Goal: Transaction & Acquisition: Subscribe to service/newsletter

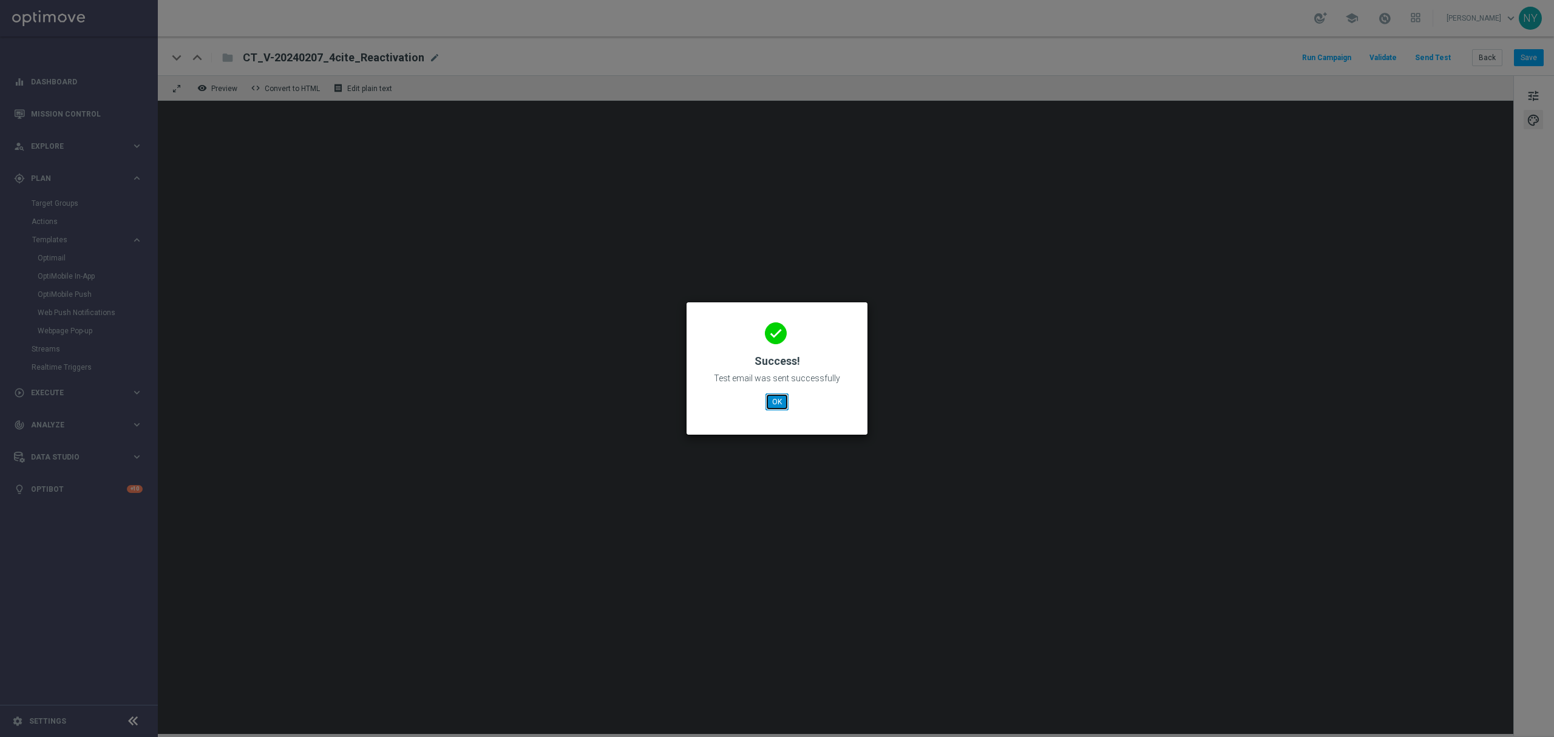
click at [772, 396] on button "OK" at bounding box center [777, 401] width 23 height 17
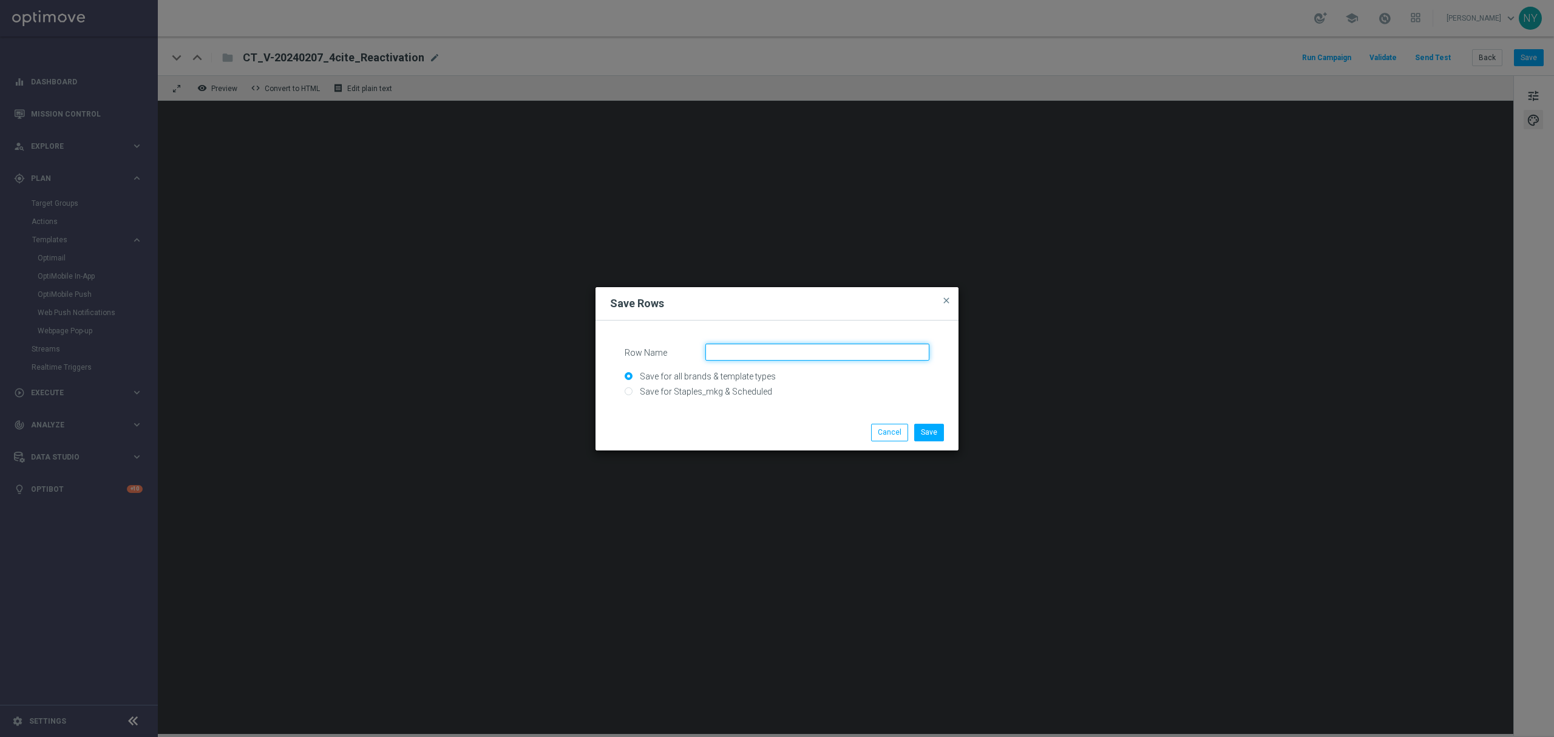
click at [736, 348] on input "Row Name" at bounding box center [817, 352] width 224 height 17
type input "B"
type input "Dynamic Mail Buttons - Reactivation"
click at [931, 428] on button "Save" at bounding box center [929, 432] width 30 height 17
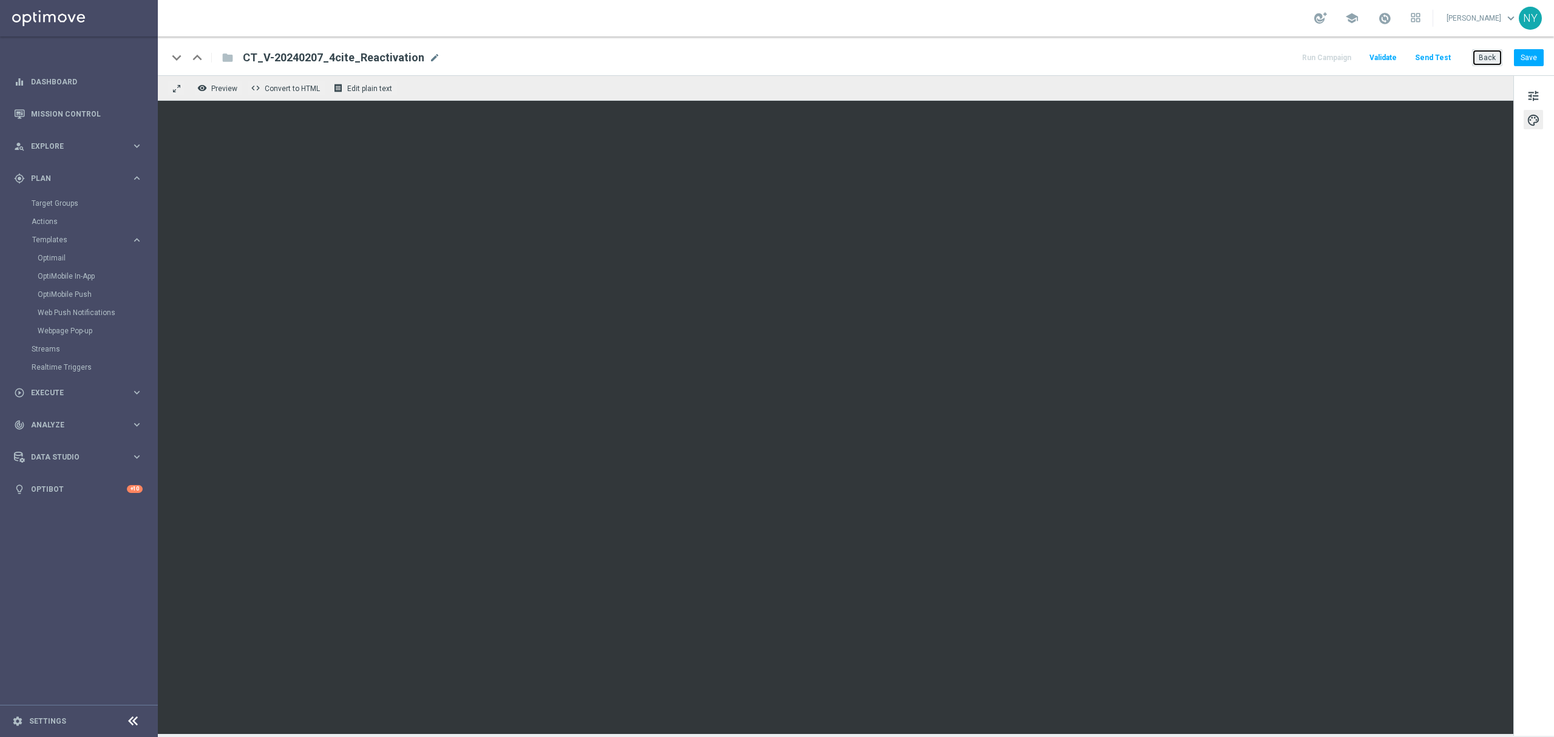
click at [1485, 56] on button "Back" at bounding box center [1487, 57] width 30 height 17
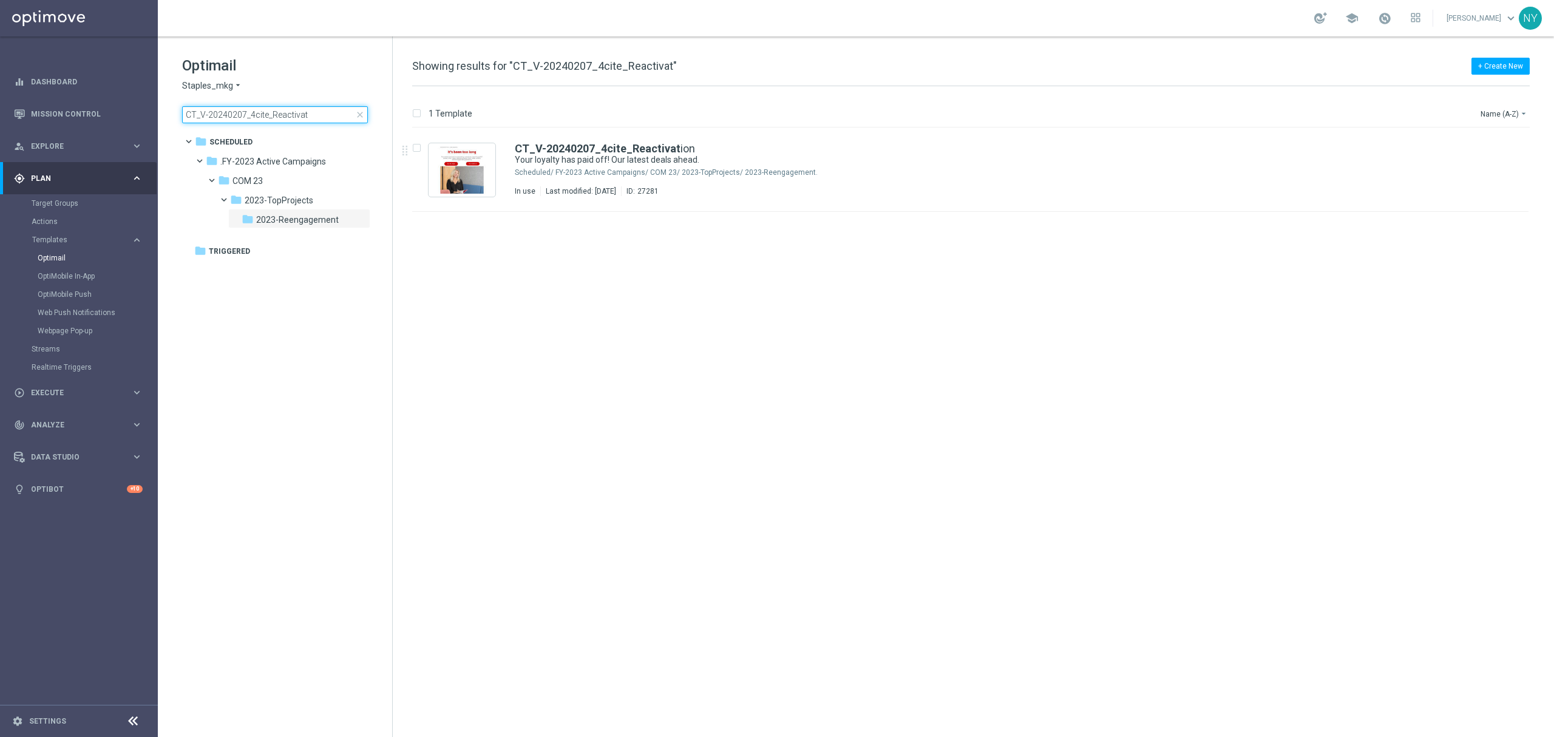
click at [321, 117] on input "CT_V-20240207_4cite_Reactivat" at bounding box center [275, 114] width 186 height 17
drag, startPoint x: 318, startPoint y: 114, endPoint x: 15, endPoint y: 93, distance: 304.3
click at [15, 93] on main "equalizer Dashboard Mission Control" at bounding box center [777, 368] width 1554 height 737
type input "V-ER_Omni_LapsedReactivation_15off60_barcode"
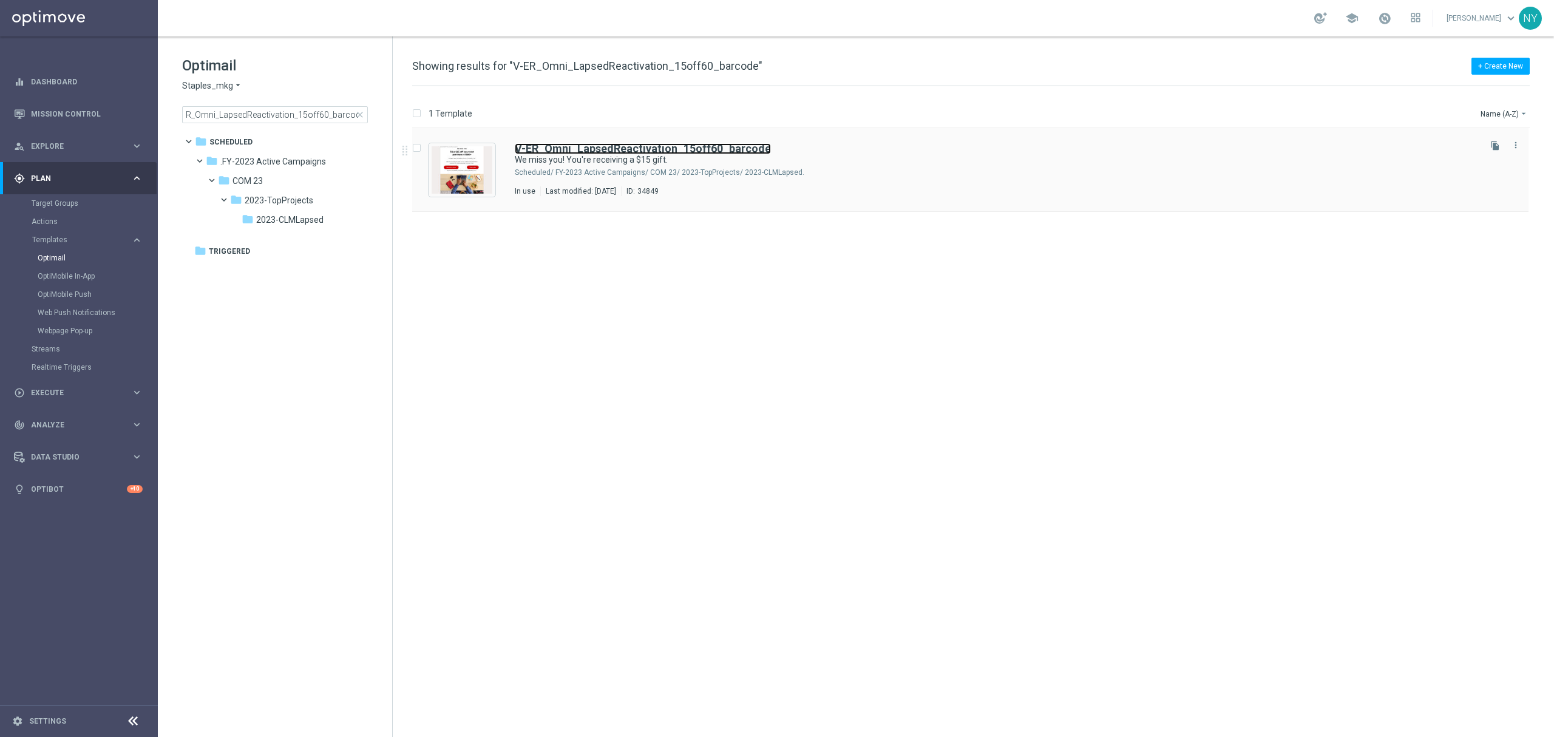
click at [635, 144] on b "V-ER_Omni_LapsedReactivation_15off60_barcode" at bounding box center [643, 148] width 256 height 13
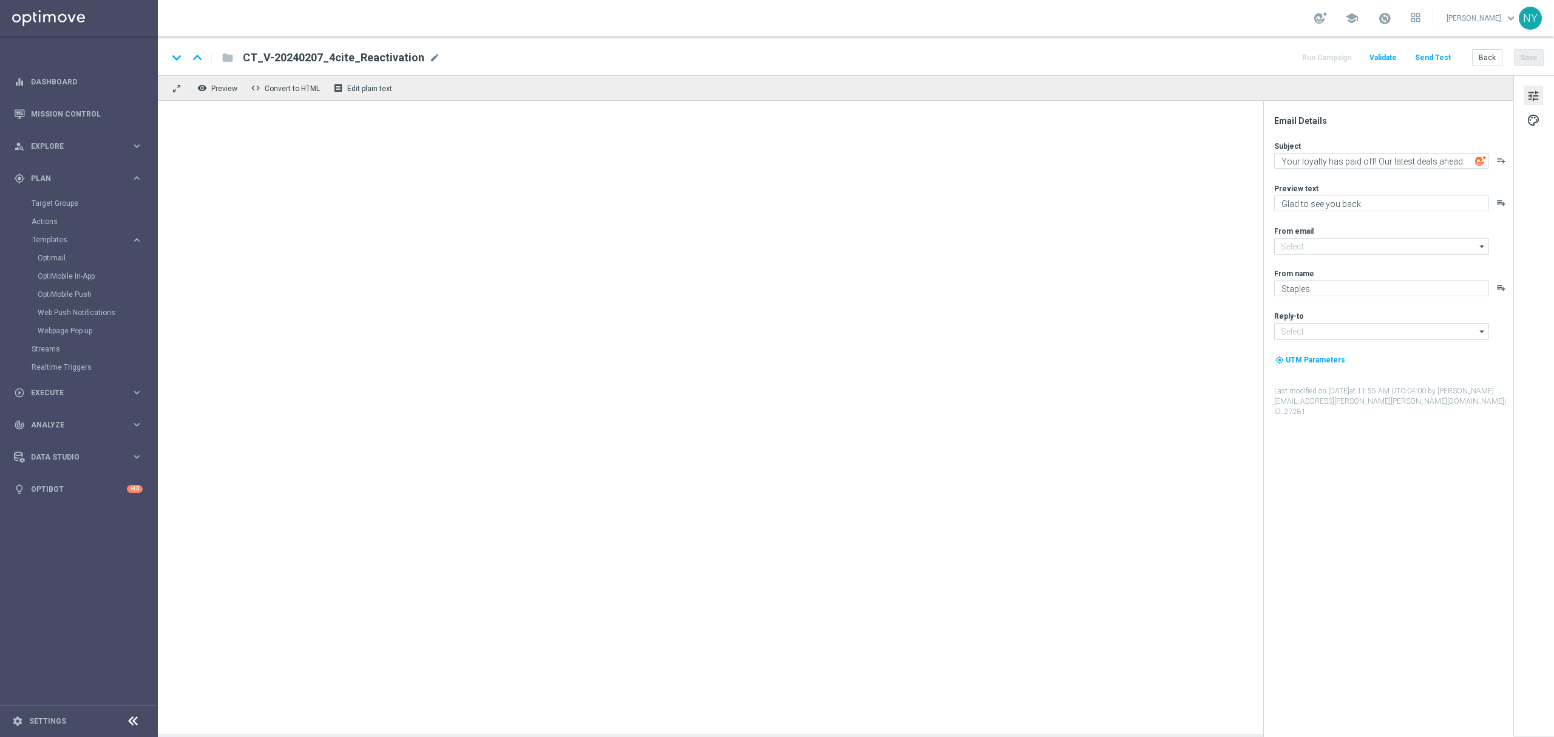
type input "[EMAIL_ADDRESS][DOMAIN_NAME]"
type textarea "We miss you! You're receiving a $15 gift."
type textarea "You're scoring big on office supplies deals."
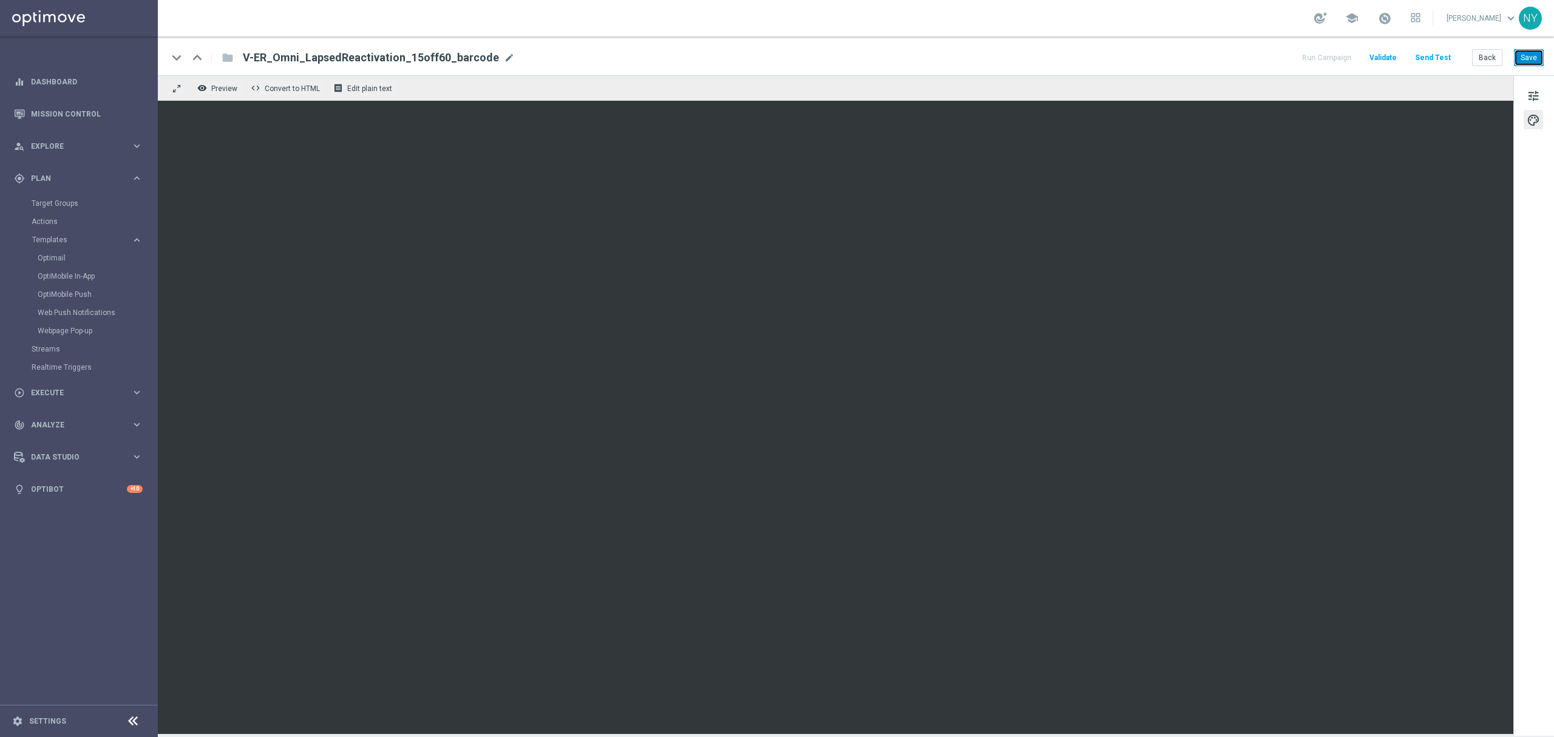
click at [1529, 62] on button "Save" at bounding box center [1529, 57] width 30 height 17
click at [1429, 56] on button "Send Test" at bounding box center [1432, 58] width 39 height 16
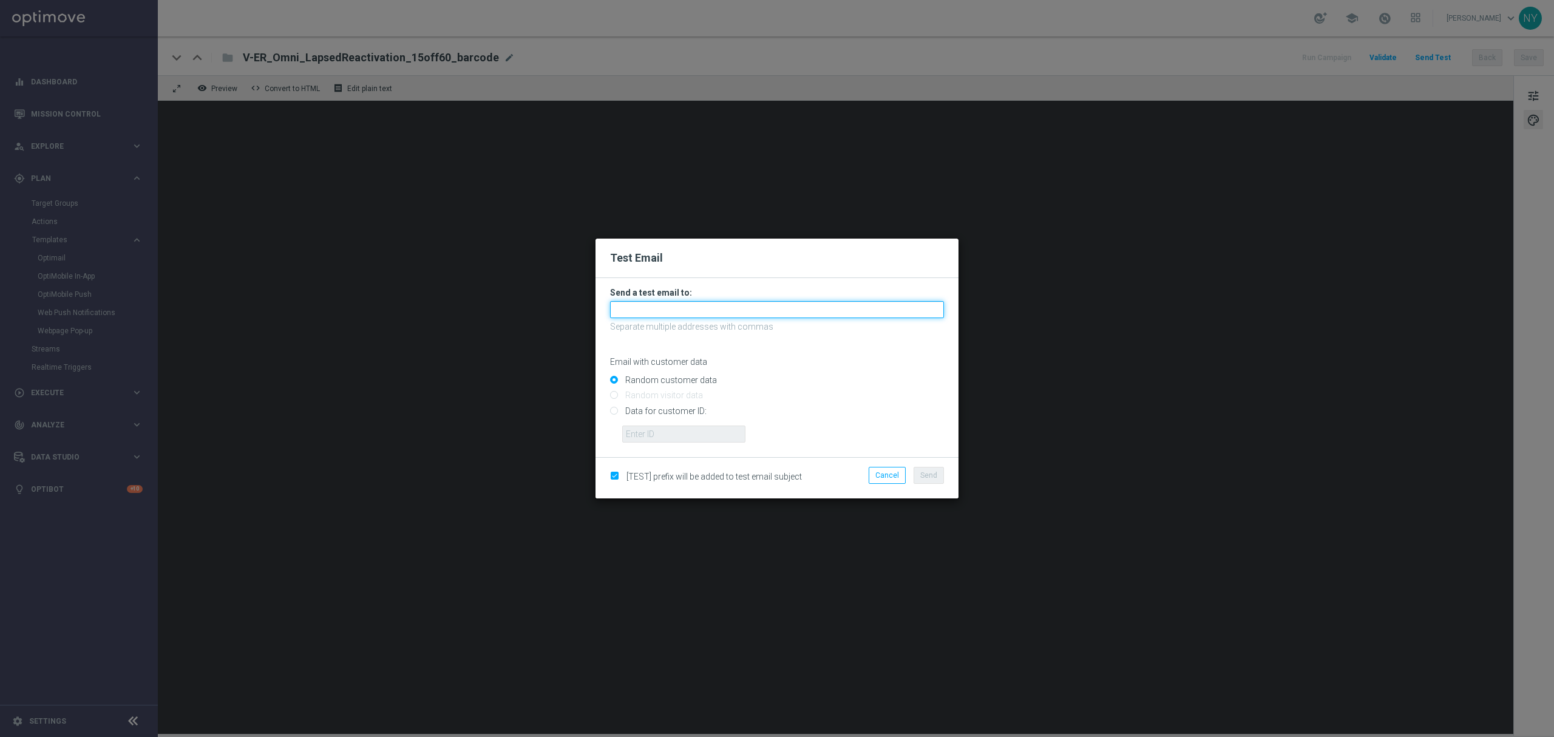
click at [640, 310] on input "text" at bounding box center [777, 309] width 334 height 17
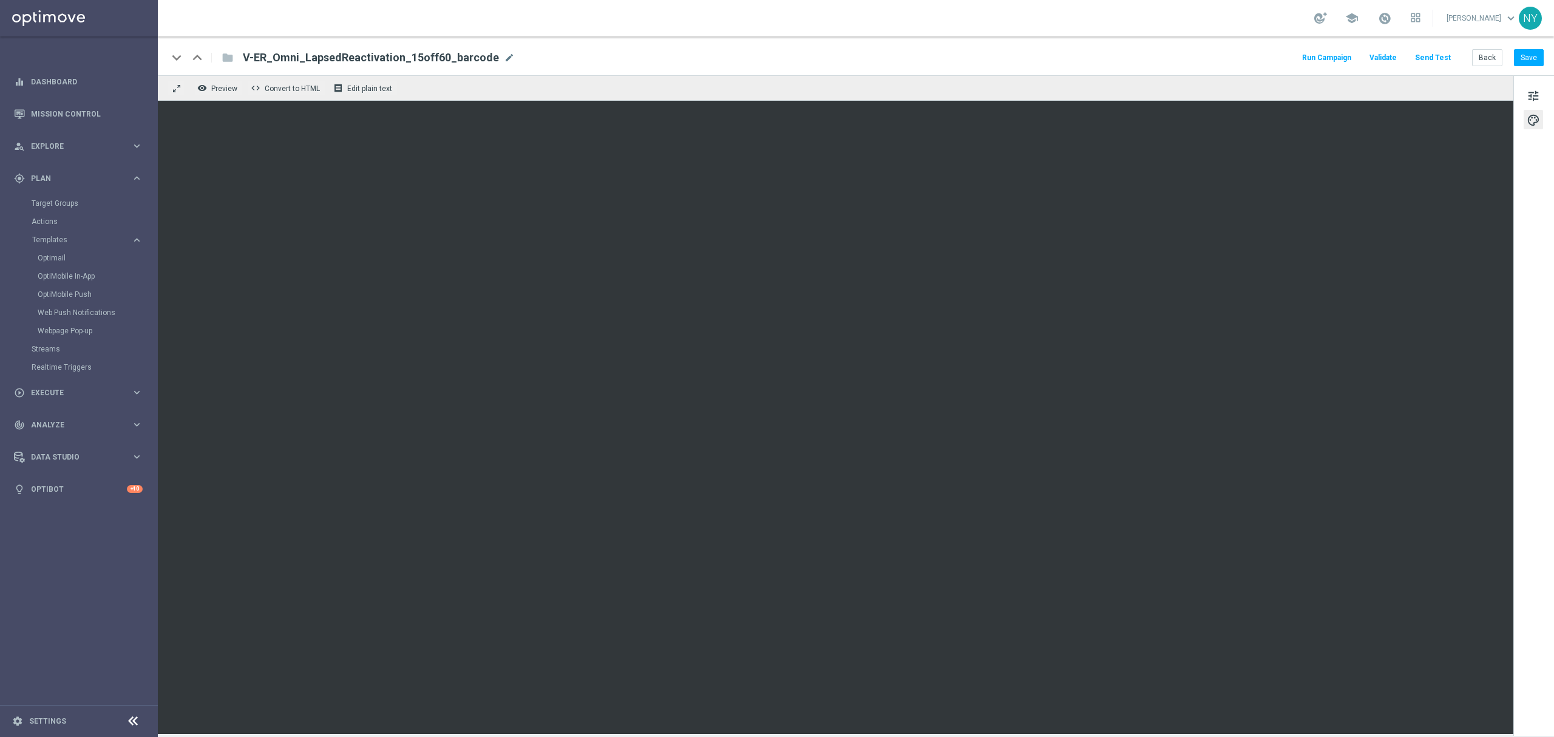
click at [1434, 54] on button "Send Test" at bounding box center [1432, 58] width 39 height 16
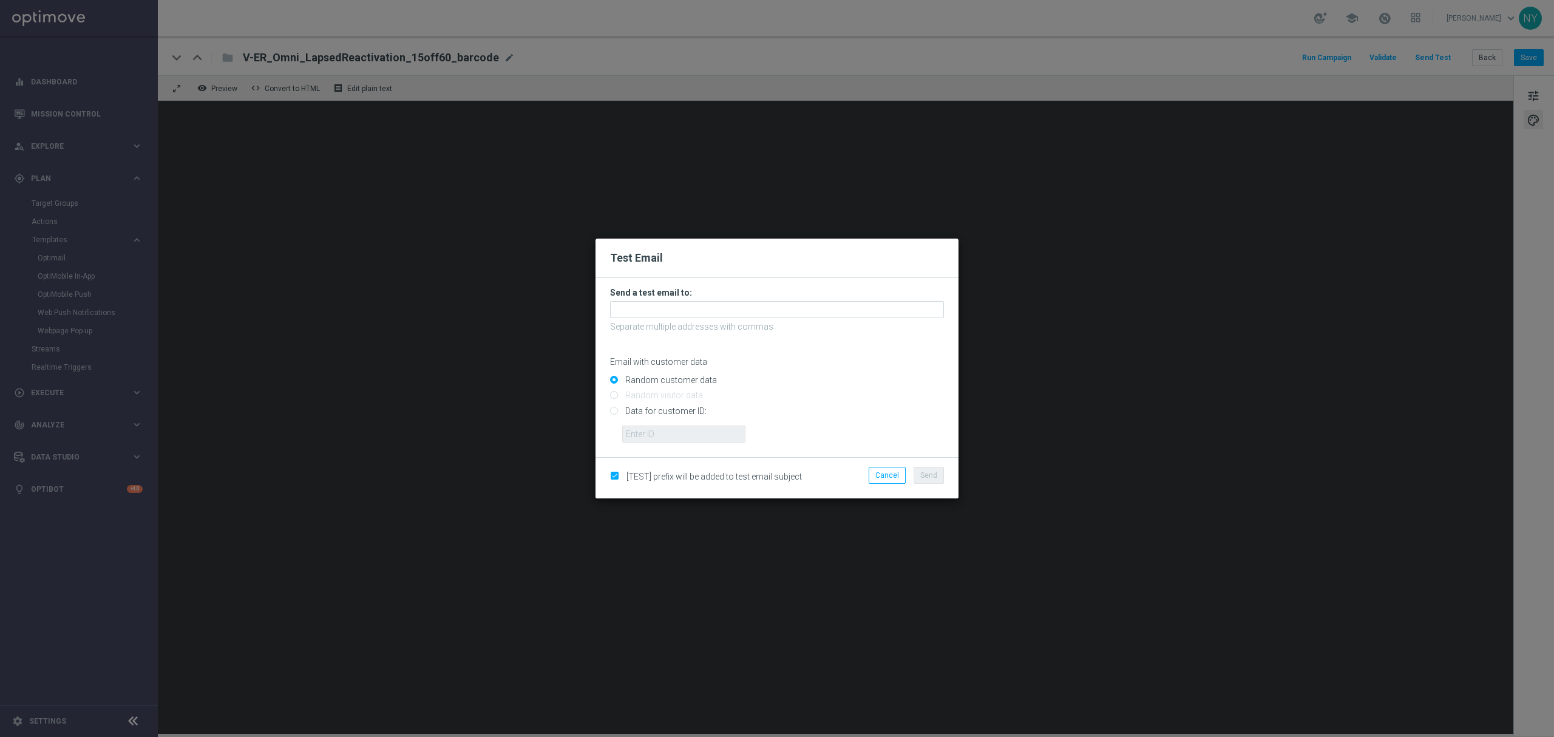
click at [666, 319] on form "Send a test email to: Separate multiple addresses with commas Email with custom…" at bounding box center [777, 364] width 334 height 155
click at [661, 309] on input "text" at bounding box center [777, 309] width 334 height 17
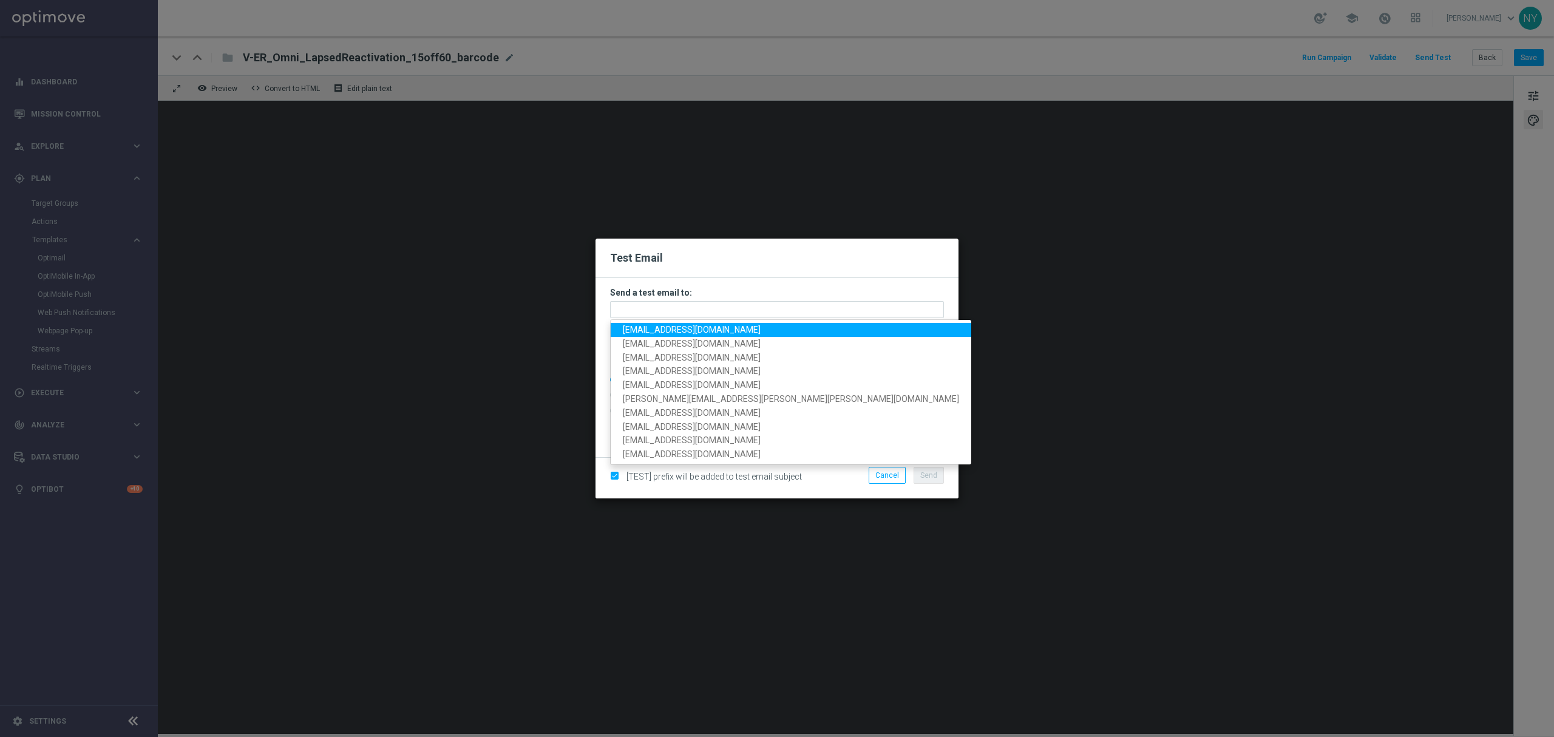
click at [662, 328] on span "[EMAIL_ADDRESS][DOMAIN_NAME]" at bounding box center [692, 330] width 138 height 10
type input "[EMAIL_ADDRESS][DOMAIN_NAME]"
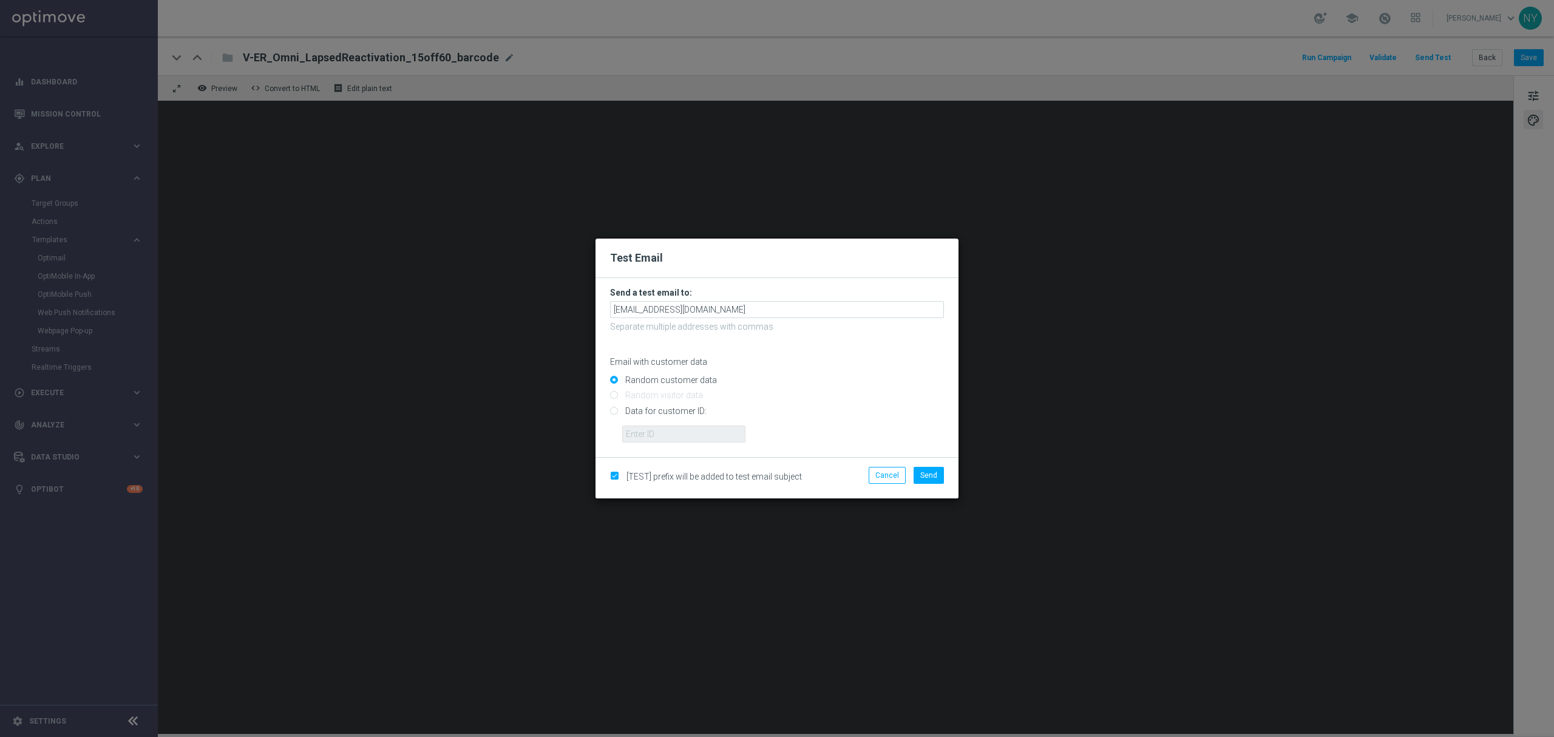
click at [613, 413] on input "Data for customer ID:" at bounding box center [777, 415] width 334 height 17
radio input "true"
click at [656, 437] on input "text" at bounding box center [683, 434] width 123 height 17
paste input "10000020539"
type input "10000020539"
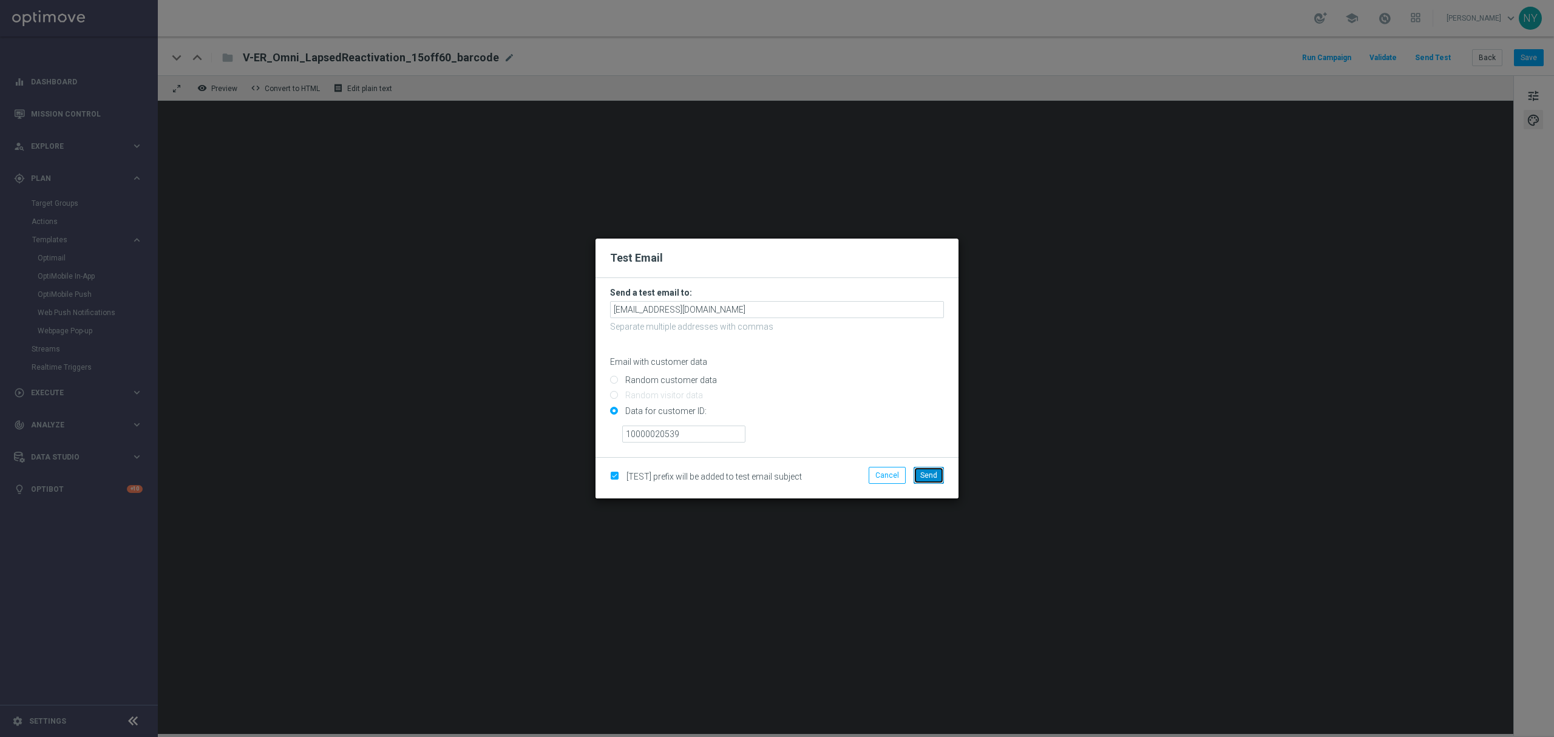
click at [923, 467] on button "Send" at bounding box center [929, 475] width 30 height 17
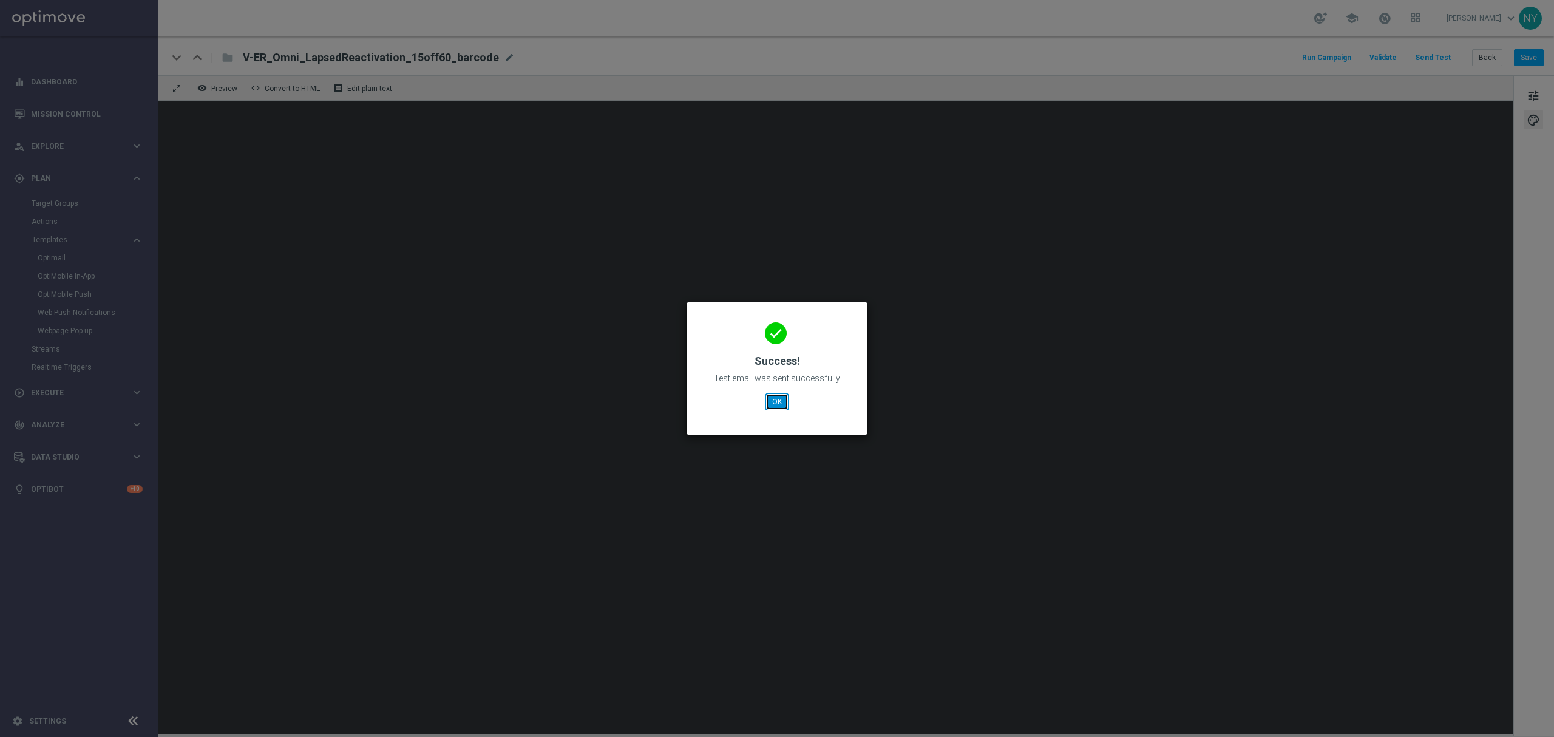
click at [783, 399] on button "OK" at bounding box center [777, 401] width 23 height 17
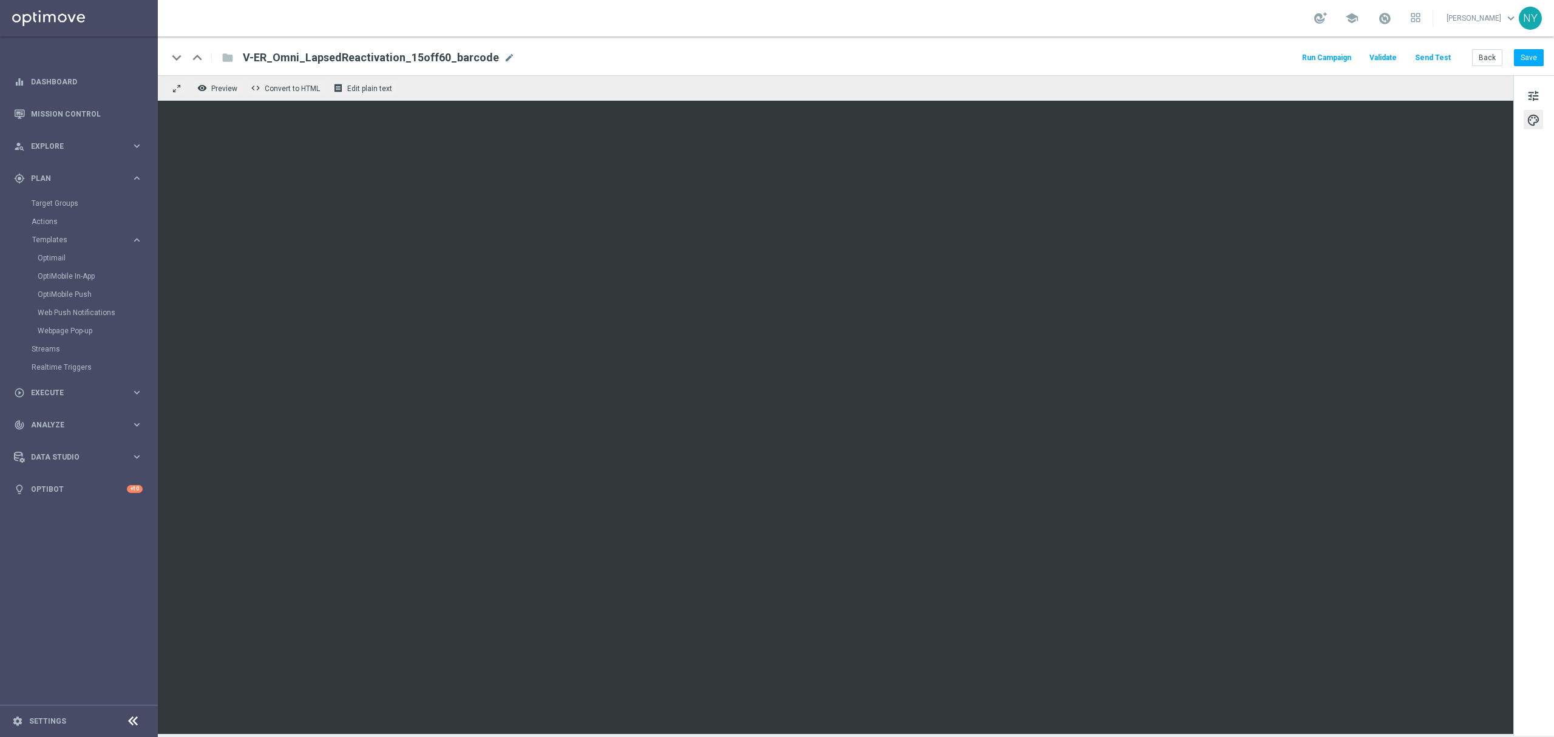
click at [1424, 51] on button "Send Test" at bounding box center [1432, 58] width 39 height 16
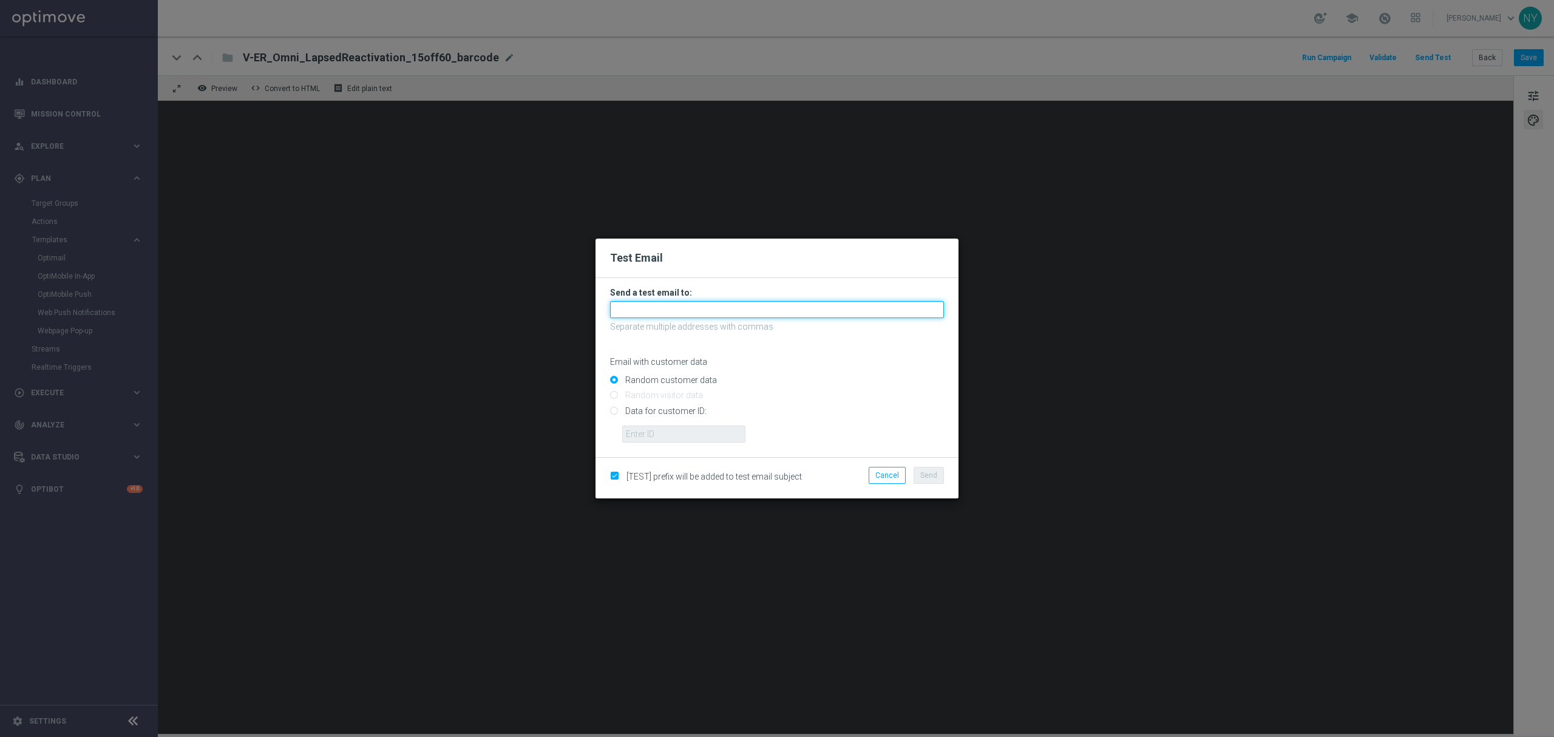
click at [657, 310] on input "text" at bounding box center [777, 309] width 334 height 17
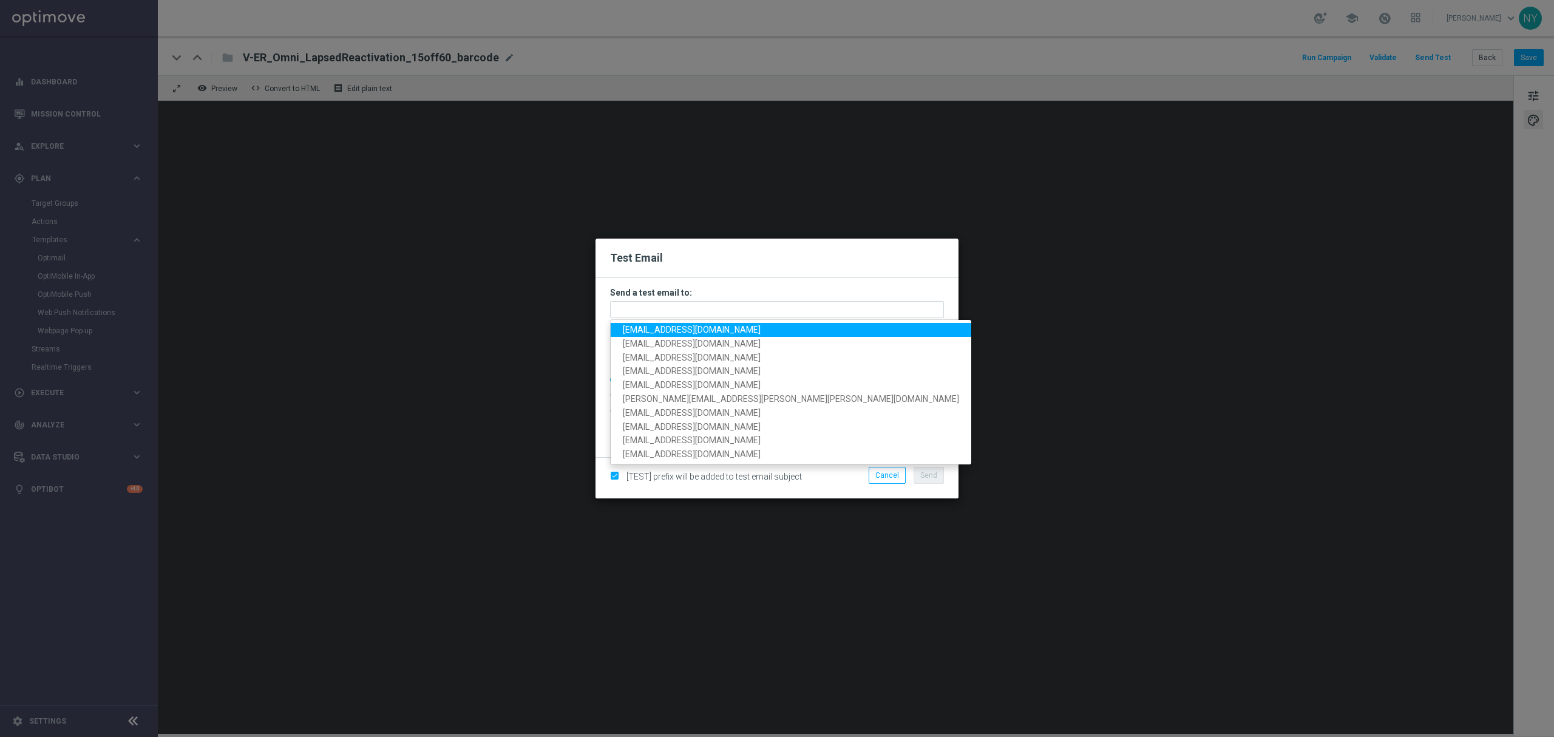
click at [659, 331] on span "[EMAIL_ADDRESS][DOMAIN_NAME]" at bounding box center [692, 330] width 138 height 10
type input "[EMAIL_ADDRESS][DOMAIN_NAME]"
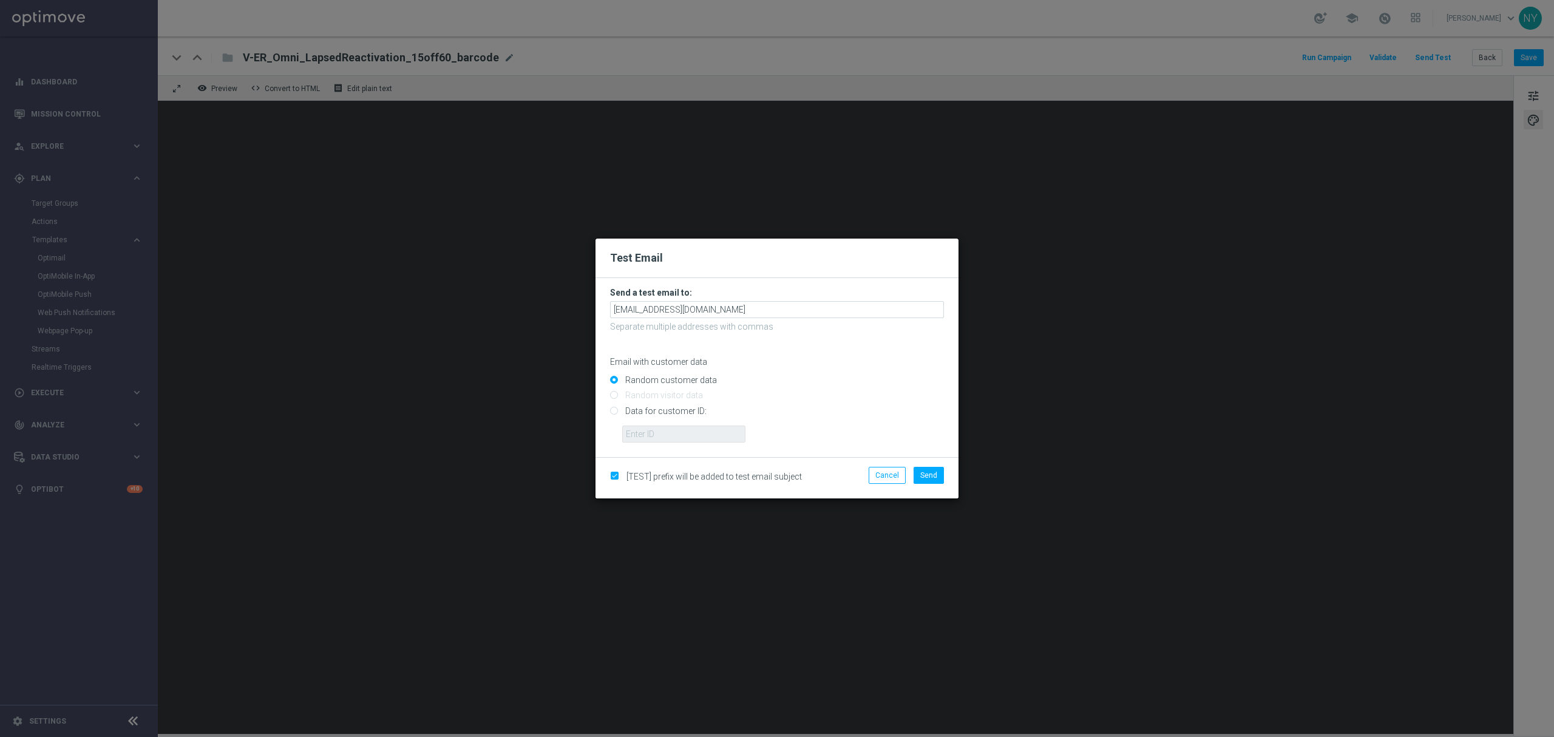
click at [613, 407] on input "Data for customer ID:" at bounding box center [777, 415] width 334 height 17
radio input "true"
click at [629, 436] on input "text" at bounding box center [683, 434] width 123 height 17
click at [649, 432] on input "text" at bounding box center [683, 434] width 123 height 17
paste input "10000020539"
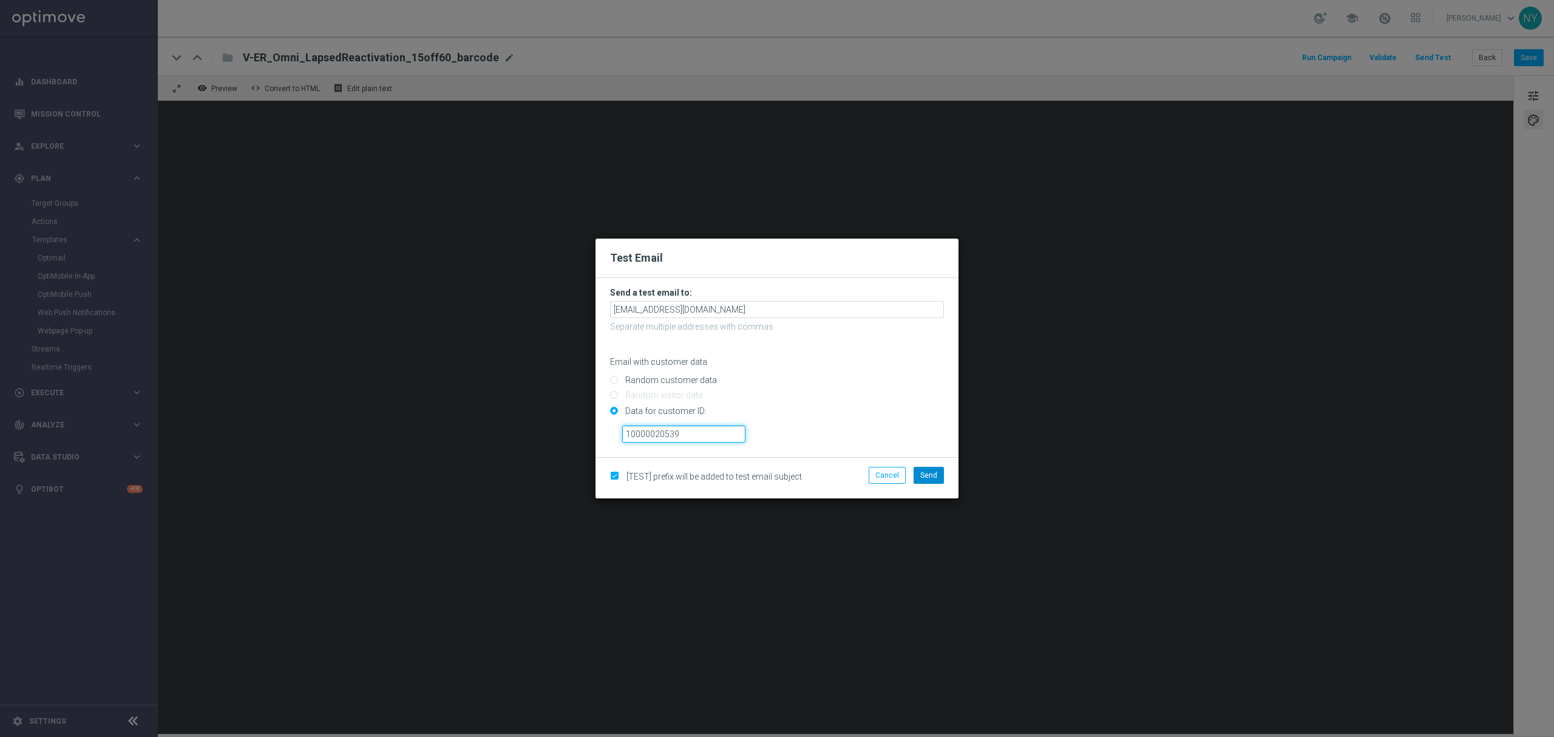
type input "10000020539"
click at [928, 474] on span "Send" at bounding box center [928, 475] width 17 height 8
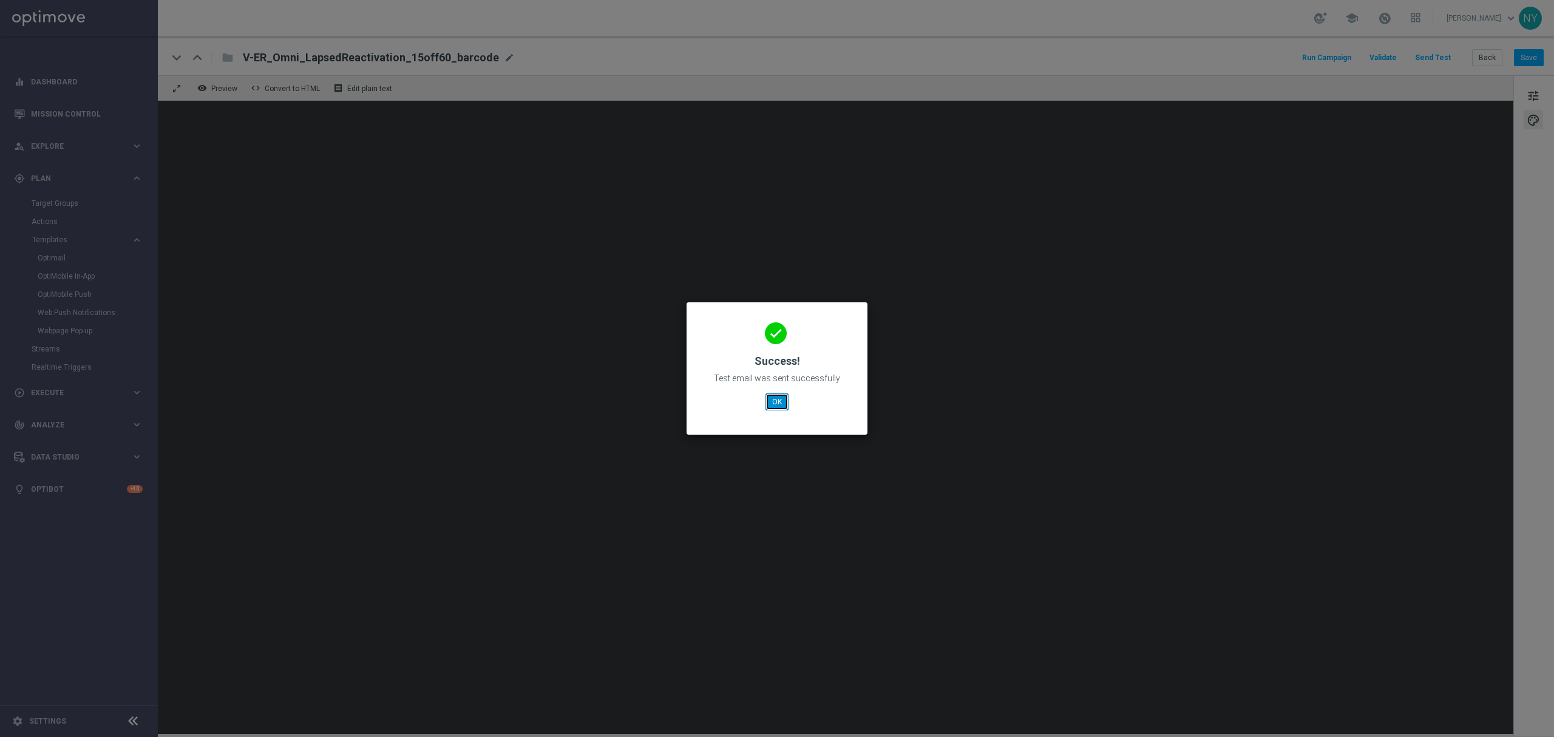
click at [776, 404] on button "OK" at bounding box center [777, 401] width 23 height 17
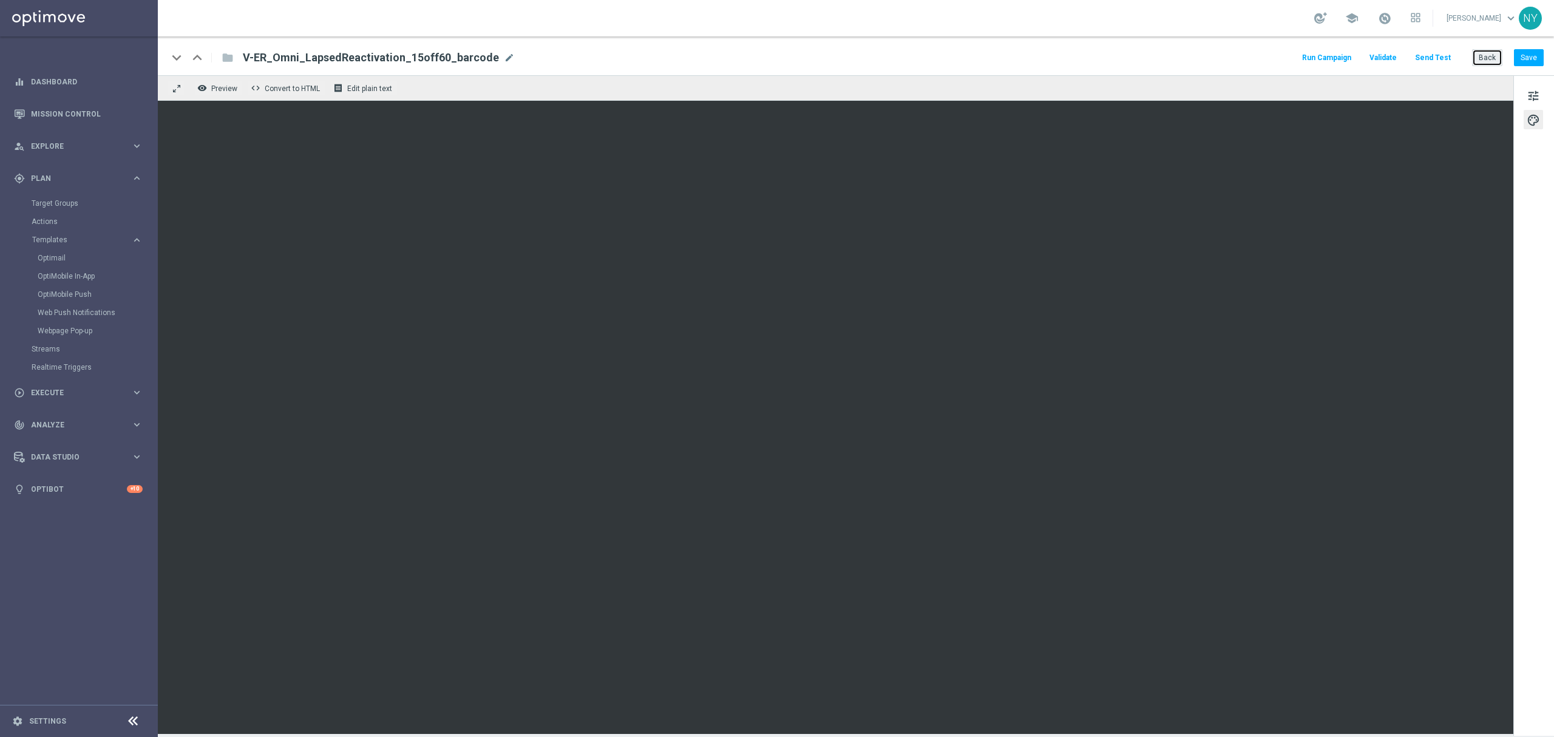
click at [1485, 50] on button "Back" at bounding box center [1487, 57] width 30 height 17
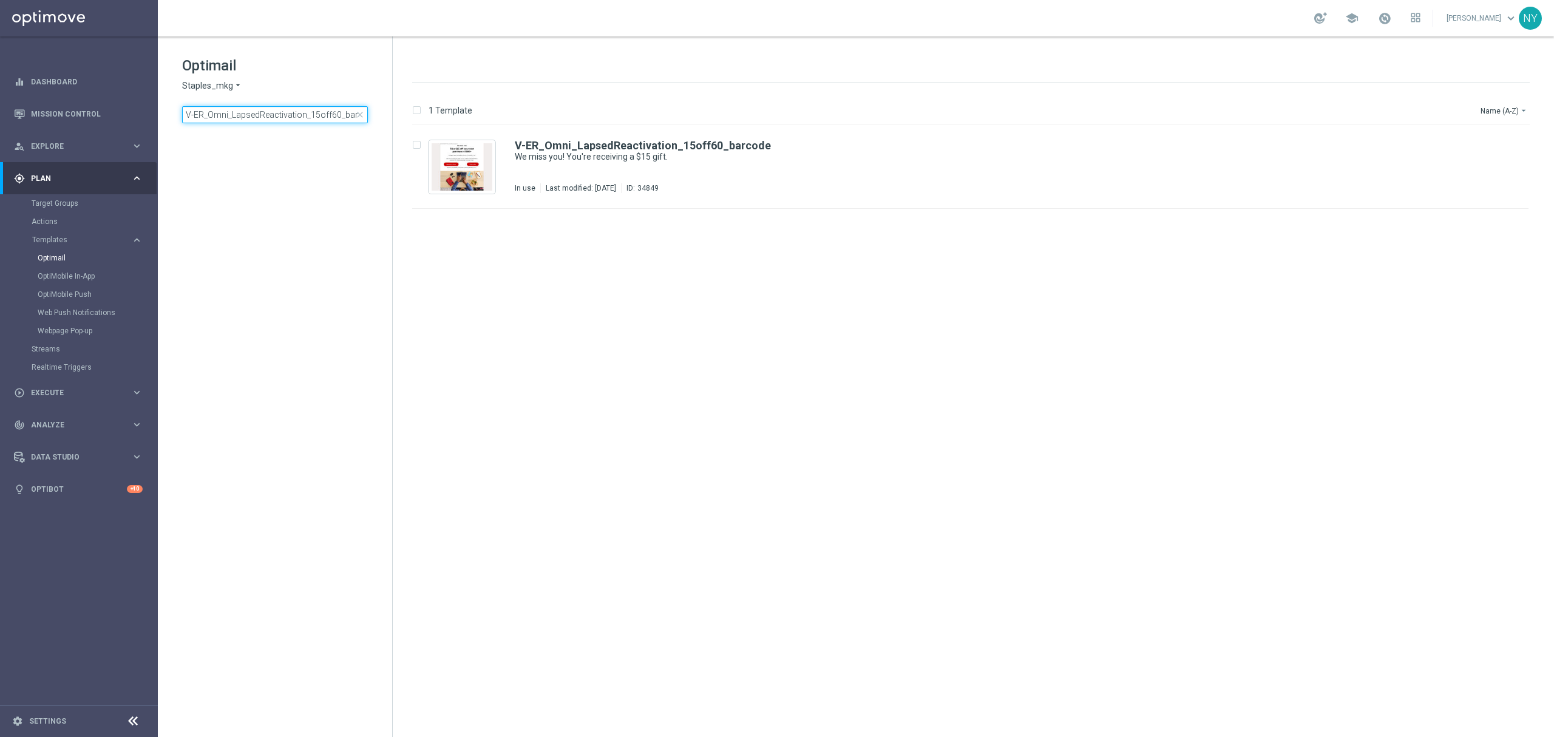
click at [317, 110] on input "V-ER_Omni_LapsedReactivation_15off60_barcode" at bounding box center [275, 114] width 186 height 17
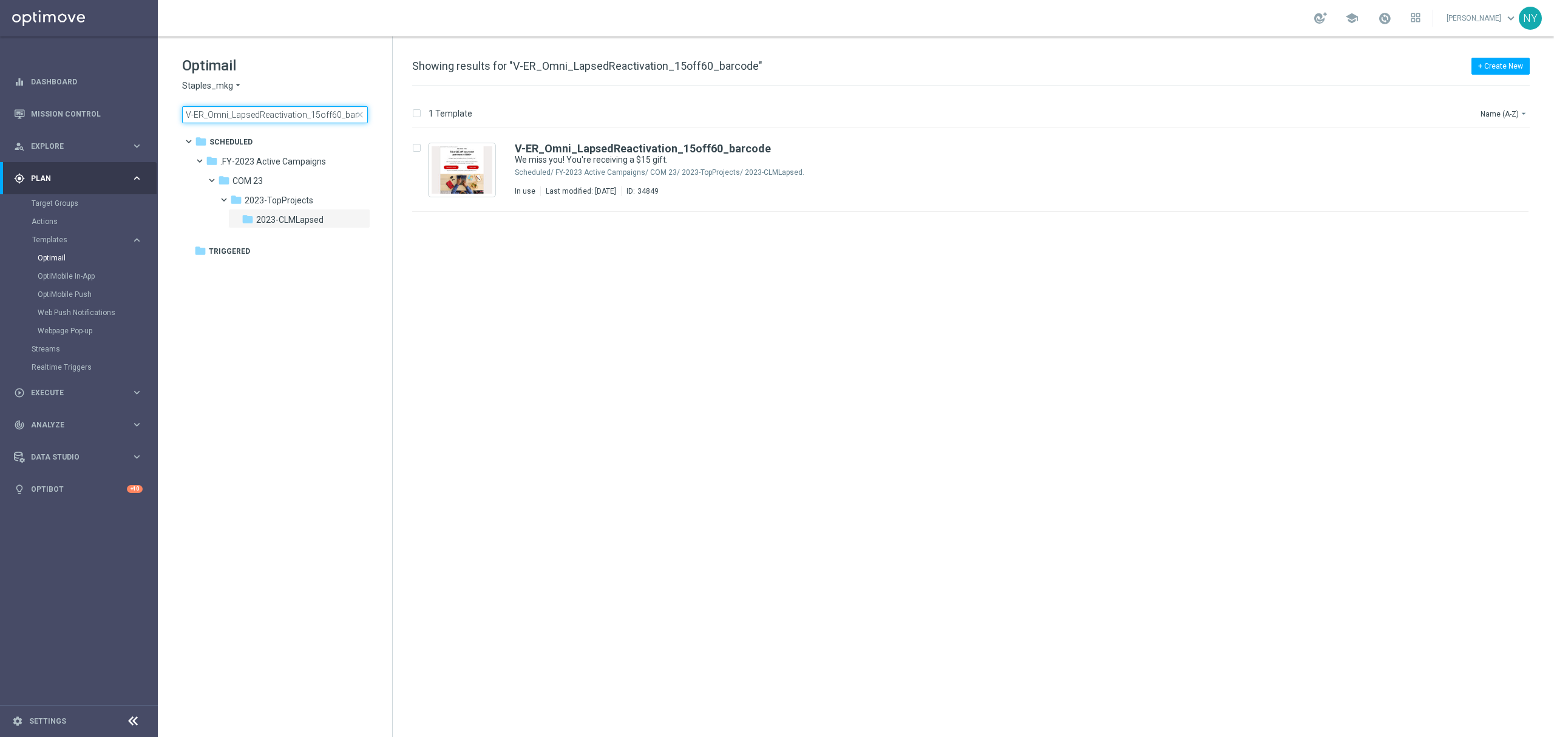
scroll to position [0, 13]
drag, startPoint x: 309, startPoint y: 113, endPoint x: 600, endPoint y: 97, distance: 291.8
click at [600, 98] on div "Optimail Staples_mkg arrow_drop_down × Staples_mkg V-ER_Omni_LapsedReactivation…" at bounding box center [856, 386] width 1396 height 701
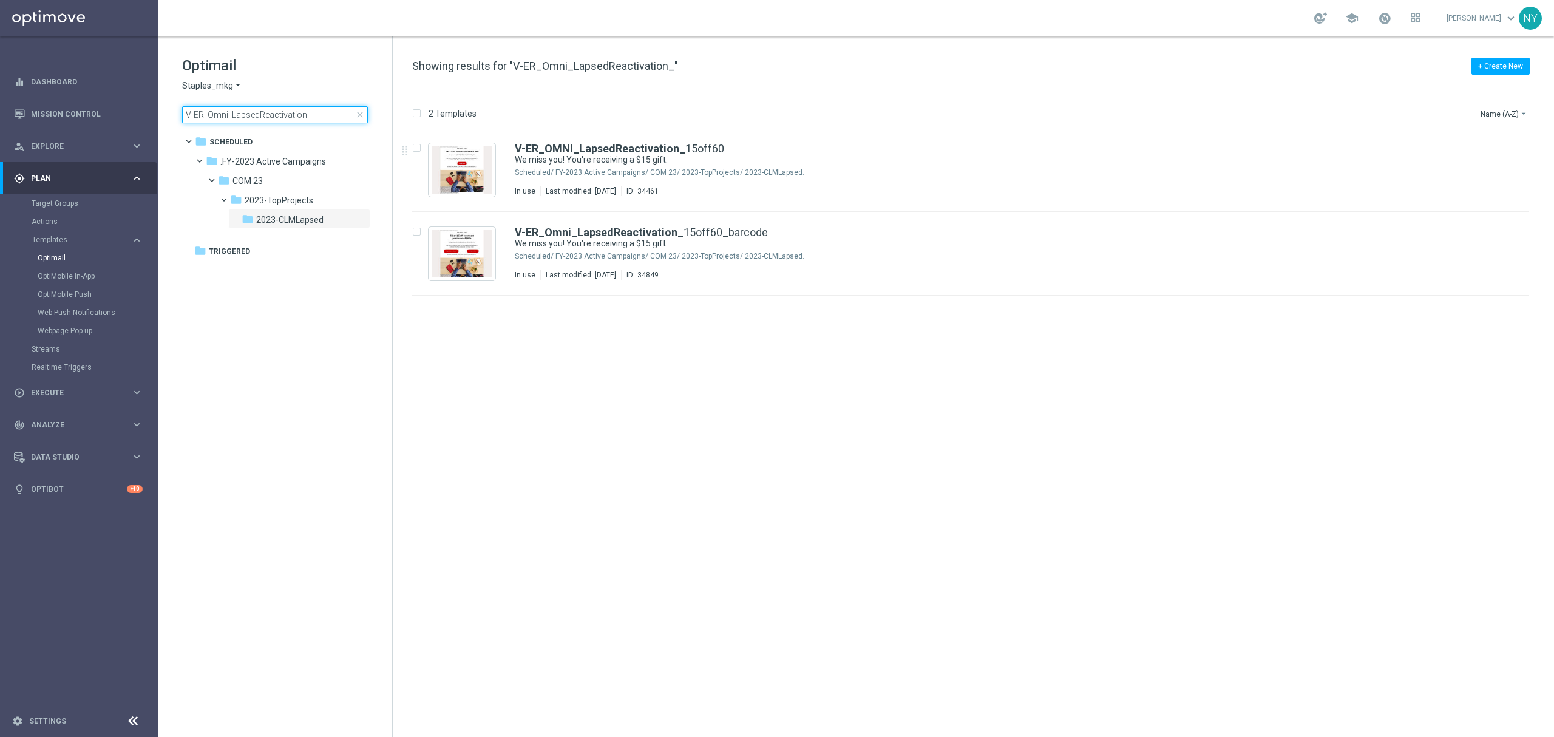
type input "V-ER_Omni_LapsedReactivation_"
click at [59, 113] on link "Mission Control" at bounding box center [87, 114] width 112 height 32
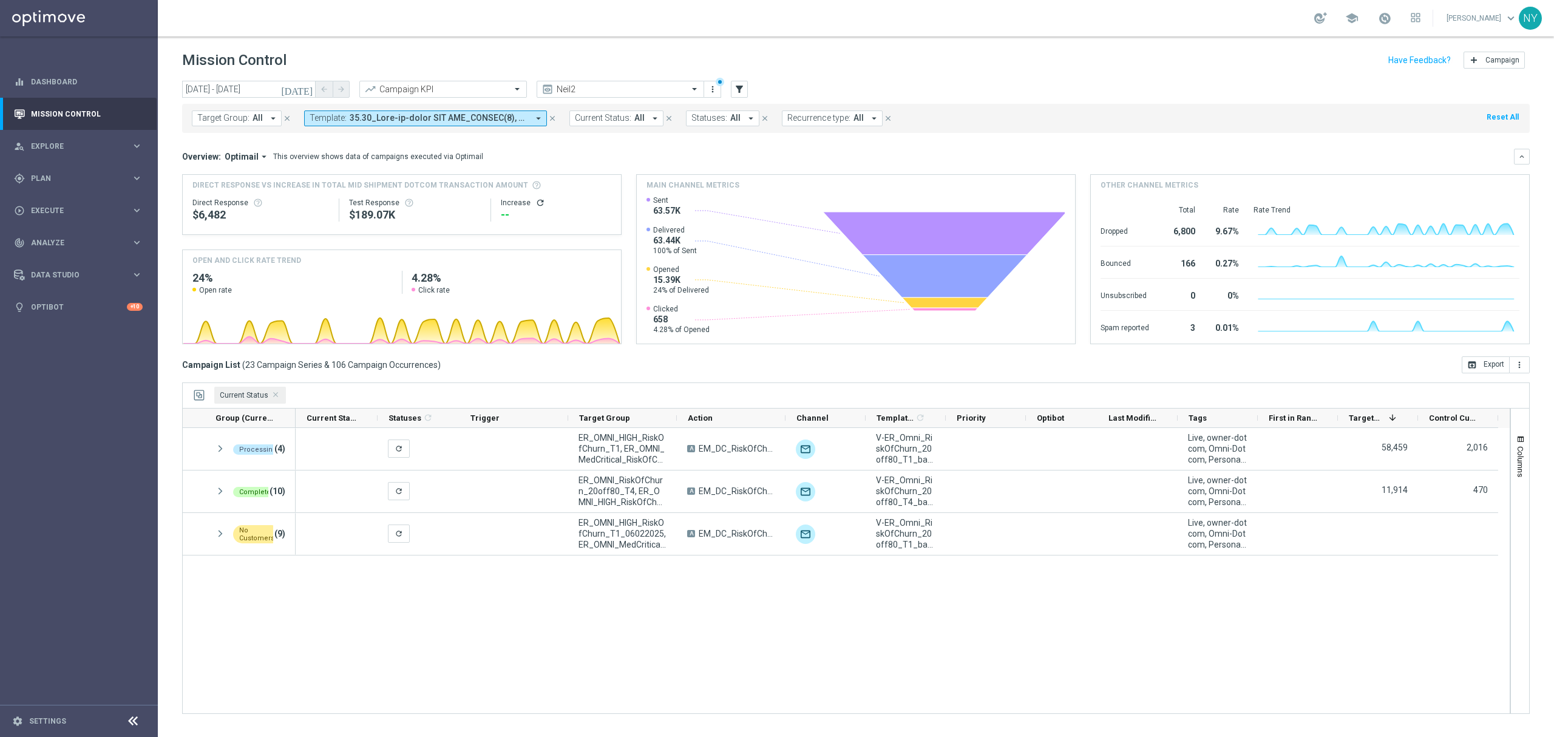
click at [534, 118] on icon "arrow_drop_down" at bounding box center [538, 118] width 11 height 11
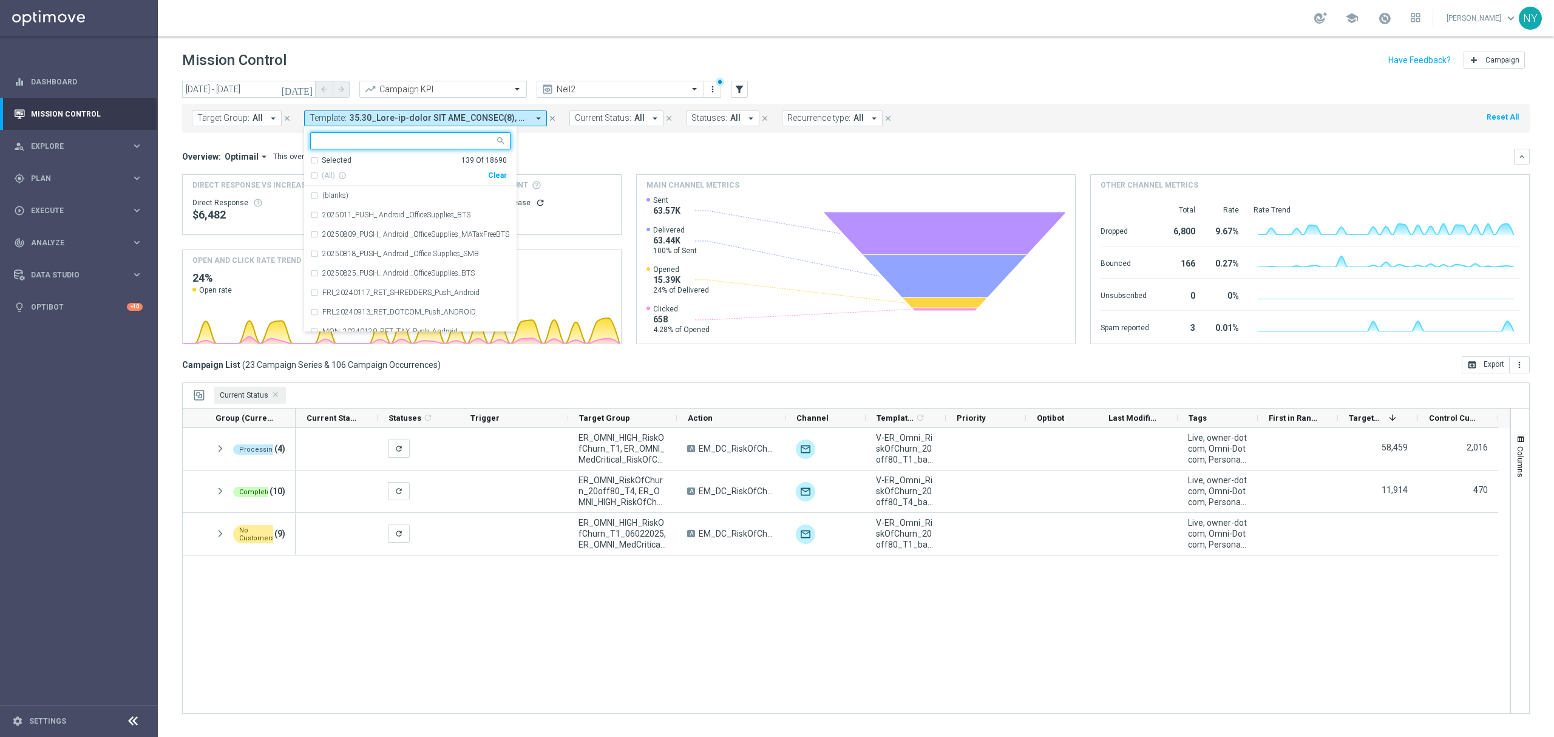
click at [316, 160] on div "Selected 139 Of 18690" at bounding box center [408, 160] width 197 height 10
click at [0, 0] on div "Clear" at bounding box center [0, 0] width 0 height 0
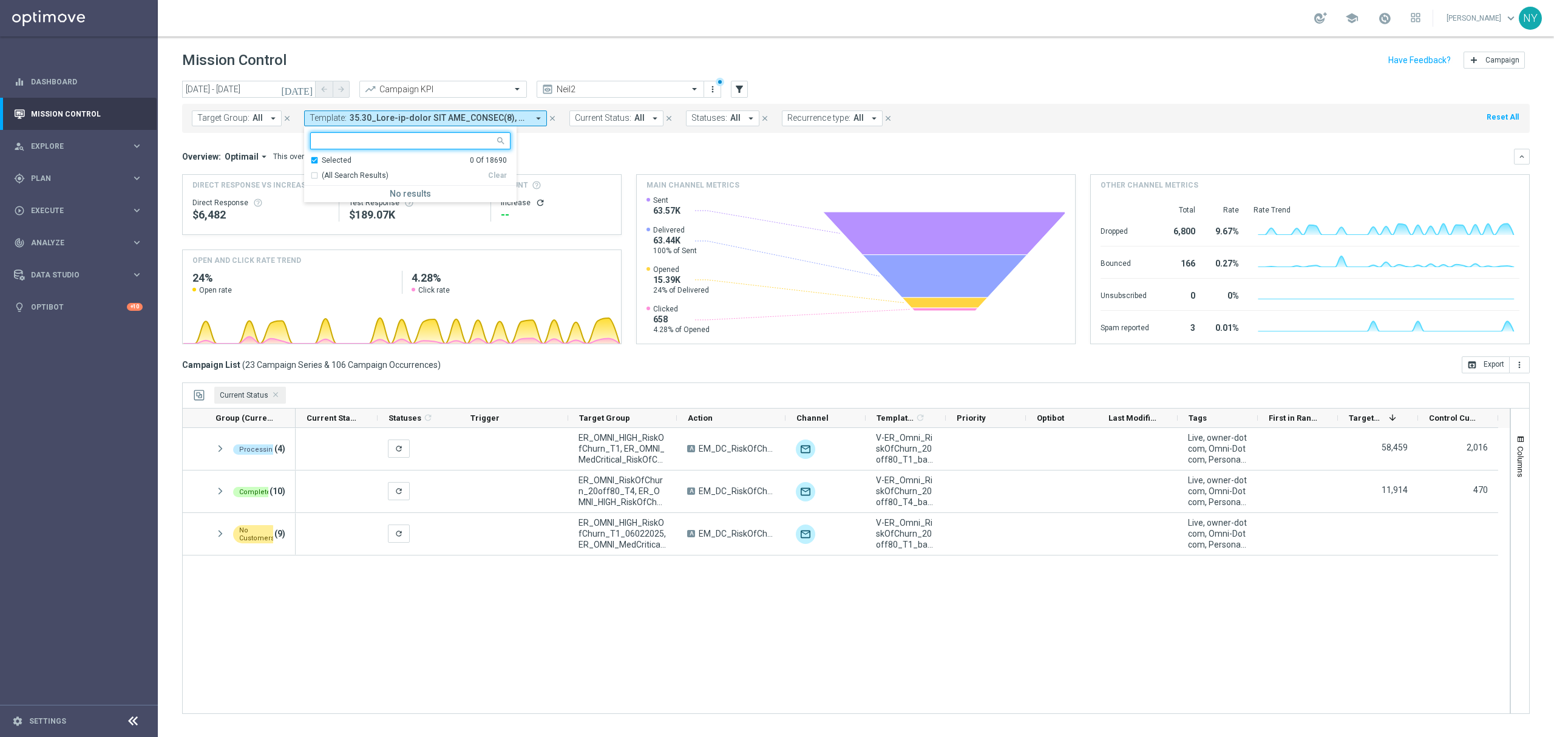
click at [357, 137] on input "text" at bounding box center [406, 141] width 178 height 10
type input "lapsed"
click at [527, 161] on div "Overview: Optimail arrow_drop_down This overview shows data of campaigns execut…" at bounding box center [848, 156] width 1332 height 11
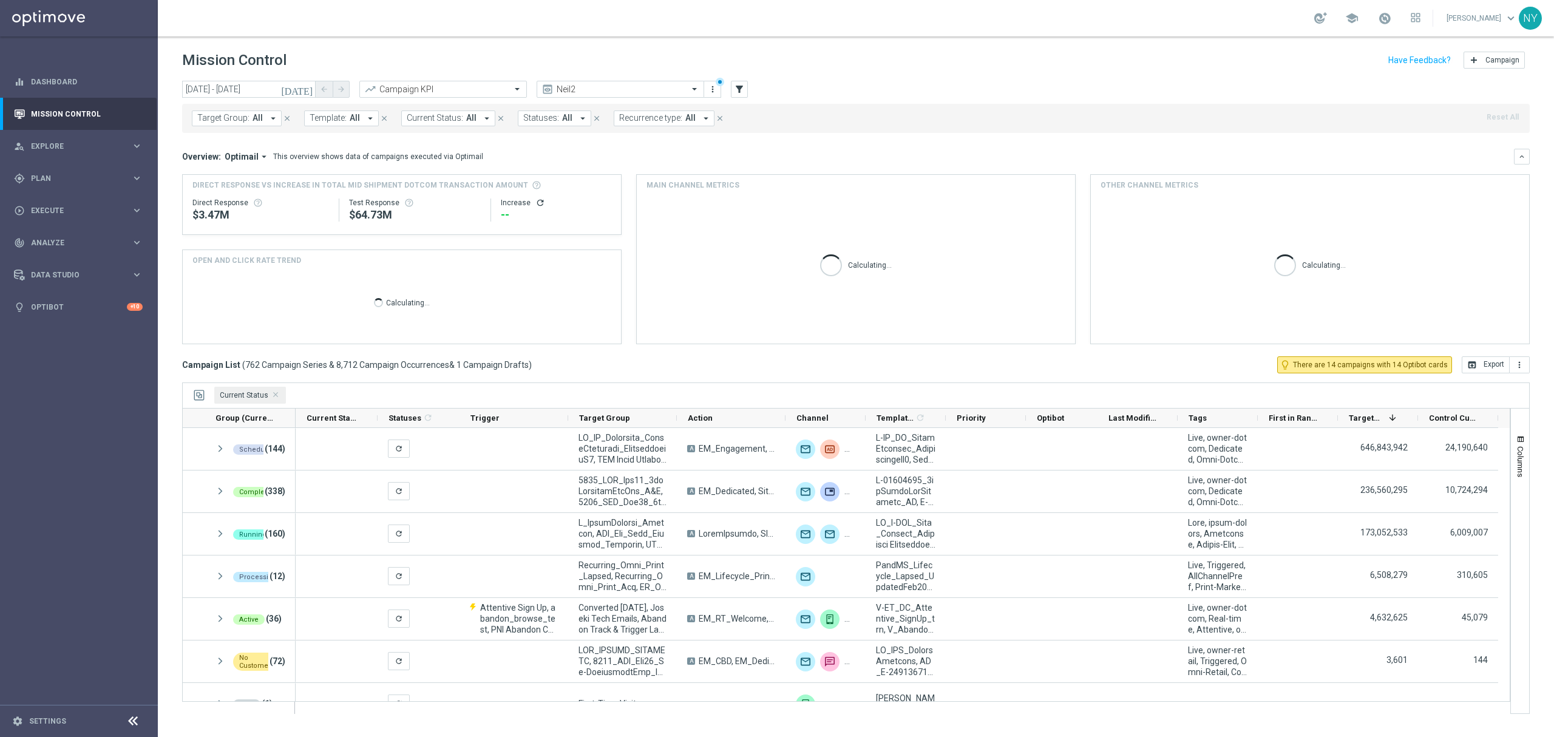
click at [350, 120] on span "All" at bounding box center [355, 118] width 10 height 10
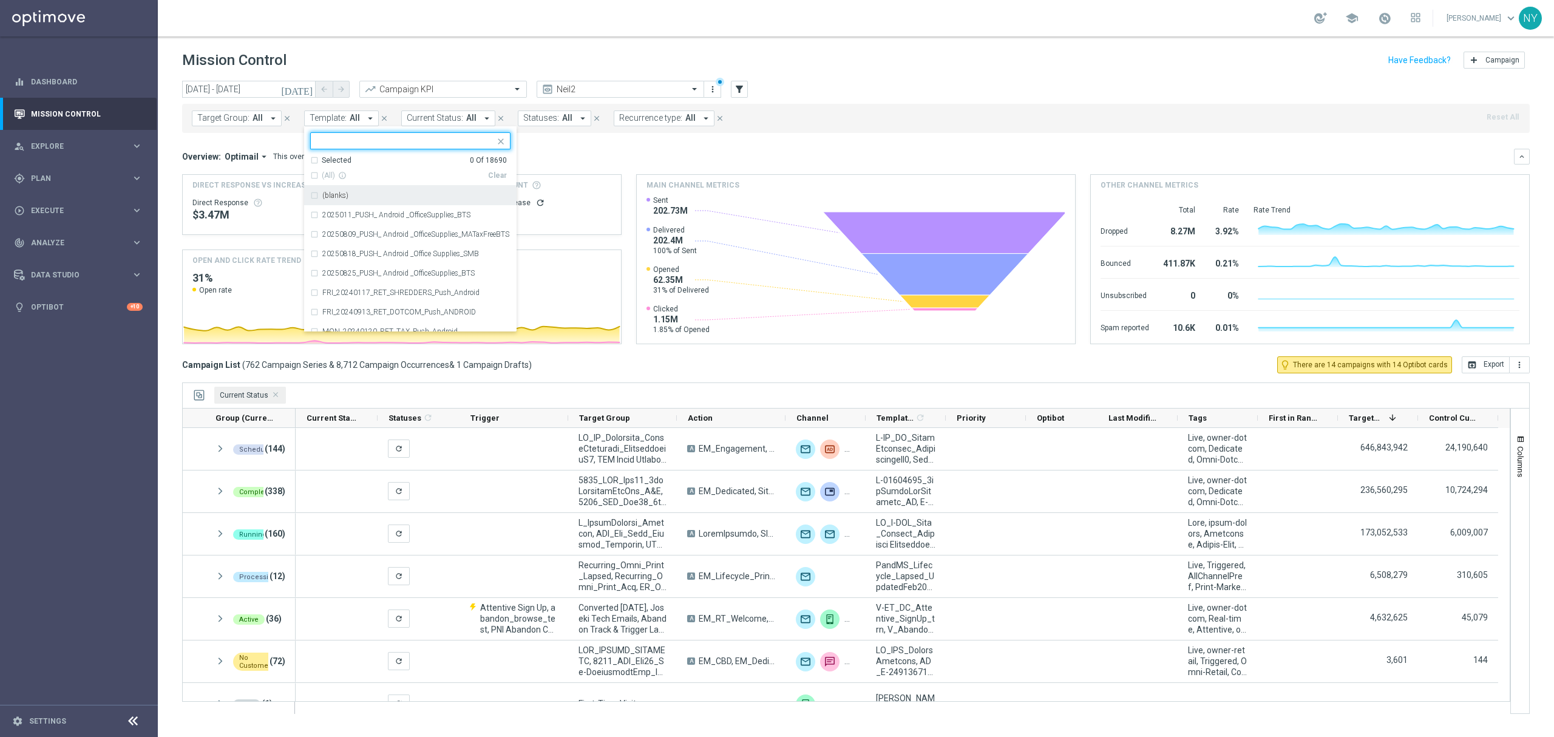
click at [311, 158] on div "Selected 0 Of 18690" at bounding box center [408, 160] width 197 height 10
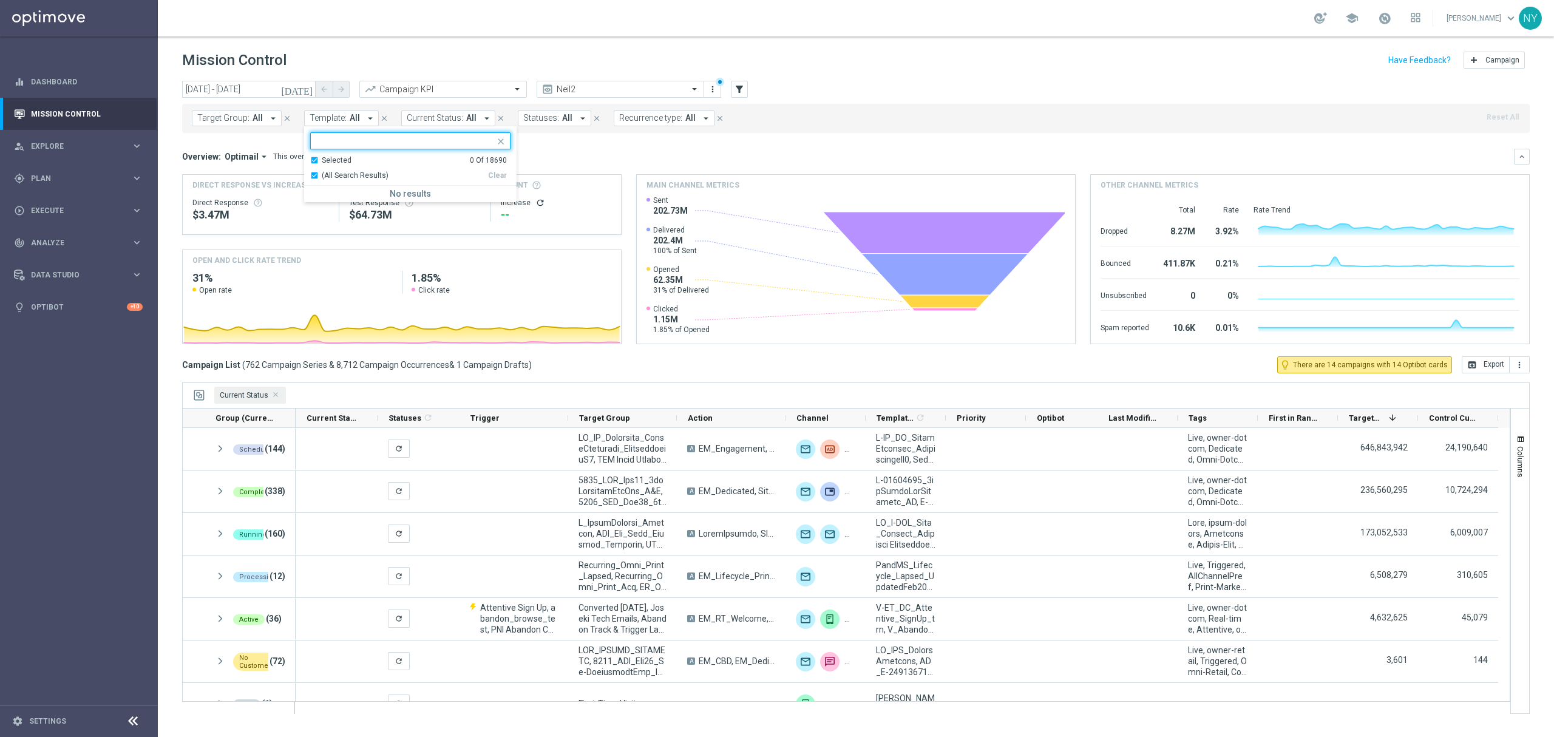
click at [314, 161] on div "Selected 0 Of 18690" at bounding box center [408, 160] width 197 height 10
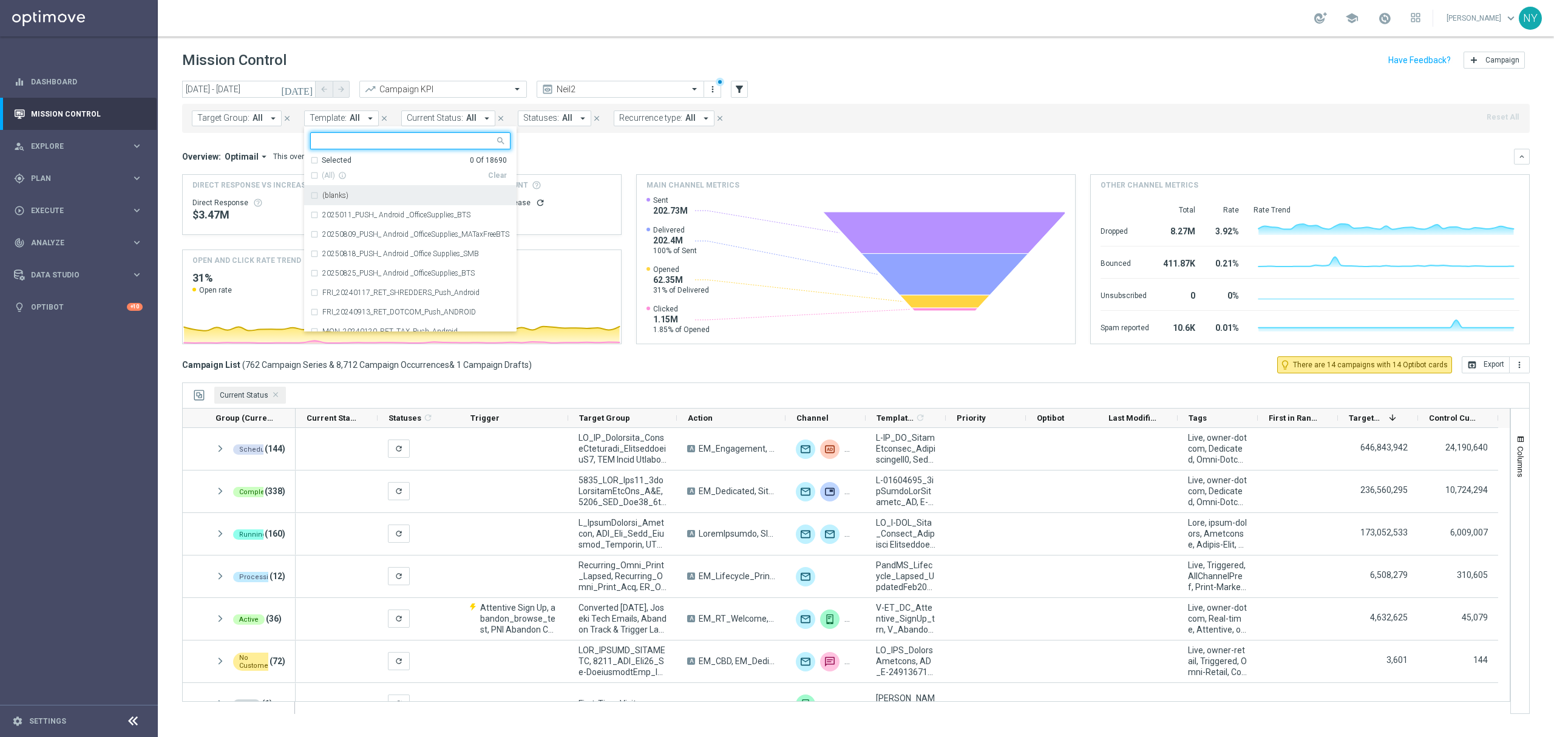
click at [387, 143] on input "text" at bounding box center [406, 141] width 178 height 10
click at [312, 160] on div "Selected 0 Of 18690" at bounding box center [408, 160] width 197 height 10
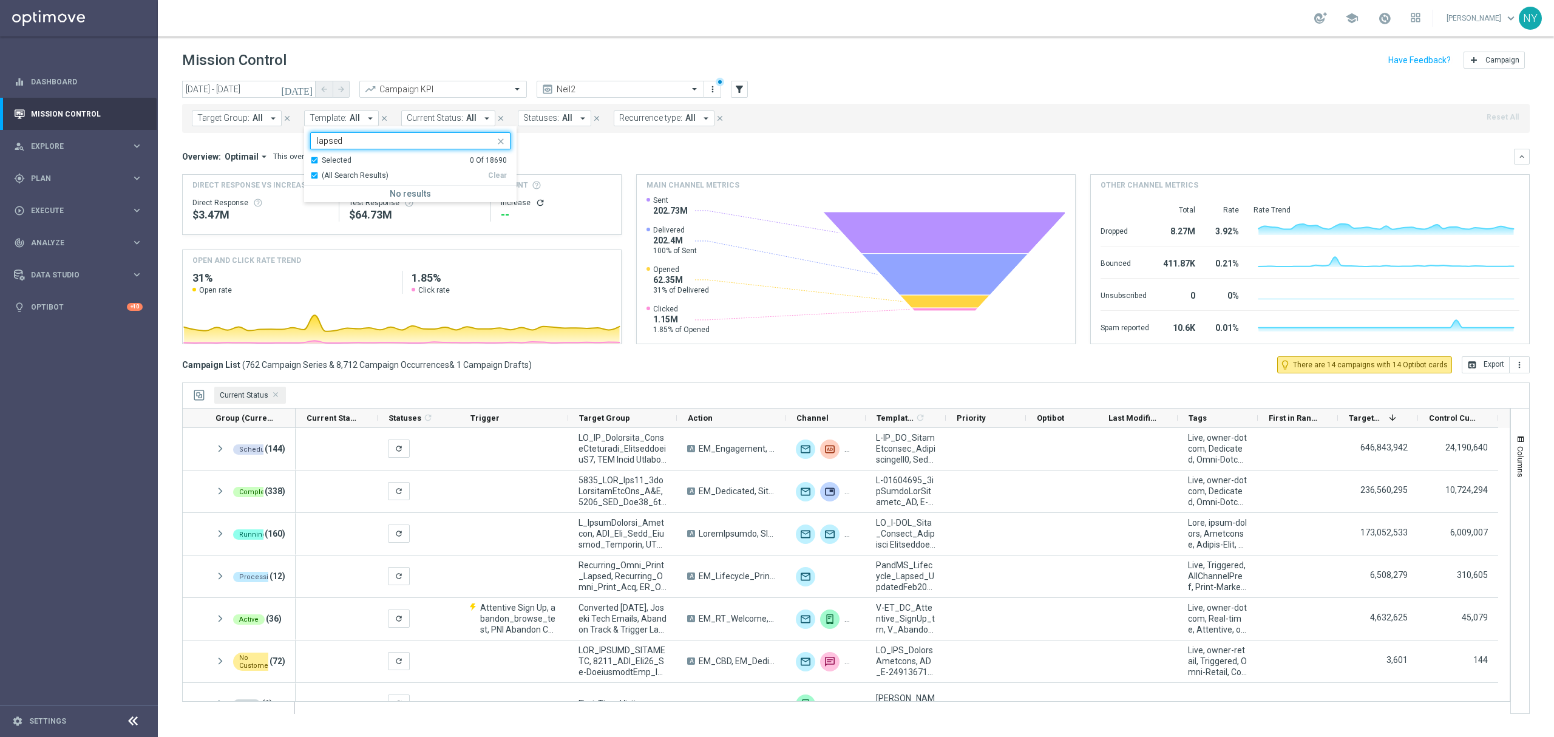
click at [311, 159] on div "Selected 0 Of 18690" at bounding box center [408, 160] width 197 height 10
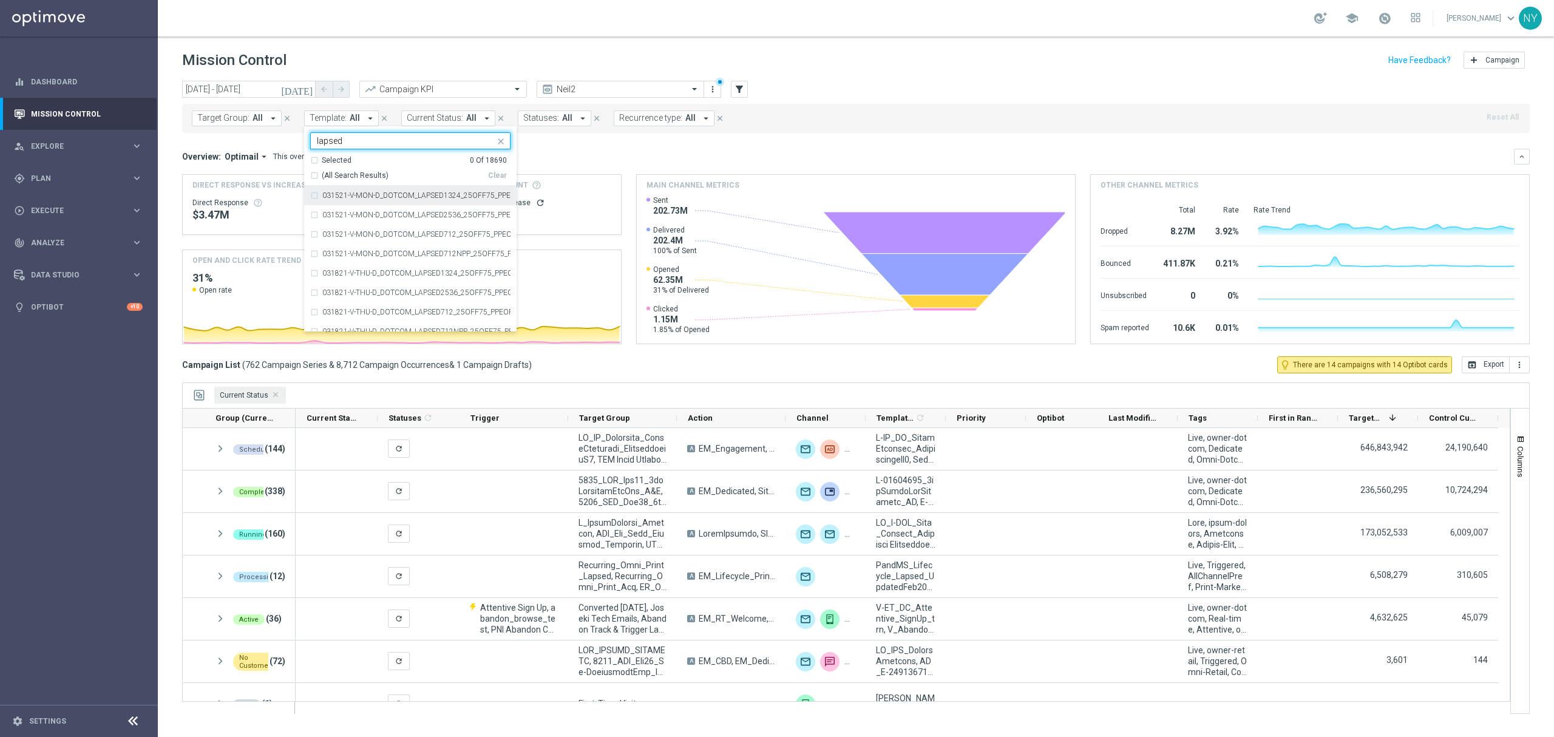
click at [310, 175] on div "(All Search Results)" at bounding box center [399, 176] width 178 height 10
type input "lapsed"
click at [589, 152] on div "Overview: Optimail arrow_drop_down This overview shows data of campaigns execut…" at bounding box center [848, 156] width 1332 height 11
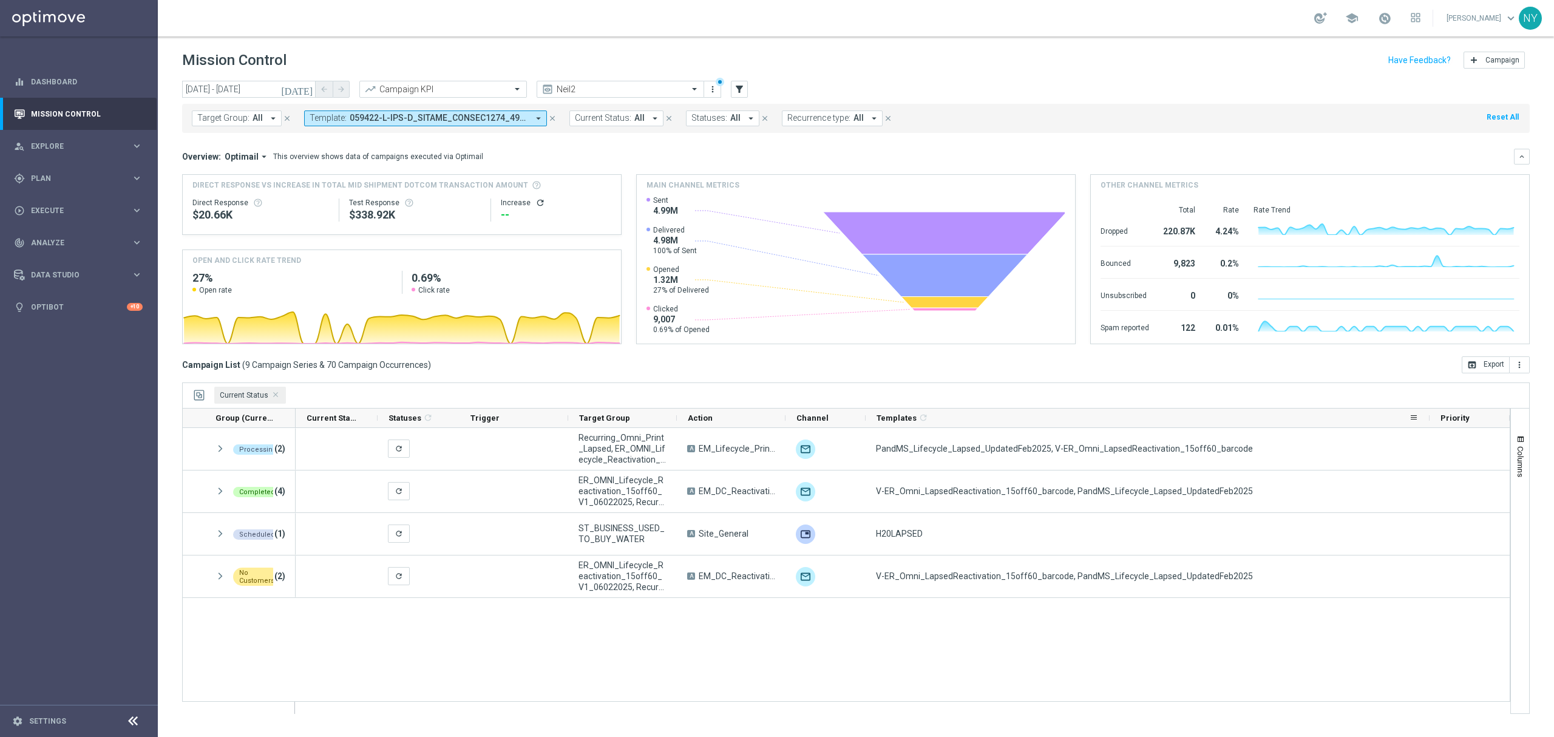
drag, startPoint x: 945, startPoint y: 418, endPoint x: 1429, endPoint y: 418, distance: 483.9
click at [1429, 418] on div at bounding box center [1429, 418] width 5 height 19
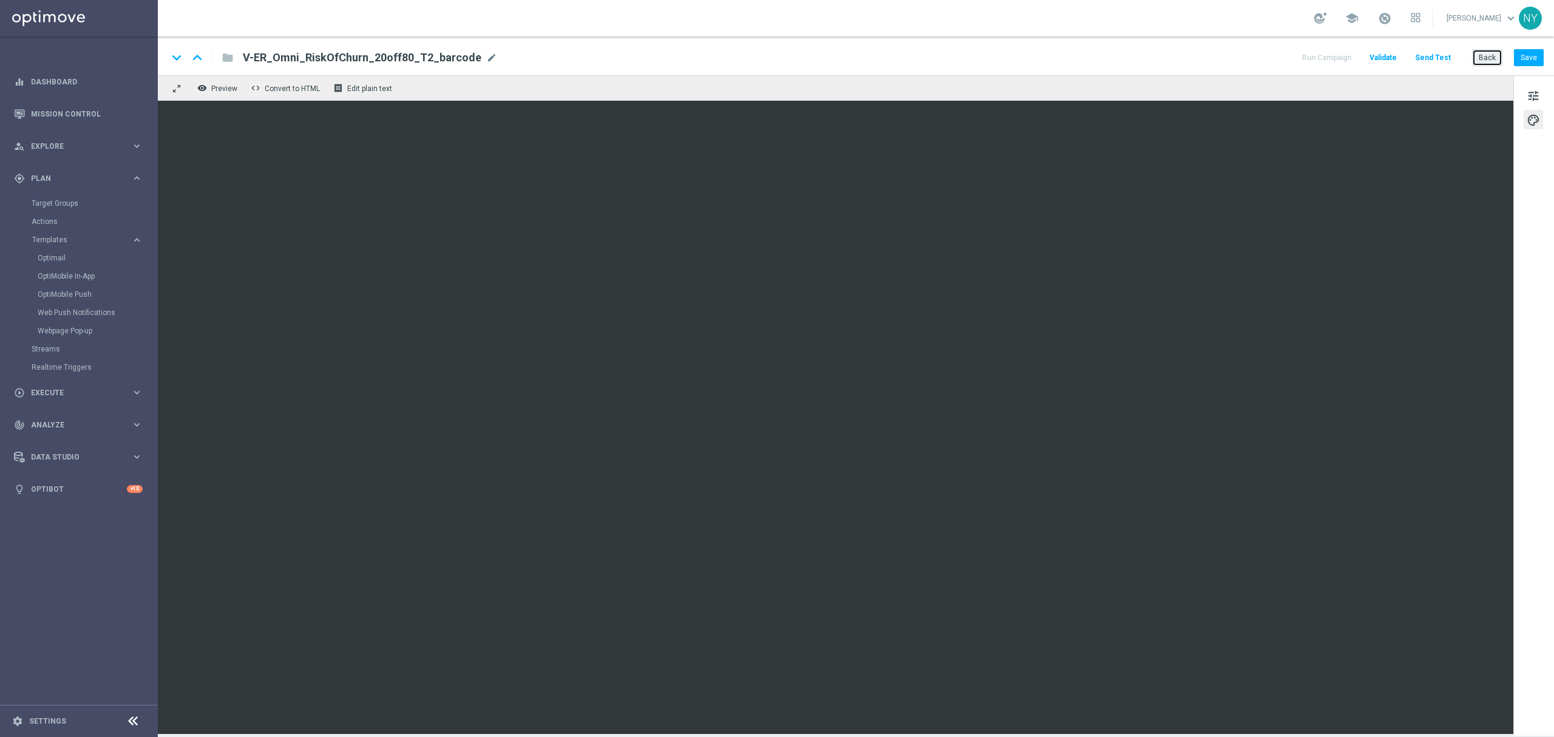
click at [1482, 50] on button "Back" at bounding box center [1487, 57] width 30 height 17
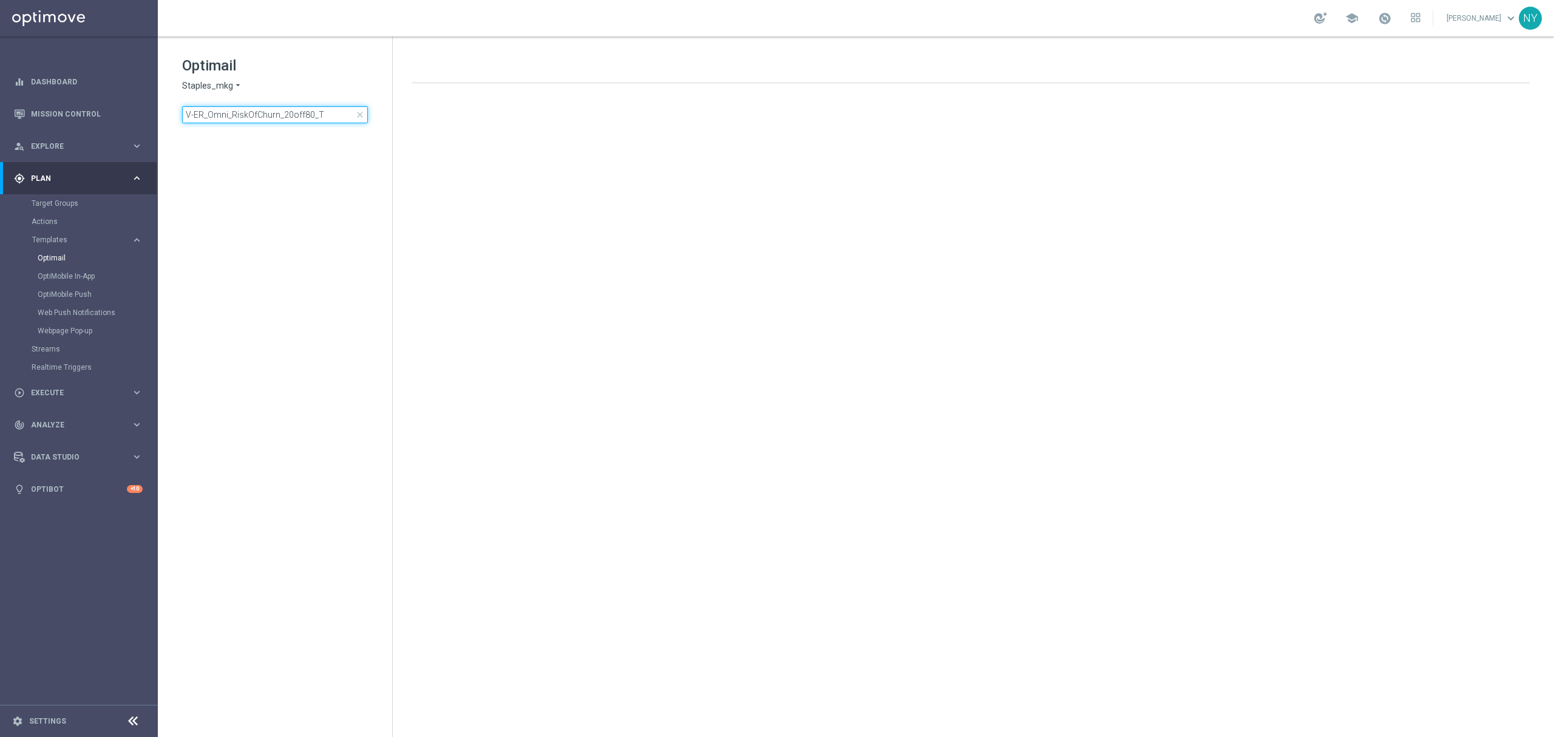
click at [314, 114] on input "V-ER_Omni_RiskOfChurn_20off80_T" at bounding box center [275, 114] width 186 height 17
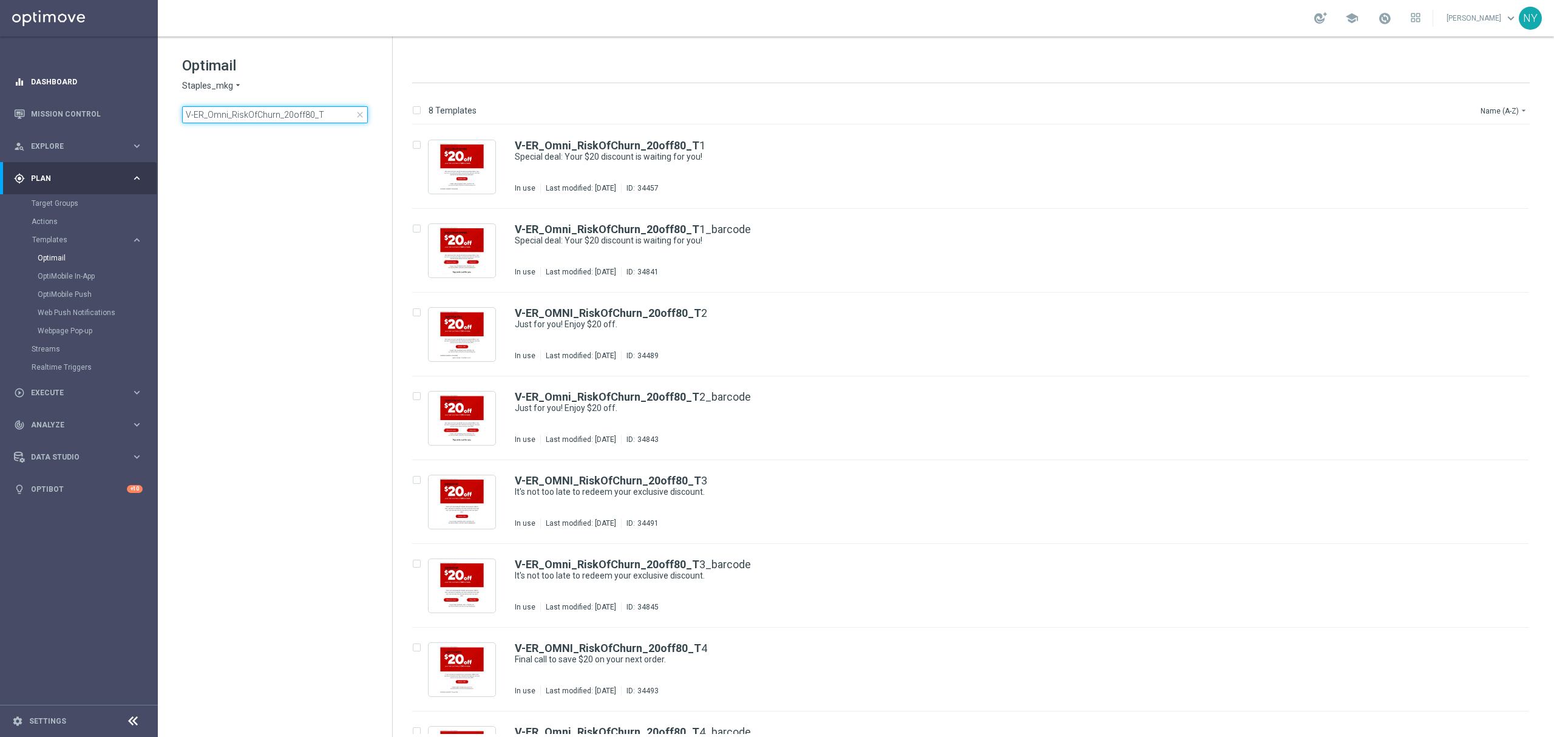
drag, startPoint x: 326, startPoint y: 113, endPoint x: 49, endPoint y: 92, distance: 278.2
click at [49, 92] on main "equalizer Dashboard Mission Control" at bounding box center [777, 368] width 1554 height 737
type input "V-ED_DC_Furniture_CatProp_JebbitTest_V2"
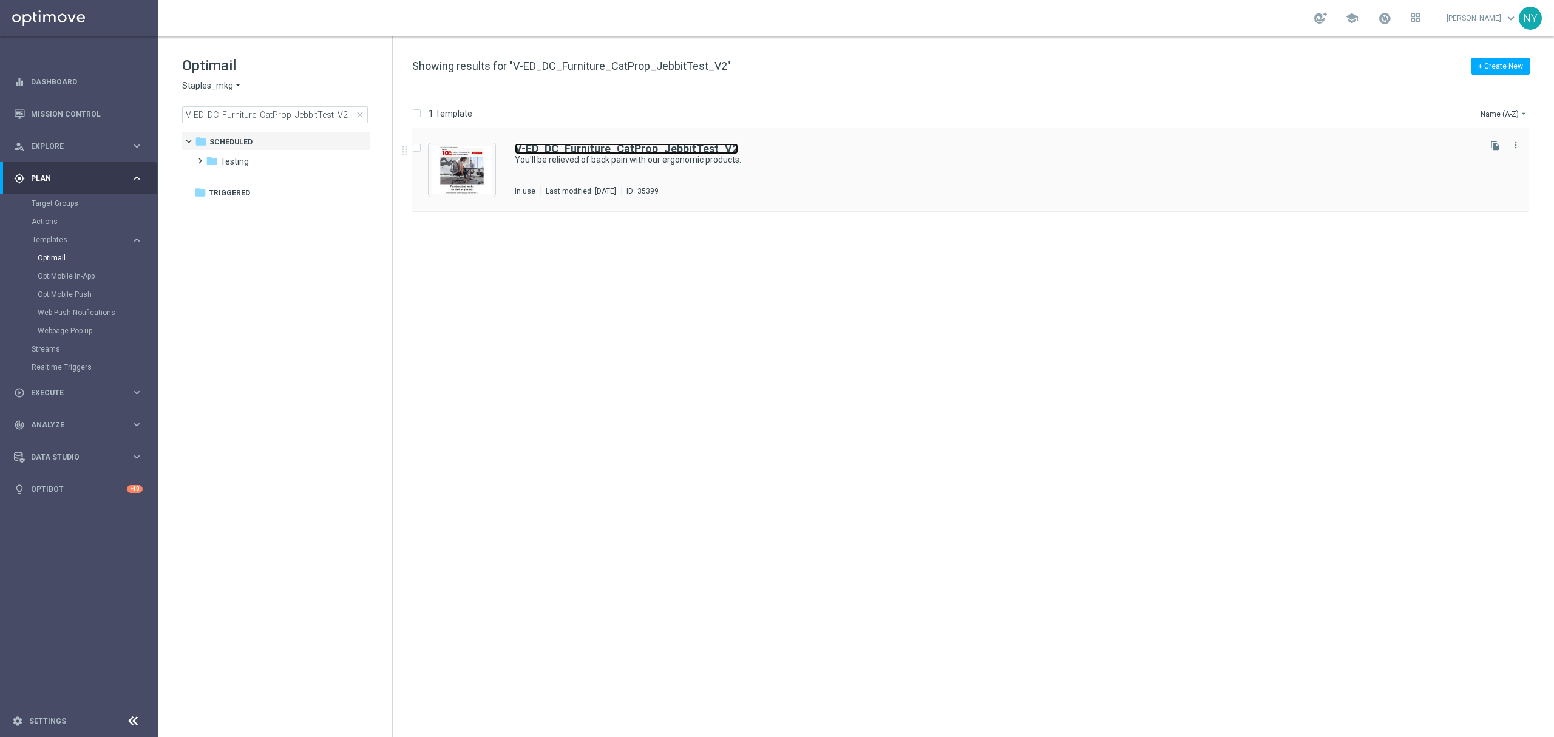
drag, startPoint x: 628, startPoint y: 148, endPoint x: 639, endPoint y: 148, distance: 10.9
click at [627, 148] on b "V-ED_DC_Furniture_CatProp_JebbitTest_V2" at bounding box center [626, 148] width 223 height 13
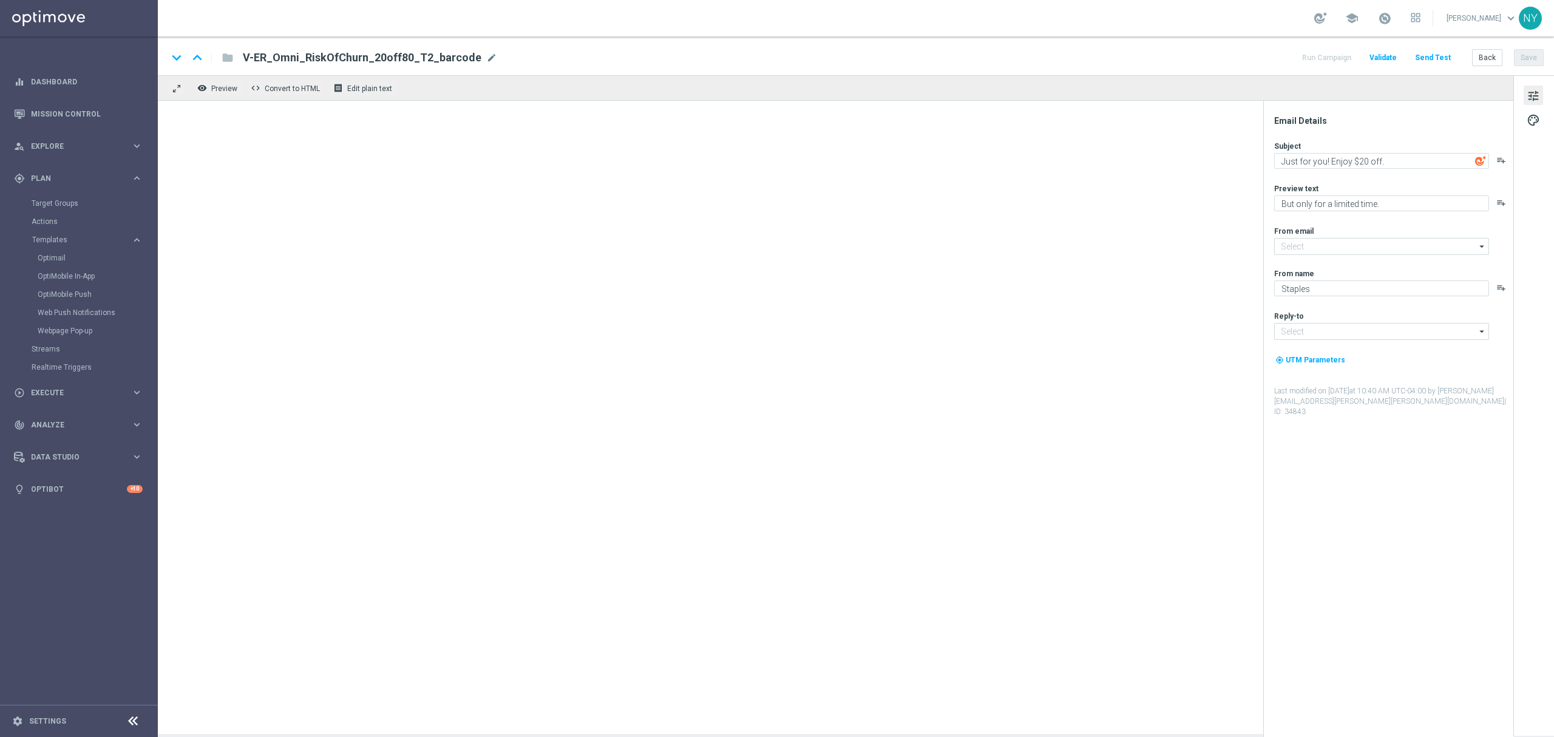
type input "[EMAIL_ADDRESS][DOMAIN_NAME]"
type textarea "You'll be relieved of back pain with our ergonomic products."
type textarea "Your invite to comfort has arrived."
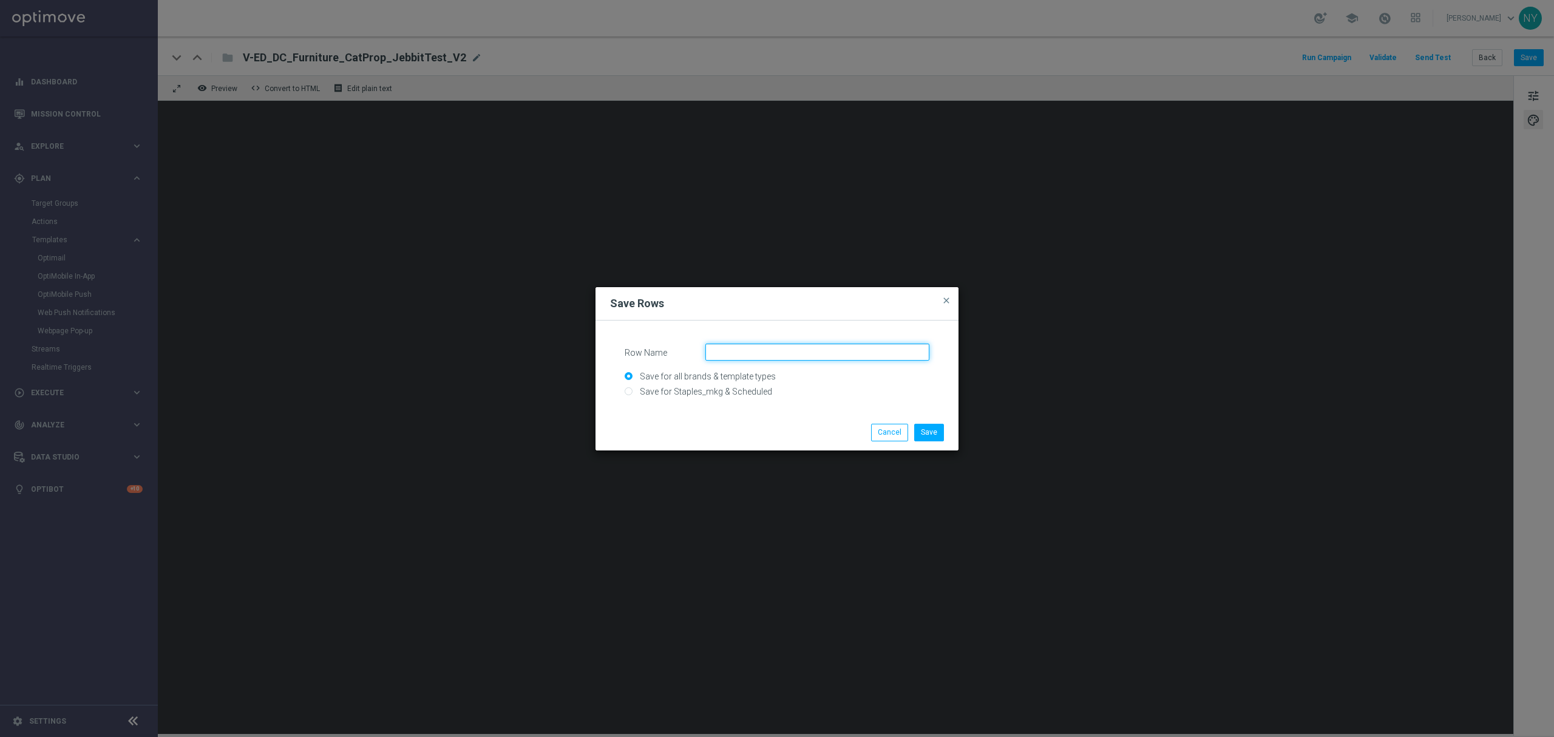
click at [750, 350] on input "Row Name" at bounding box center [817, 352] width 224 height 17
type input "JebbitQuizMod"
click at [930, 430] on button "Save" at bounding box center [929, 432] width 30 height 17
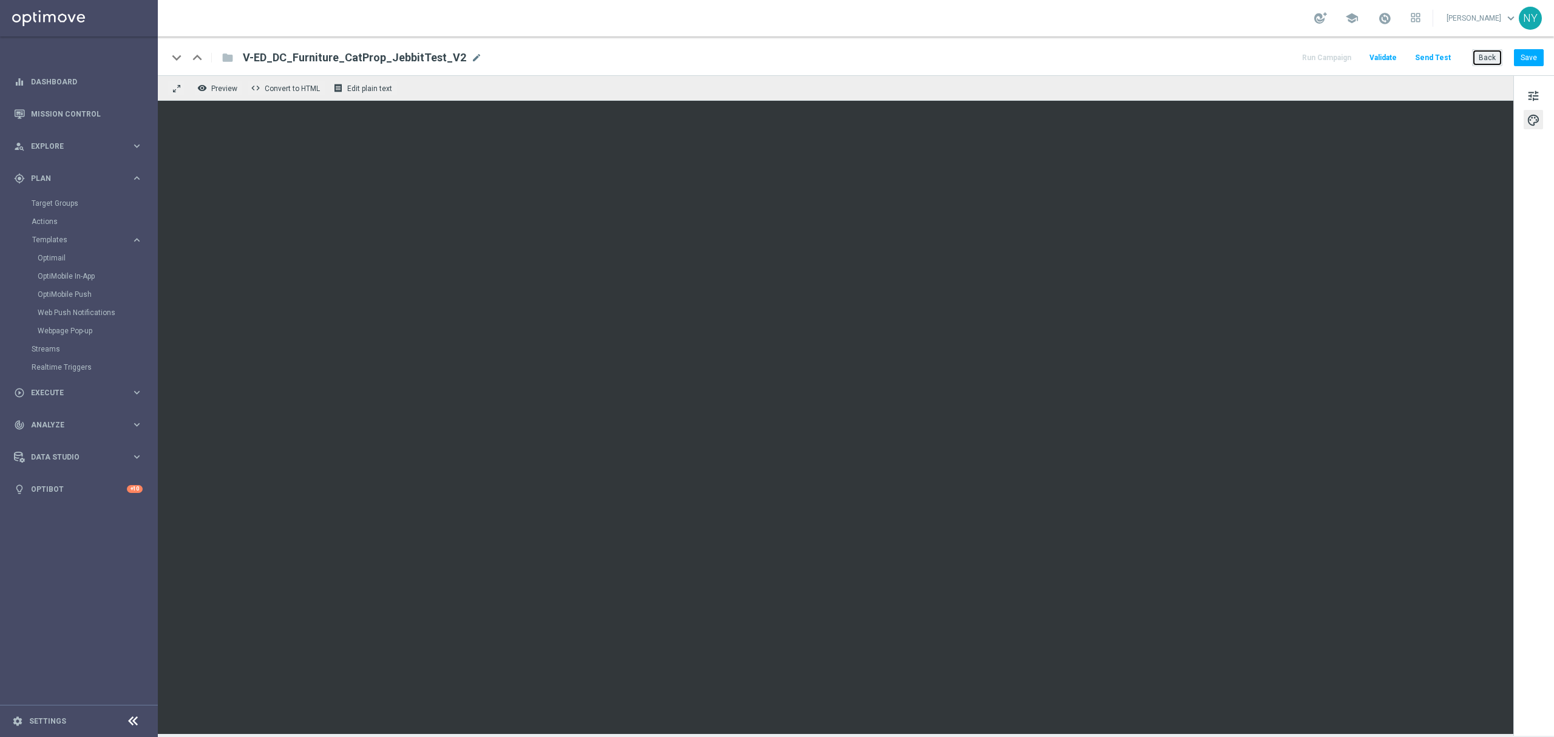
click at [1484, 52] on button "Back" at bounding box center [1487, 57] width 30 height 17
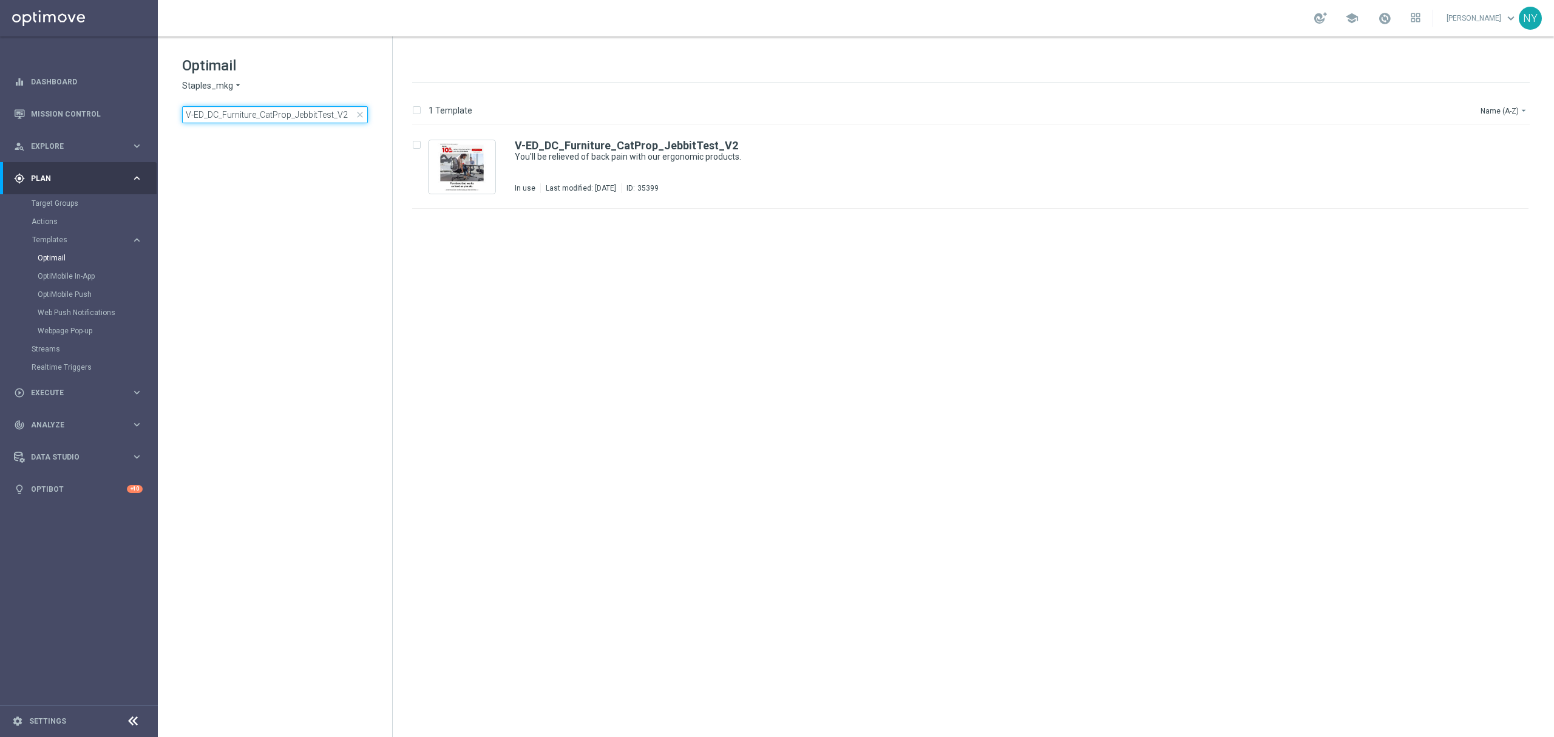
drag, startPoint x: 258, startPoint y: 113, endPoint x: 461, endPoint y: 113, distance: 203.4
click at [461, 113] on div "Optimail Staples_mkg arrow_drop_down × Staples_mkg V-ED_DC_Furniture_CatProp_Je…" at bounding box center [856, 386] width 1396 height 701
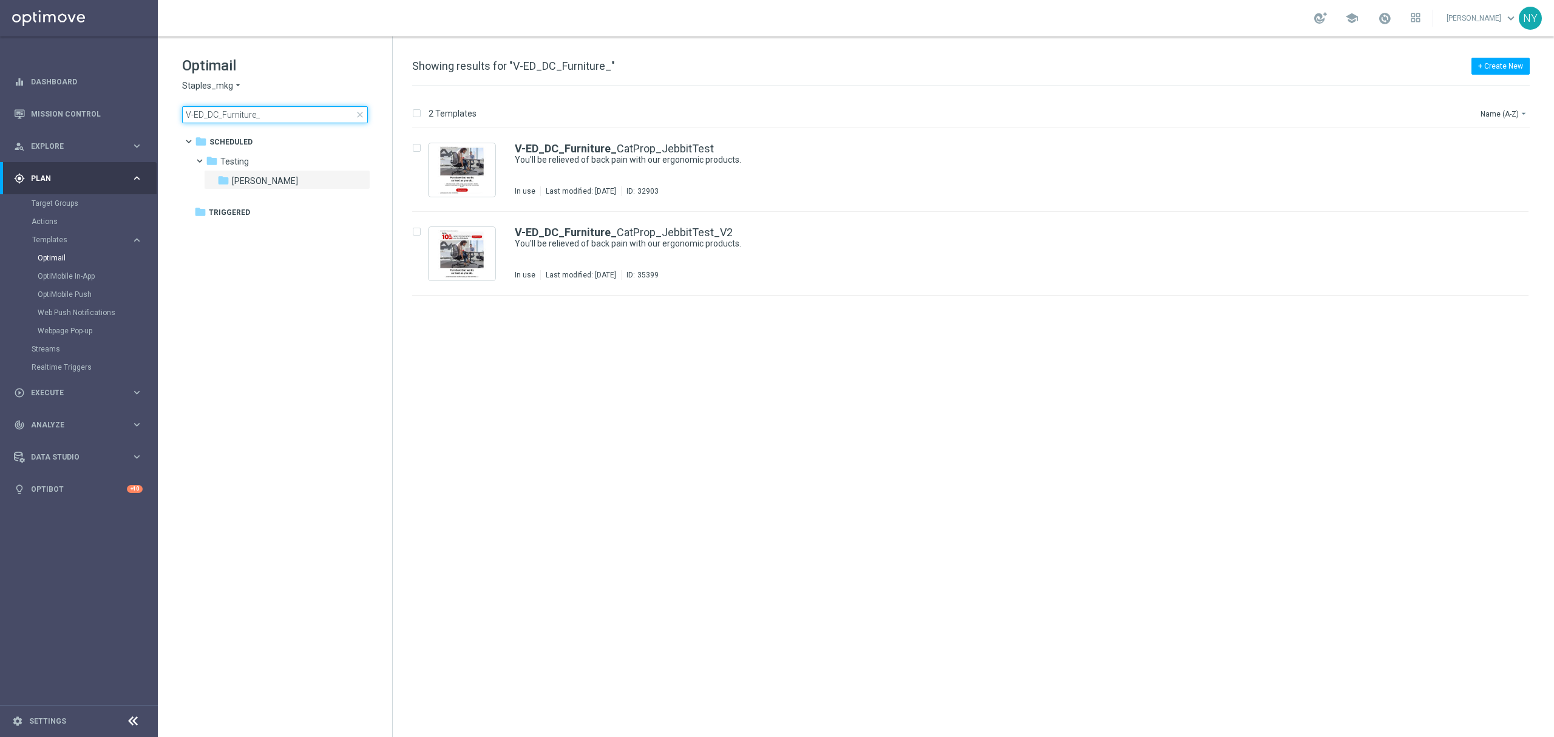
click at [224, 115] on input "V-ED_DC_Furniture_" at bounding box center [275, 114] width 186 height 17
drag, startPoint x: 222, startPoint y: 115, endPoint x: 83, endPoint y: 115, distance: 139.6
click at [92, 118] on main "equalizer Dashboard Mission Control" at bounding box center [777, 368] width 1554 height 737
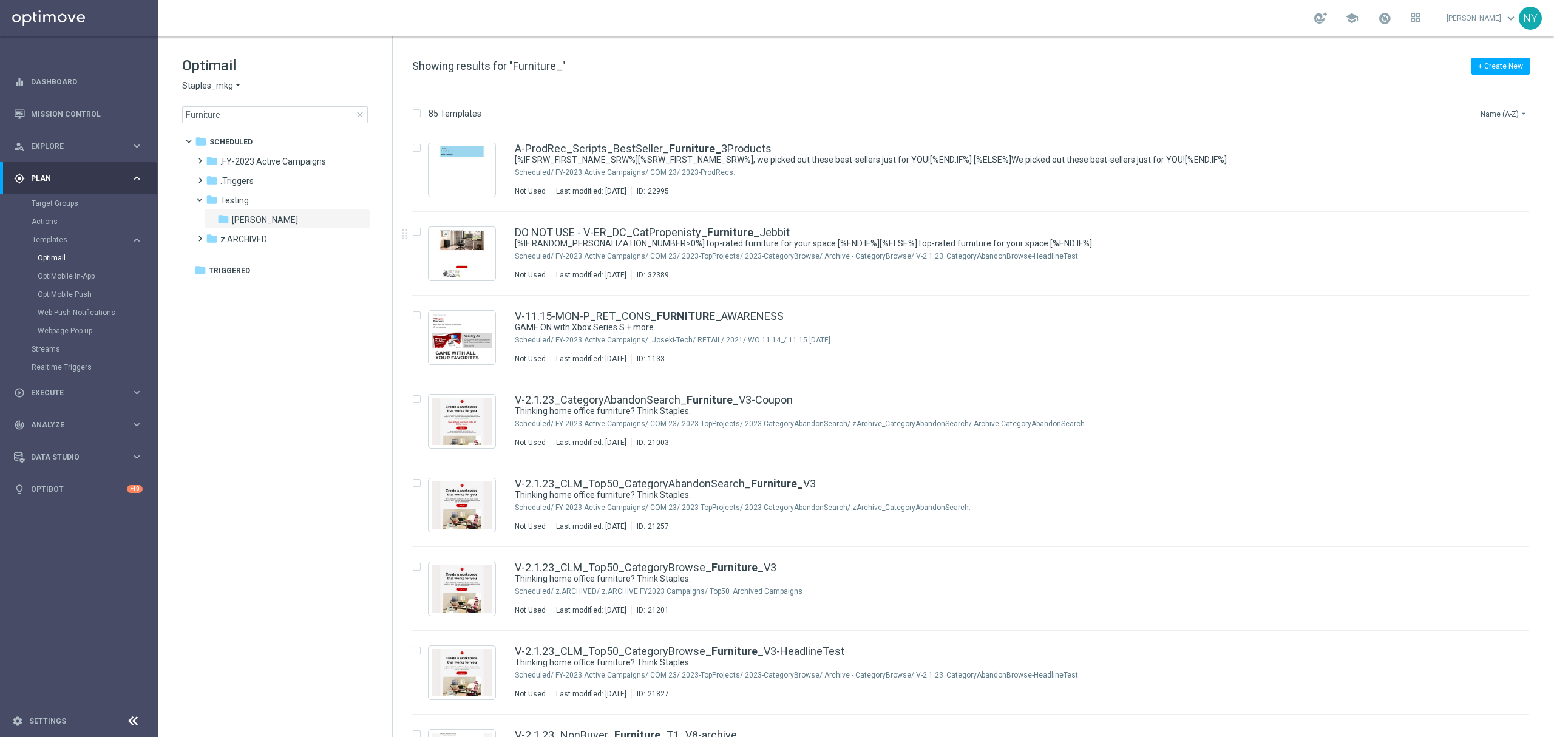
click at [1491, 112] on button "Name (A-Z) arrow_drop_down" at bounding box center [1505, 113] width 50 height 15
click at [1493, 113] on button "Name (A-Z) arrow_drop_down" at bounding box center [1505, 113] width 50 height 15
click at [1502, 108] on button "Name (A-Z) arrow_drop_down" at bounding box center [1505, 113] width 50 height 15
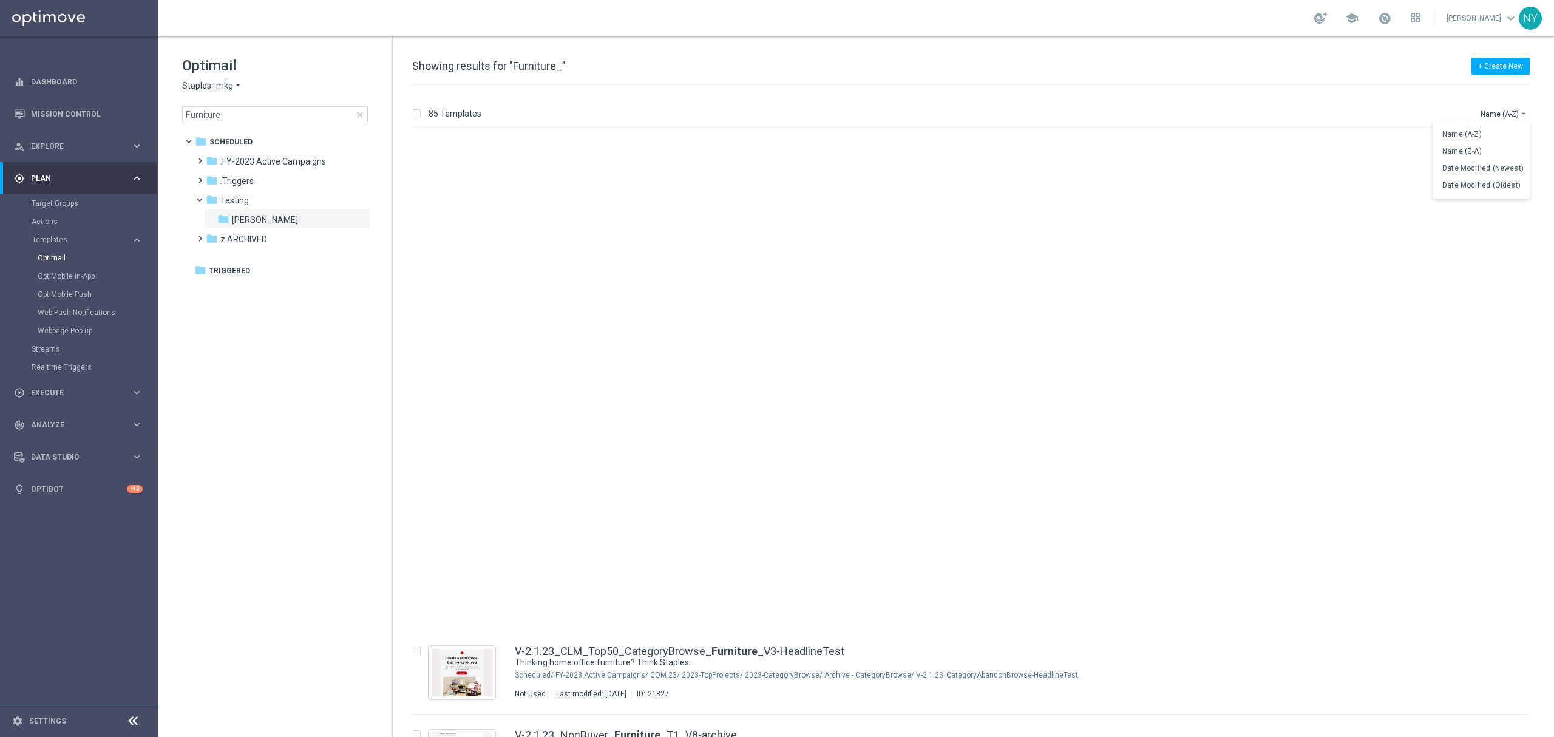
click at [1472, 164] on span "Date Modified (Newest)" at bounding box center [1482, 168] width 81 height 8
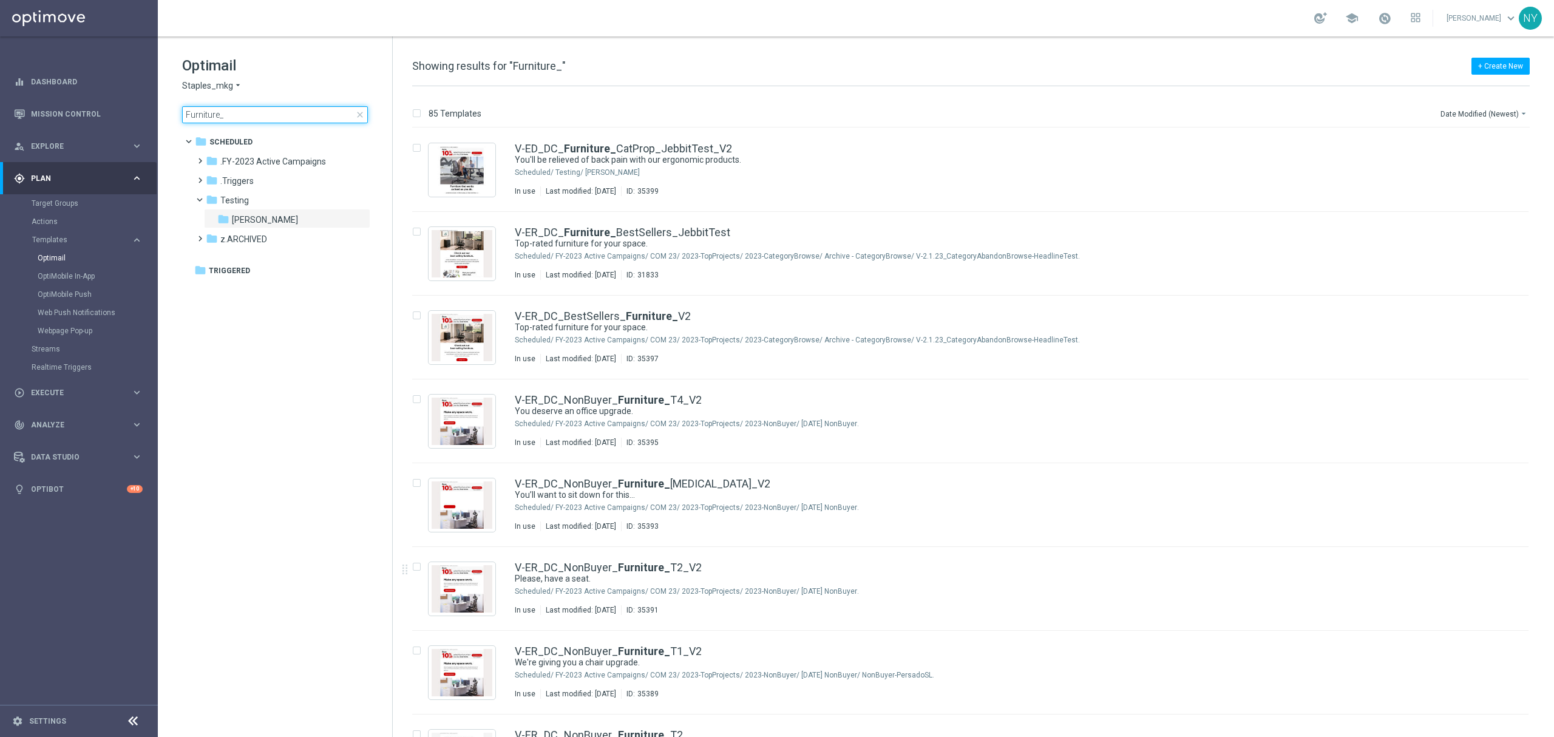
click at [234, 110] on input "Furniture_" at bounding box center [275, 114] width 186 height 17
drag, startPoint x: 232, startPoint y: 112, endPoint x: 241, endPoint y: 118, distance: 10.9
click at [123, 112] on main "equalizer Dashboard Mission Control" at bounding box center [777, 368] width 1554 height 737
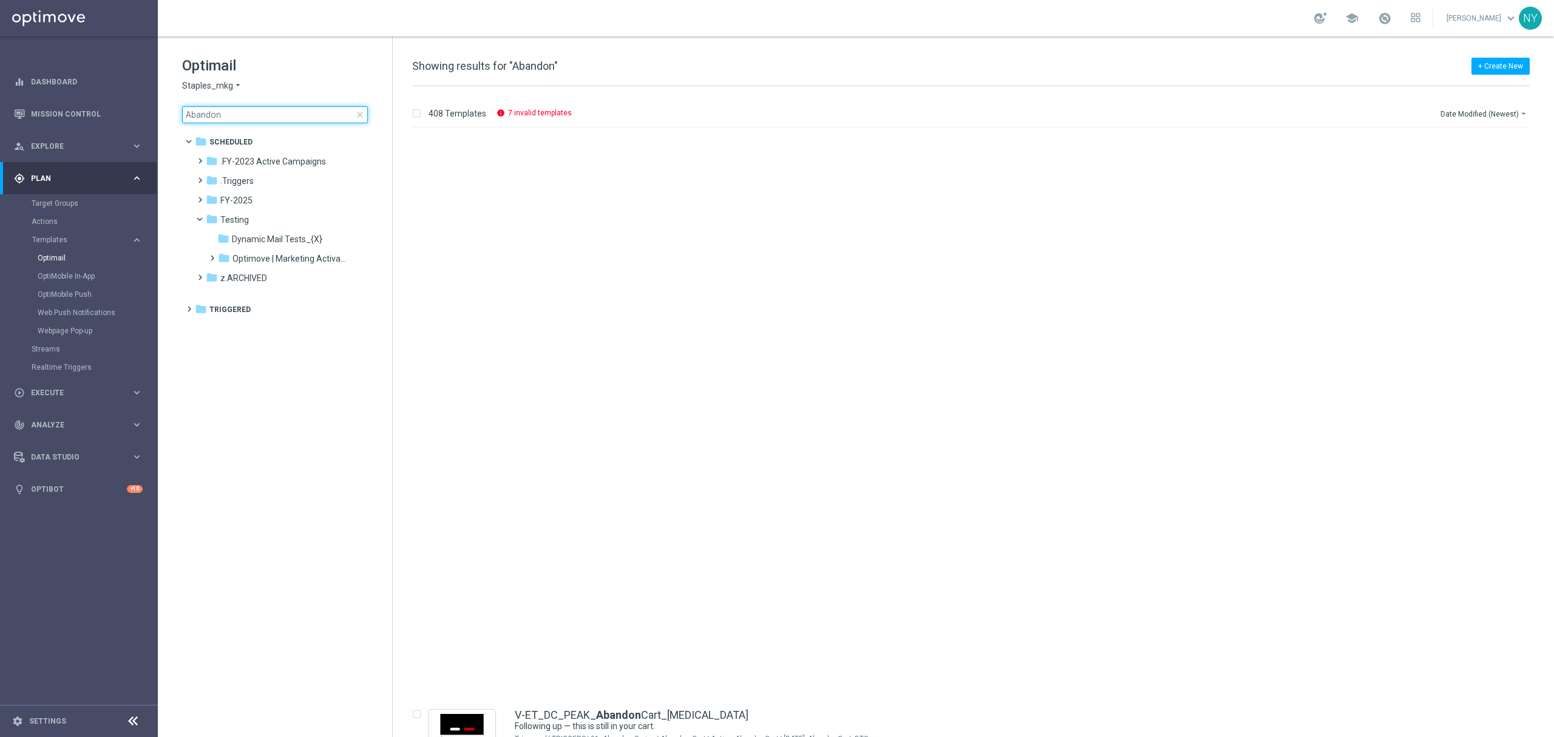
scroll to position [5446, 0]
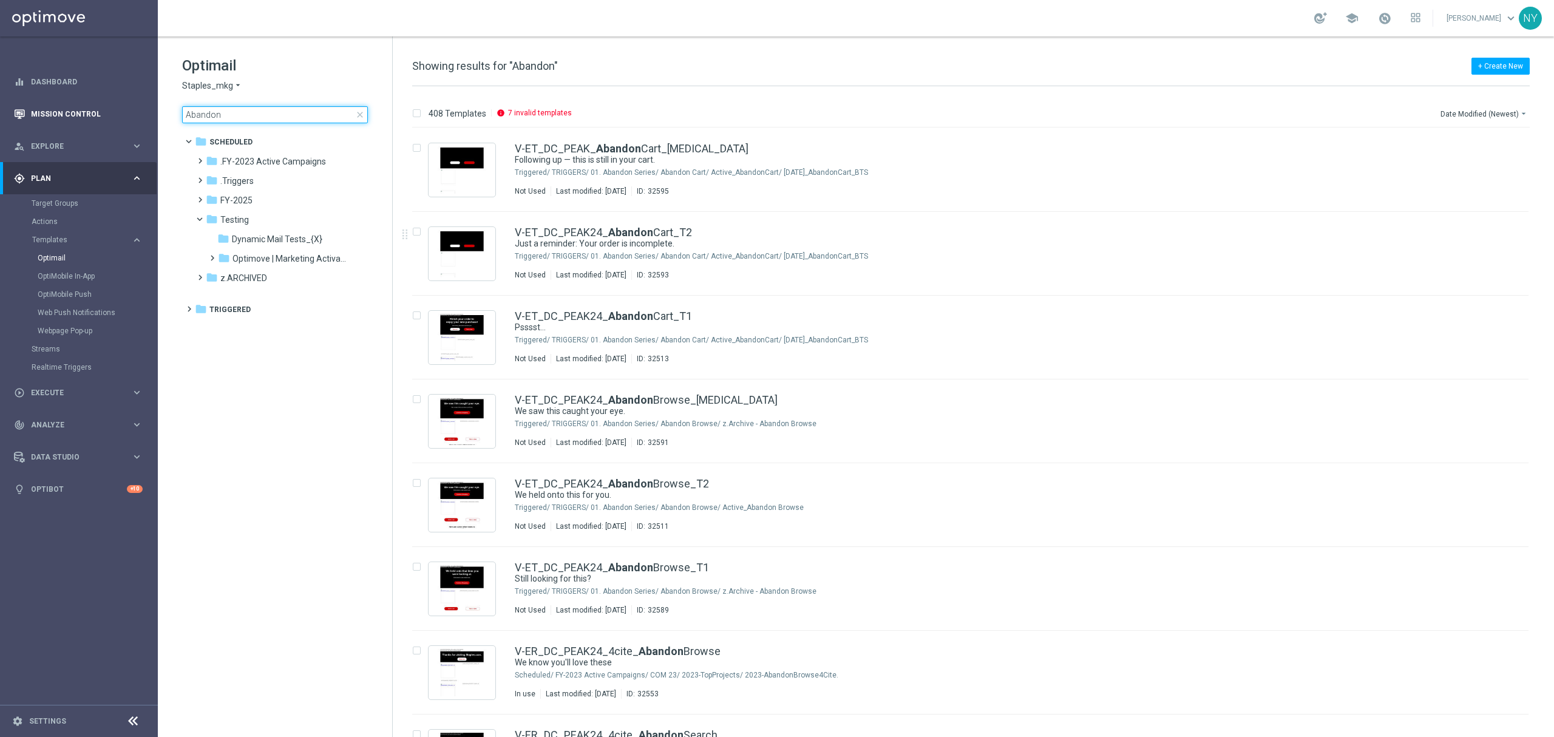
drag, startPoint x: 253, startPoint y: 112, endPoint x: 127, endPoint y: 113, distance: 125.1
click at [253, 112] on input "Abandon" at bounding box center [275, 114] width 186 height 17
click at [127, 113] on main "equalizer Dashboard Mission Control" at bounding box center [777, 368] width 1554 height 737
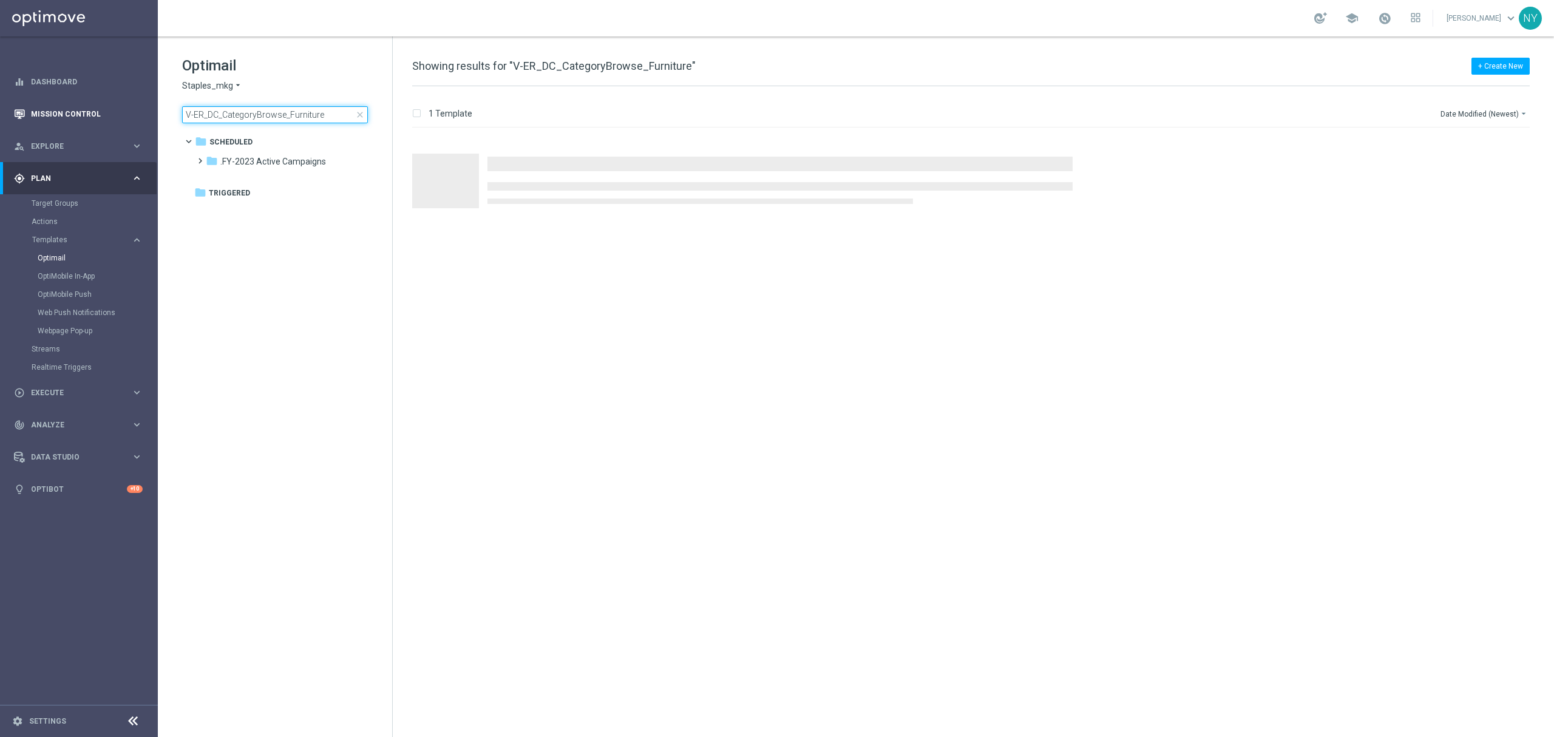
drag, startPoint x: 222, startPoint y: 112, endPoint x: 130, endPoint y: 118, distance: 91.8
click at [130, 118] on main "equalizer Dashboard Mission Control" at bounding box center [777, 368] width 1554 height 737
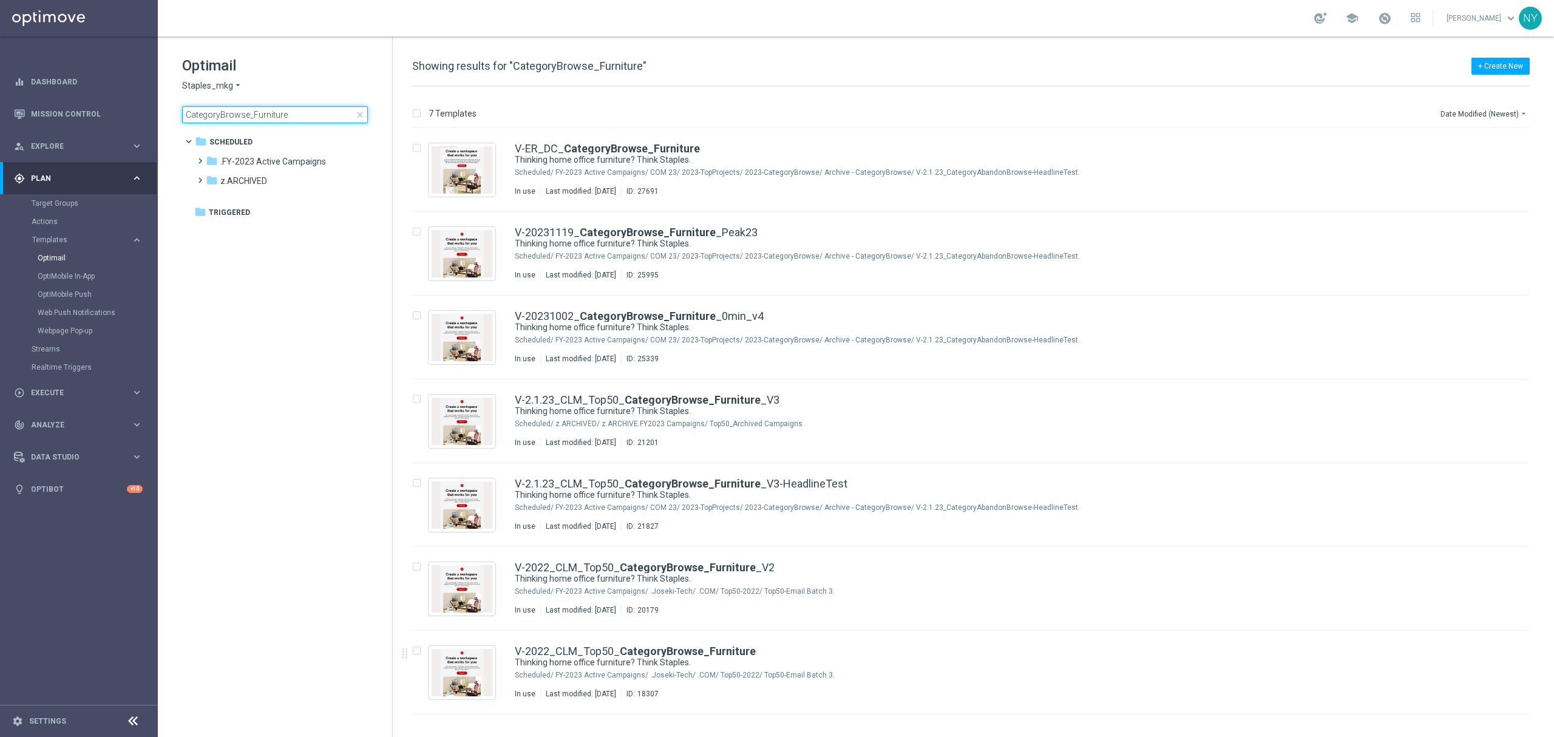
type input "CategoryBrowse_Furniture"
click at [629, 146] on b "CategoryBrowse_Furniture" at bounding box center [632, 148] width 136 height 13
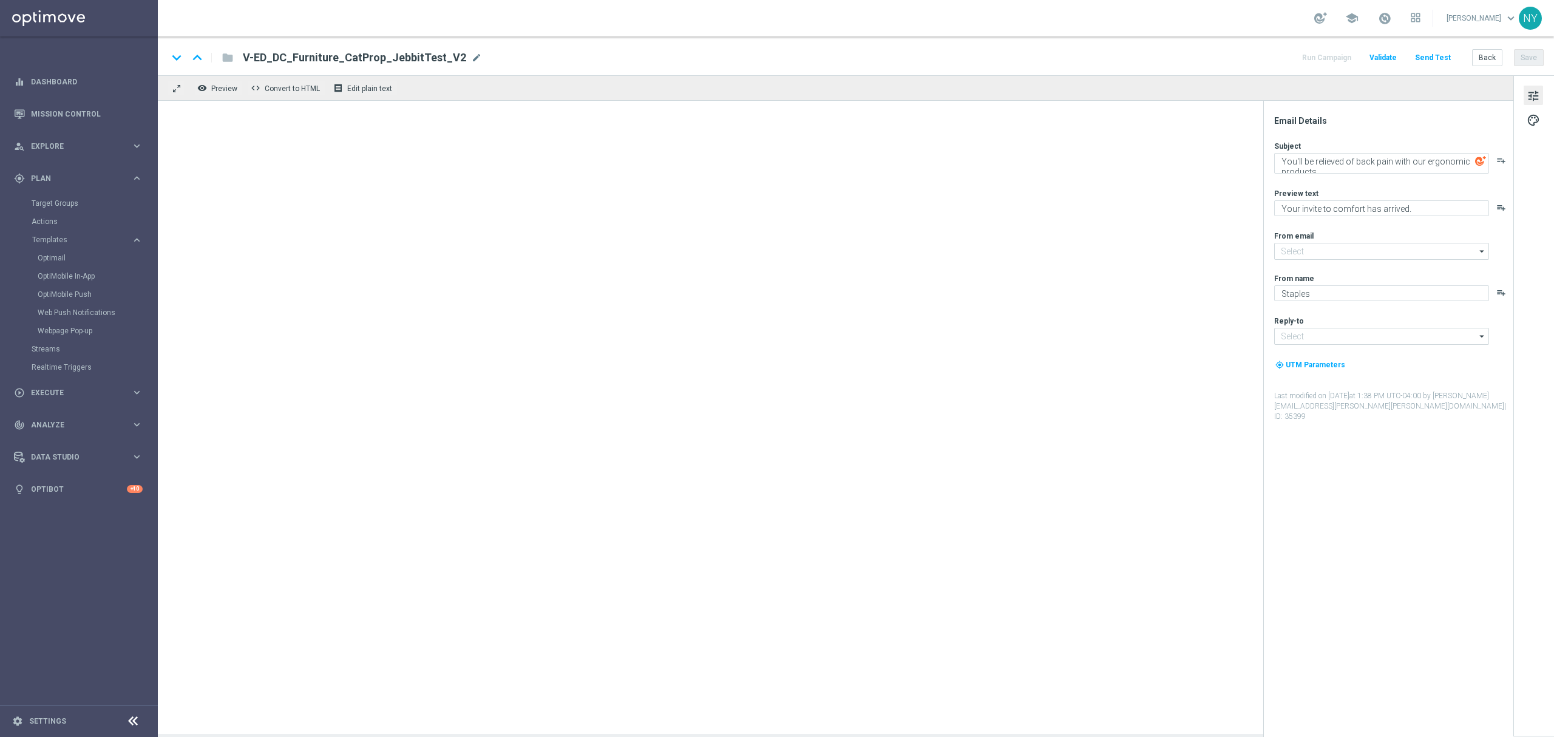
type input "[EMAIL_ADDRESS][DOMAIN_NAME]"
type textarea "Thinking home office furniture? Think Staples."
type textarea "We’re the country’s top corporate WFH furniture partner. We’ll help you, too."
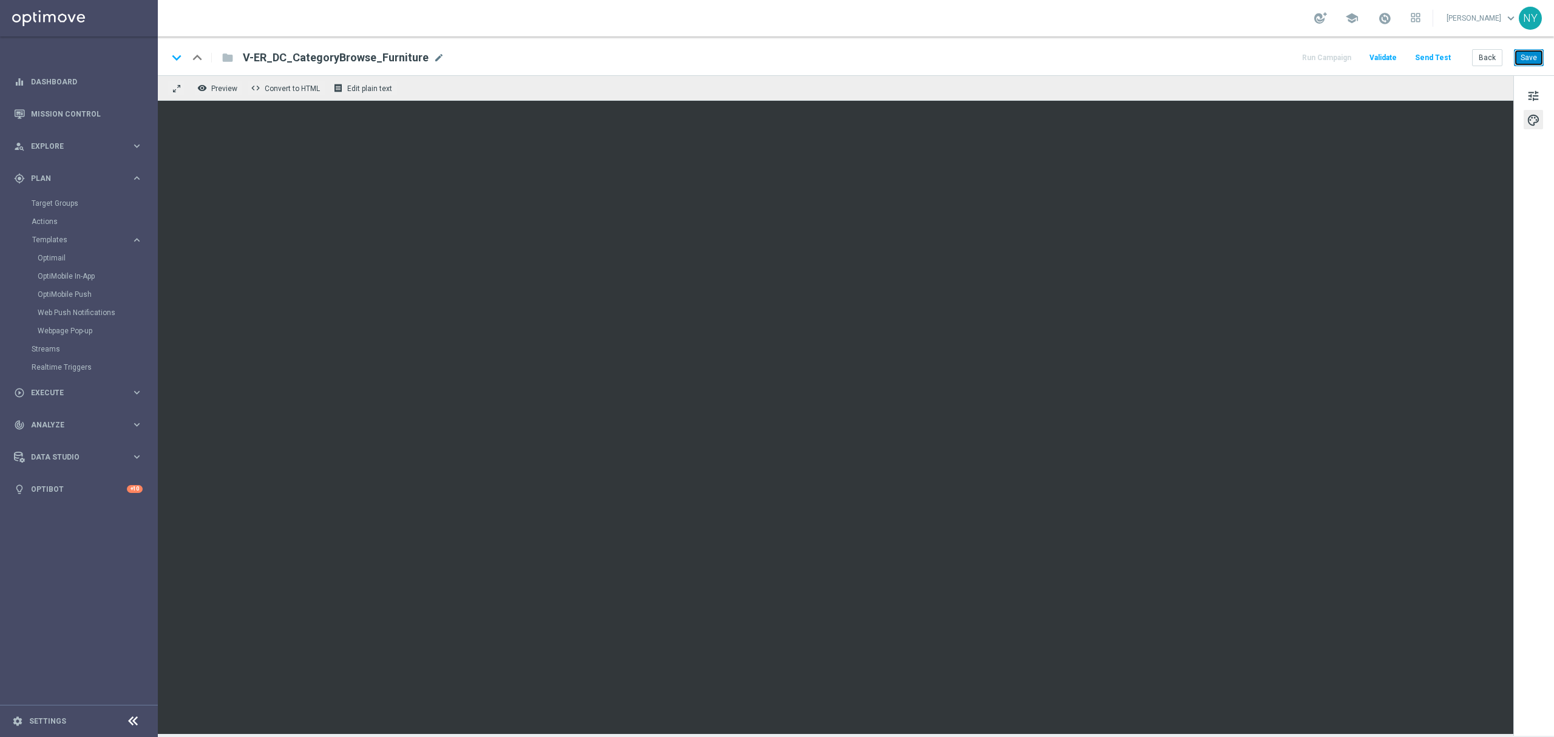
drag, startPoint x: 1535, startPoint y: 56, endPoint x: 1383, endPoint y: 95, distance: 157.3
click at [1535, 56] on button "Save" at bounding box center [1529, 57] width 30 height 17
click at [1525, 62] on button "Save" at bounding box center [1529, 57] width 30 height 17
click at [1440, 53] on button "Send Test" at bounding box center [1432, 58] width 39 height 16
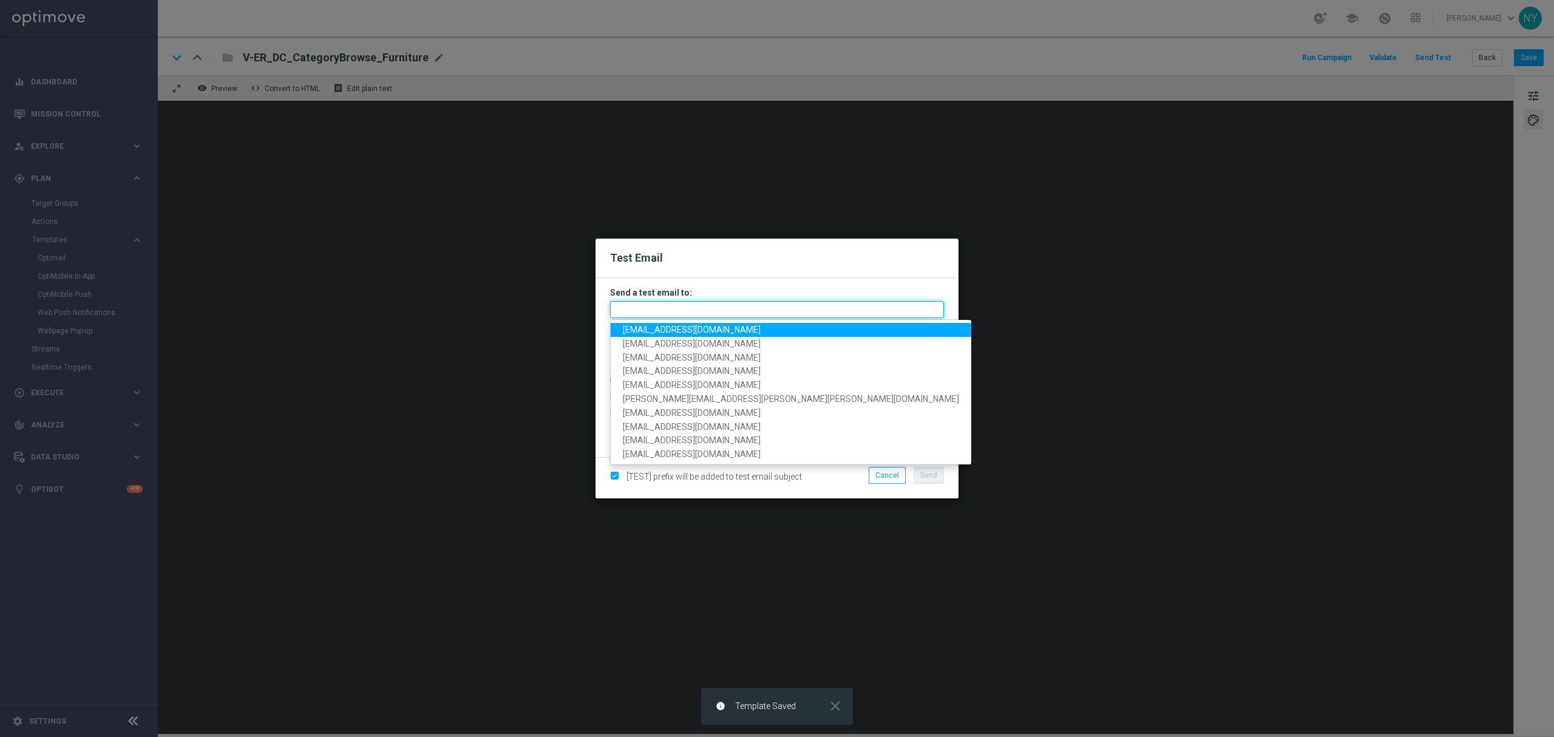
click at [642, 307] on input "text" at bounding box center [777, 309] width 334 height 17
click at [654, 328] on span "[EMAIL_ADDRESS][DOMAIN_NAME]" at bounding box center [692, 330] width 138 height 10
type input "[EMAIL_ADDRESS][DOMAIN_NAME]"
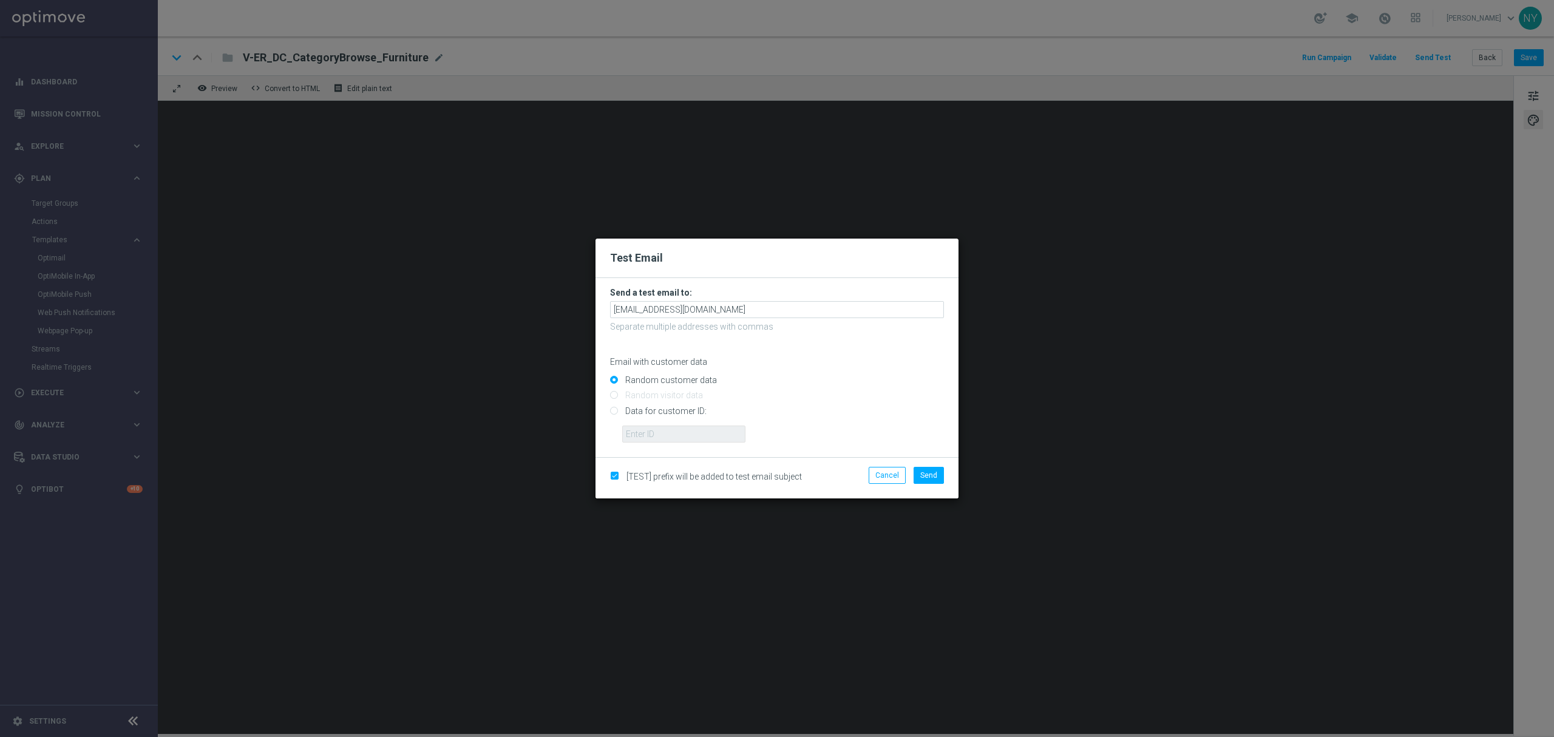
click at [612, 409] on input "Data for customer ID:" at bounding box center [777, 415] width 334 height 17
radio input "true"
click at [664, 435] on input "text" at bounding box center [683, 434] width 123 height 17
paste input "10000020539"
type input "10000020539"
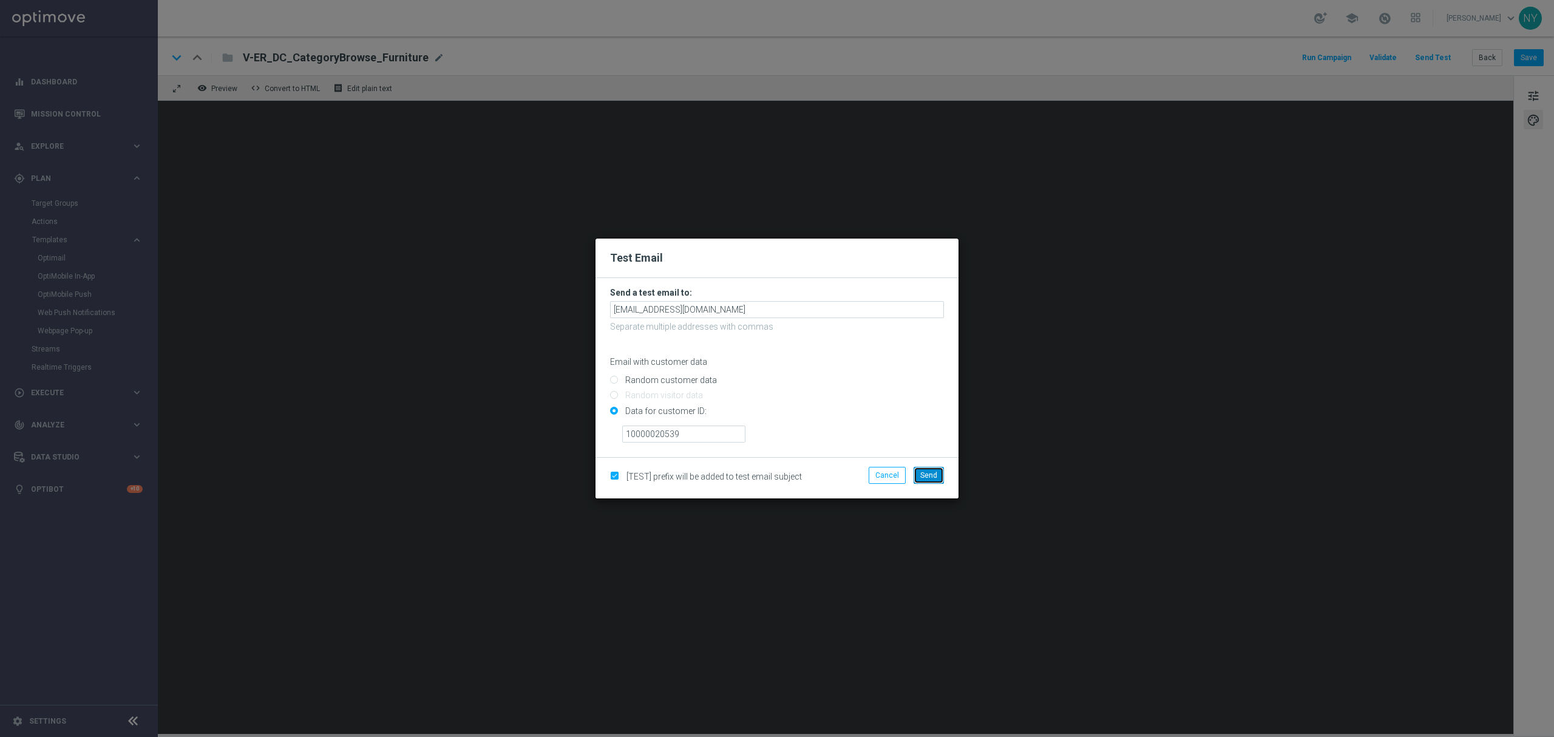
click at [931, 472] on span "Send" at bounding box center [928, 475] width 17 height 8
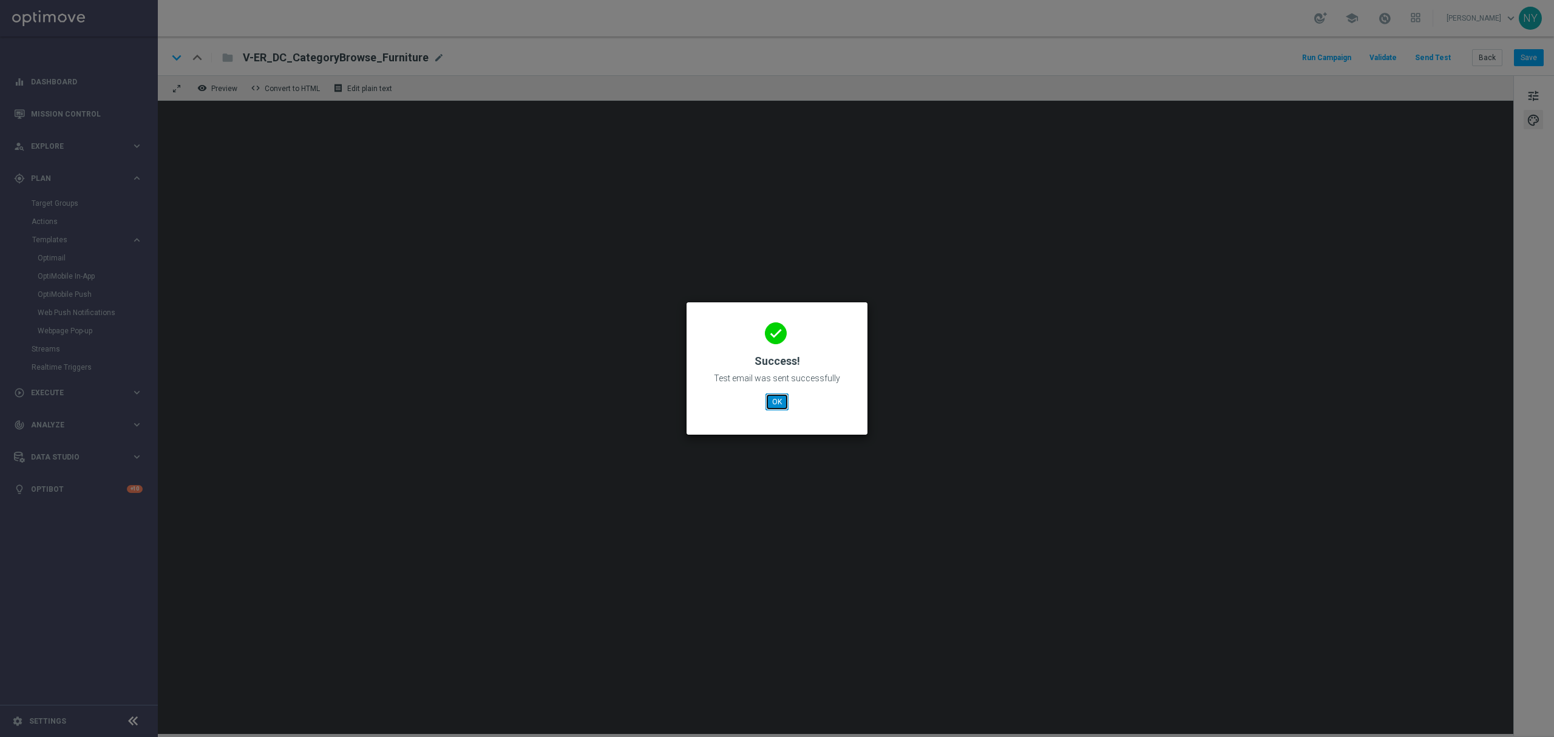
click at [768, 399] on button "OK" at bounding box center [777, 401] width 23 height 17
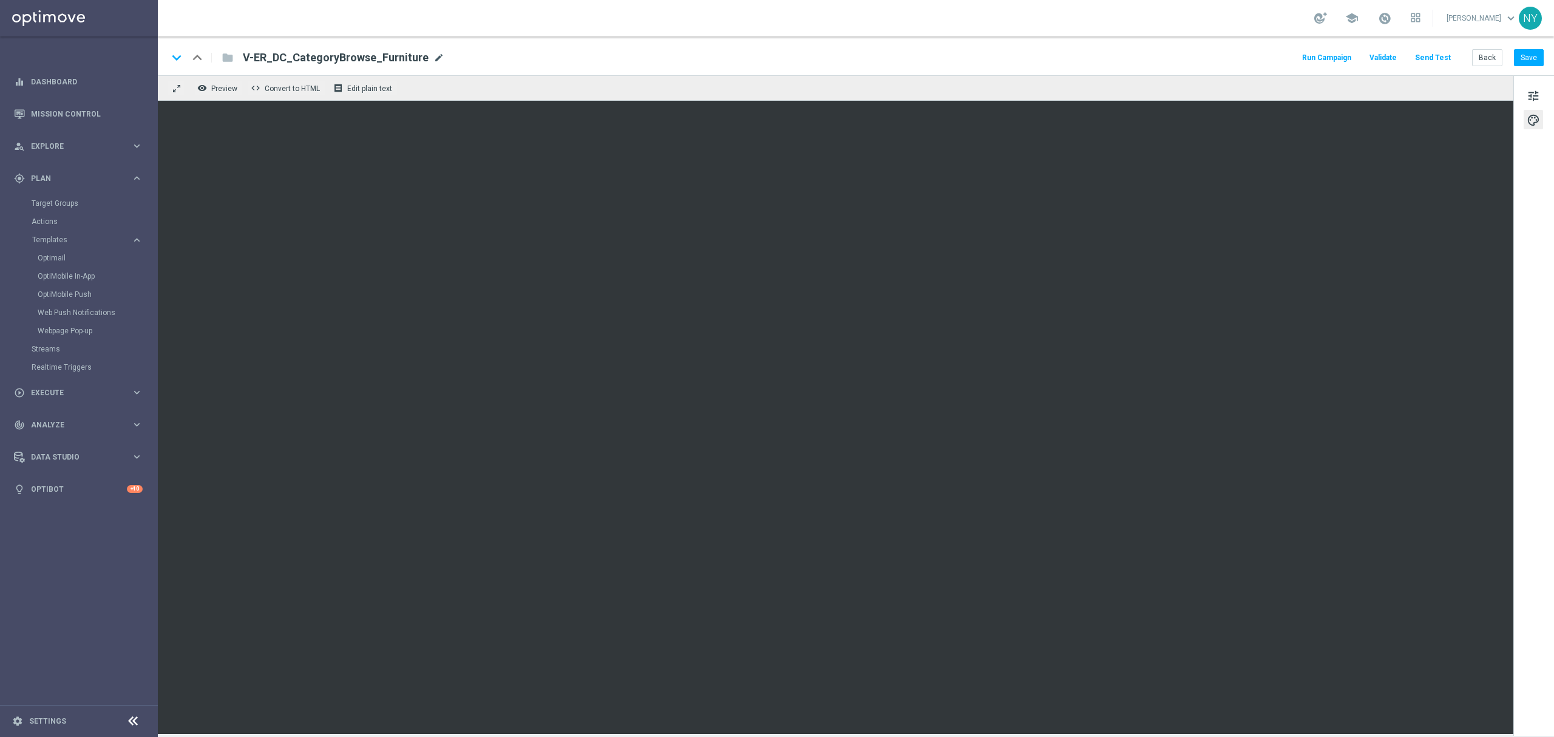
click at [433, 56] on span "mode_edit" at bounding box center [438, 57] width 11 height 11
drag, startPoint x: 407, startPoint y: 58, endPoint x: 123, endPoint y: 56, distance: 284.1
click at [131, 56] on main "equalizer Dashboard Mission Control" at bounding box center [777, 368] width 1554 height 737
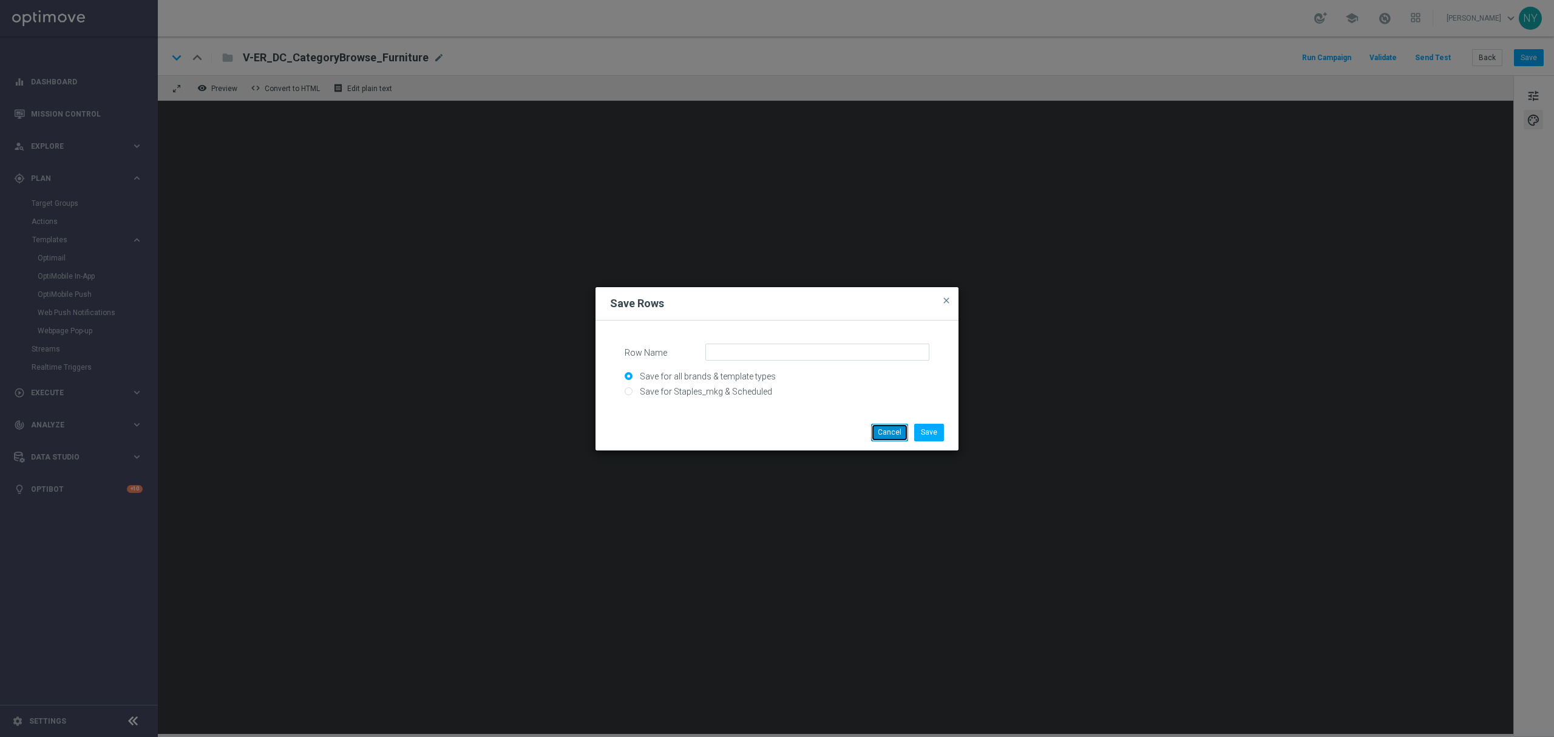
click at [895, 433] on button "Cancel" at bounding box center [889, 432] width 37 height 17
click at [761, 355] on input "Row Name" at bounding box center [817, 352] width 224 height 17
type input "j"
drag, startPoint x: 739, startPoint y: 348, endPoint x: 720, endPoint y: 355, distance: 19.8
click at [737, 347] on input "Jebitt" at bounding box center [817, 352] width 224 height 17
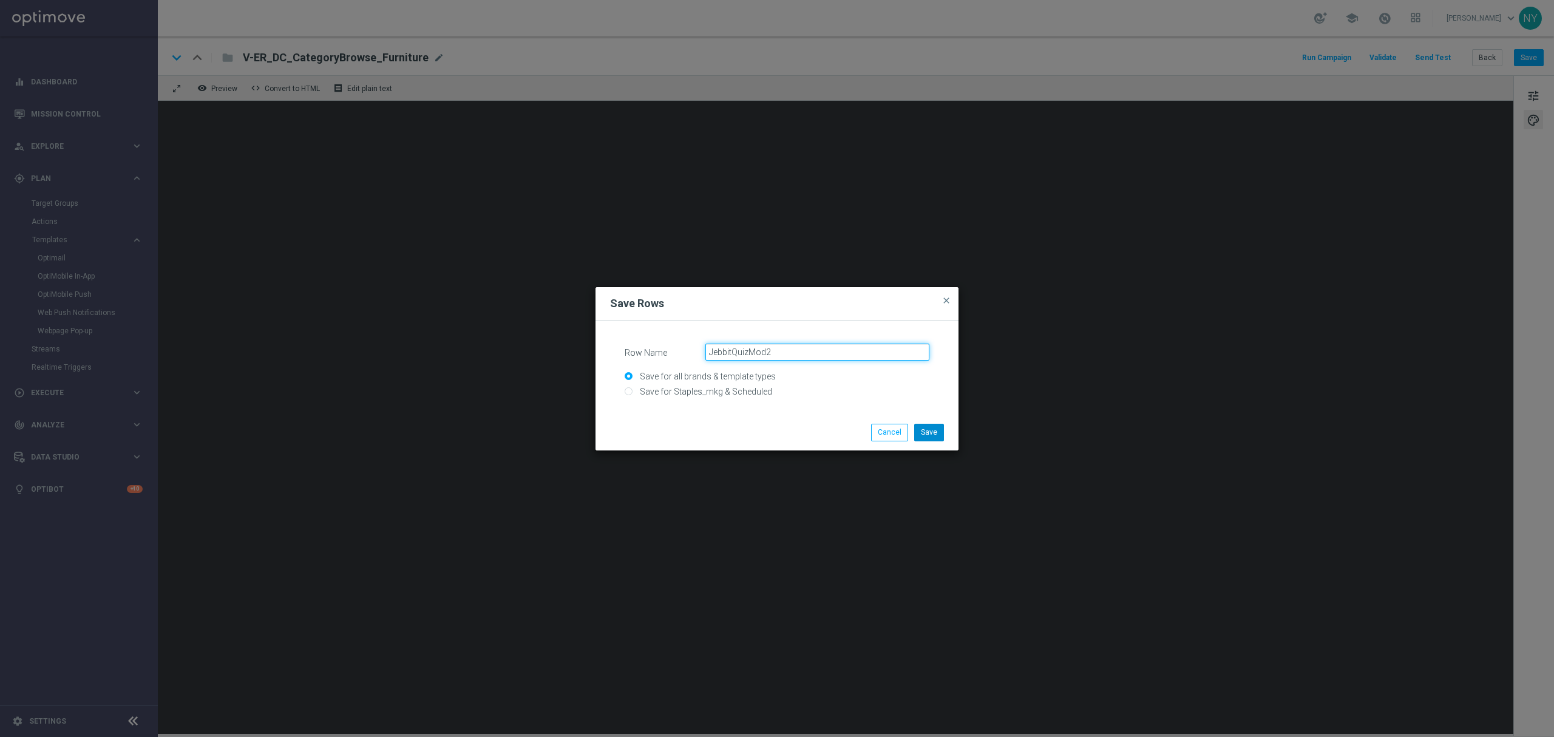
type input "JebbitQuizMod2"
click at [928, 430] on button "Save" at bounding box center [929, 432] width 30 height 17
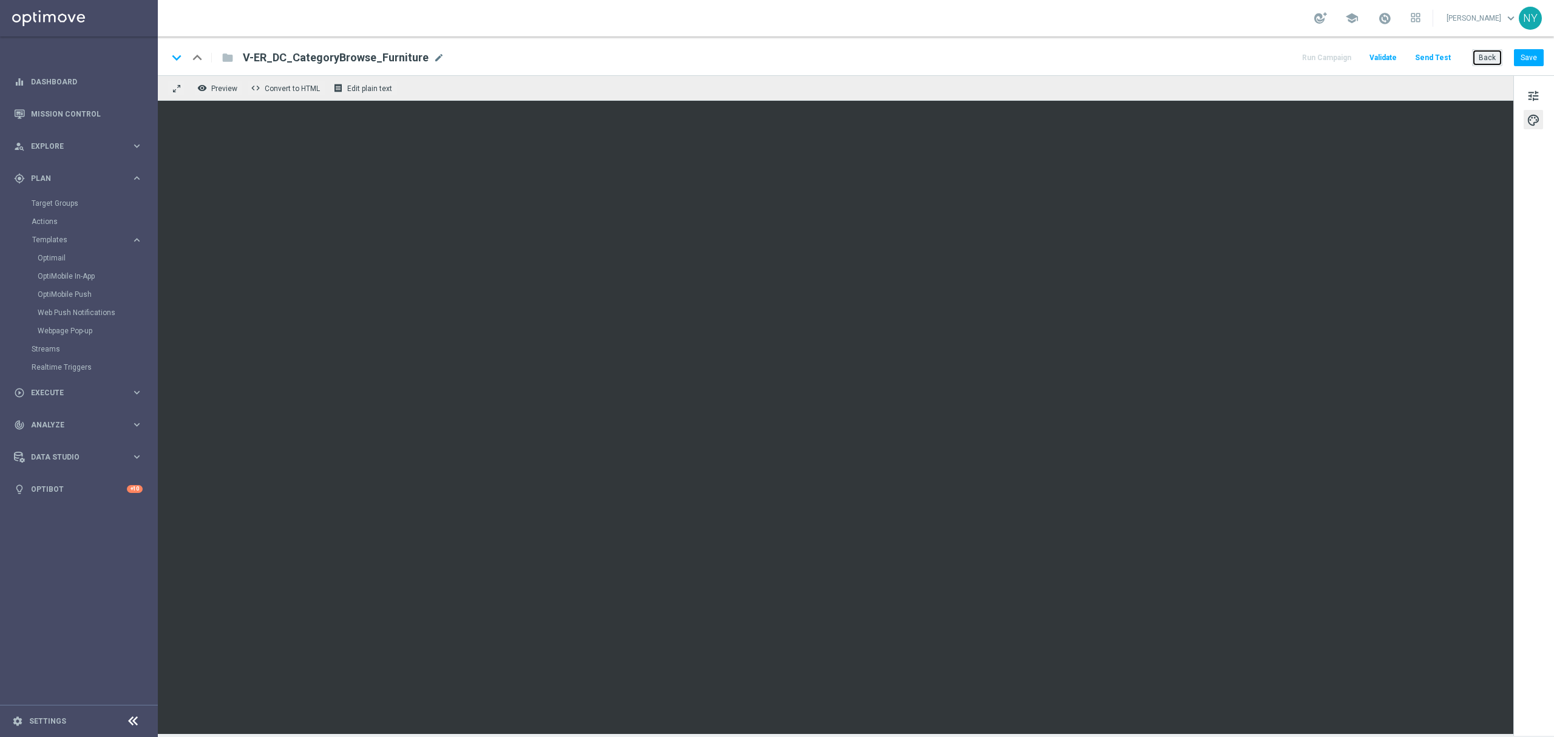
click at [1492, 54] on button "Back" at bounding box center [1487, 57] width 30 height 17
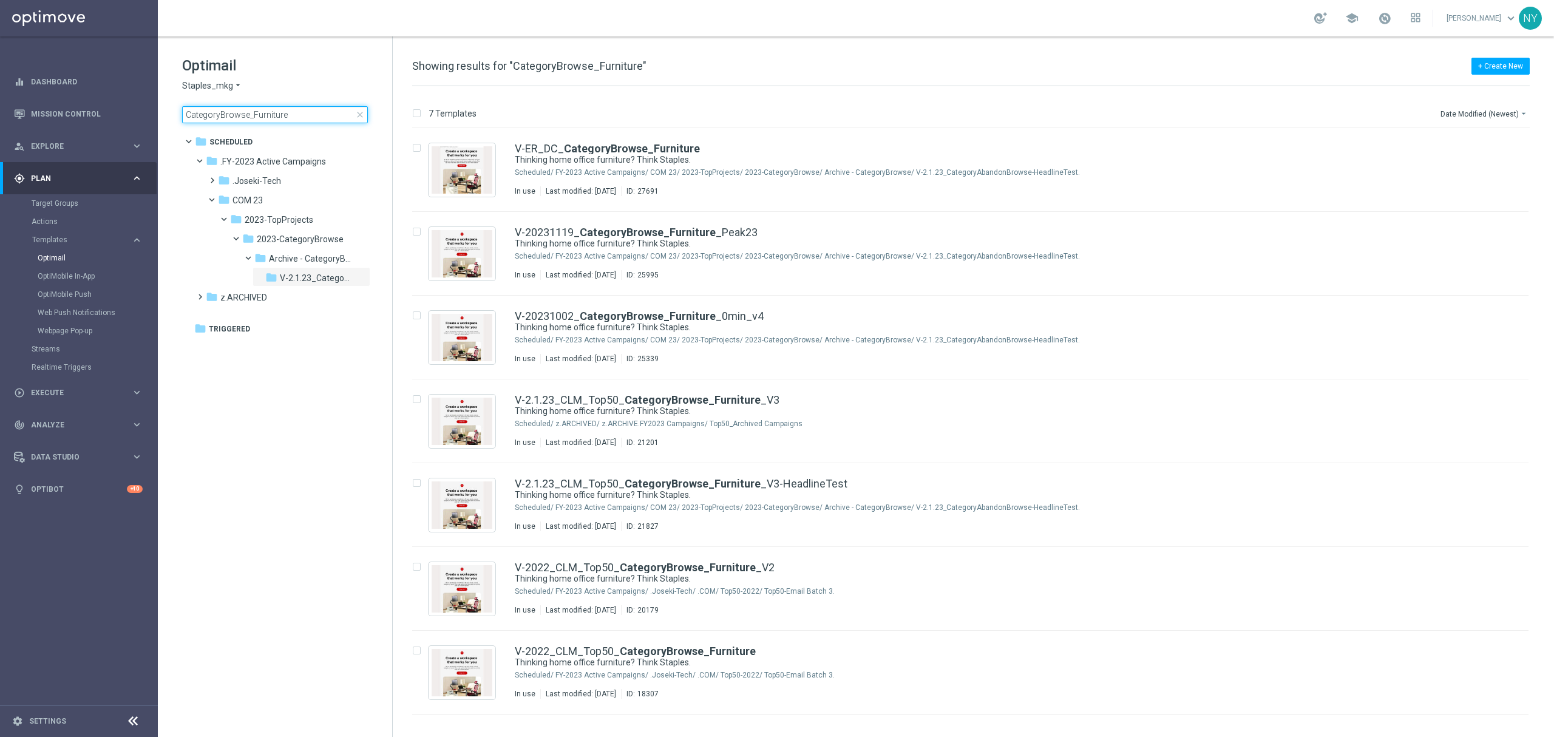
drag, startPoint x: 302, startPoint y: 114, endPoint x: 290, endPoint y: 113, distance: 12.2
click at [302, 113] on input "CategoryBrowse_Furniture" at bounding box center [275, 114] width 186 height 17
drag, startPoint x: 290, startPoint y: 113, endPoint x: 334, endPoint y: 117, distance: 44.5
click at [51, 109] on main "equalizer Dashboard Mission Control" at bounding box center [777, 368] width 1554 height 737
click at [299, 115] on input "CategoryBrowse_Furniture" at bounding box center [275, 114] width 186 height 17
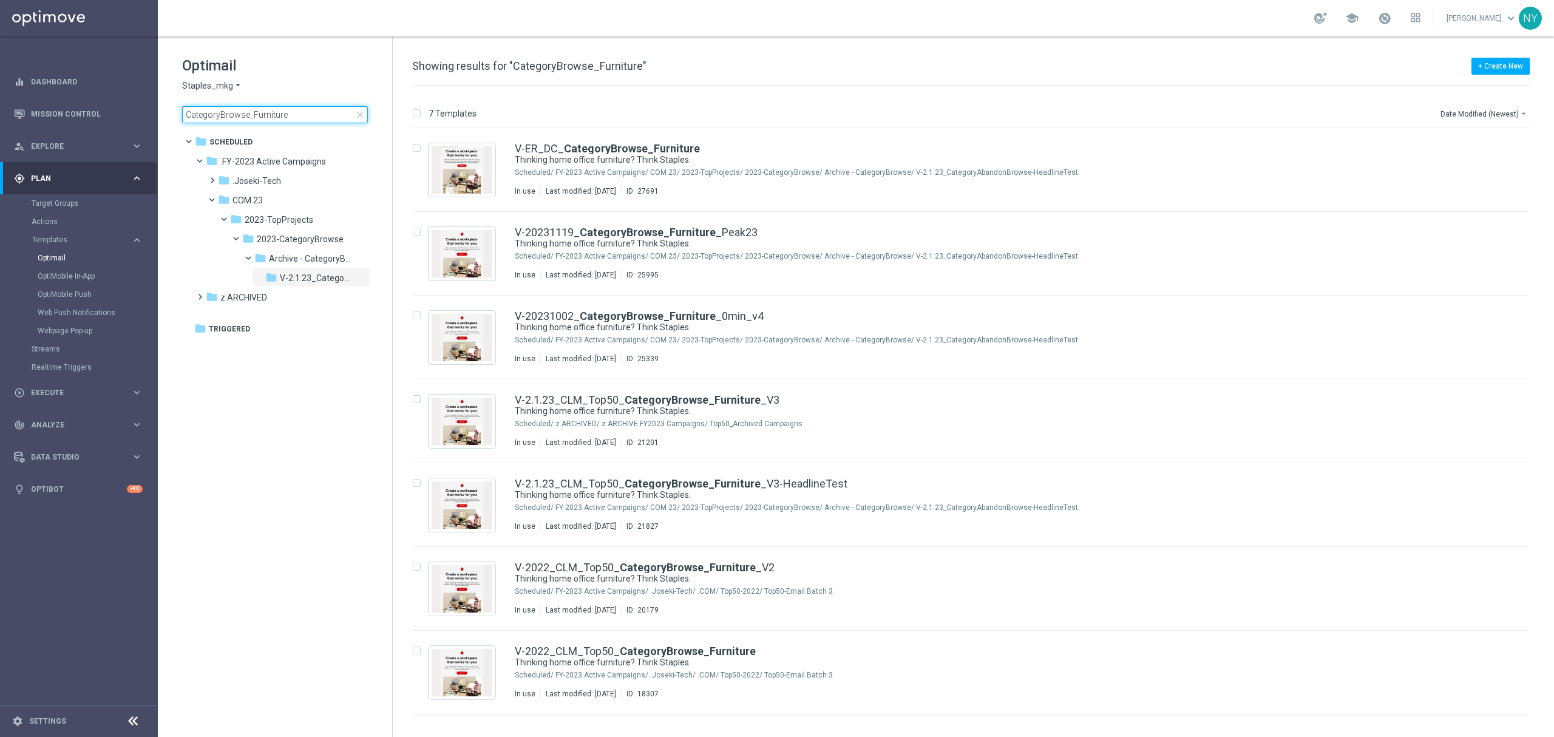
click at [159, 118] on div "Optimail Staples_mkg arrow_drop_down × Staples_mkg CategoryBrowse_Furniture clo…" at bounding box center [275, 119] width 234 height 167
click at [283, 109] on input "CategoryBrowse_Furniture" at bounding box center [275, 114] width 186 height 17
drag, startPoint x: 287, startPoint y: 113, endPoint x: 35, endPoint y: 101, distance: 251.6
click at [142, 113] on main "equalizer Dashboard Mission Control" at bounding box center [777, 368] width 1554 height 737
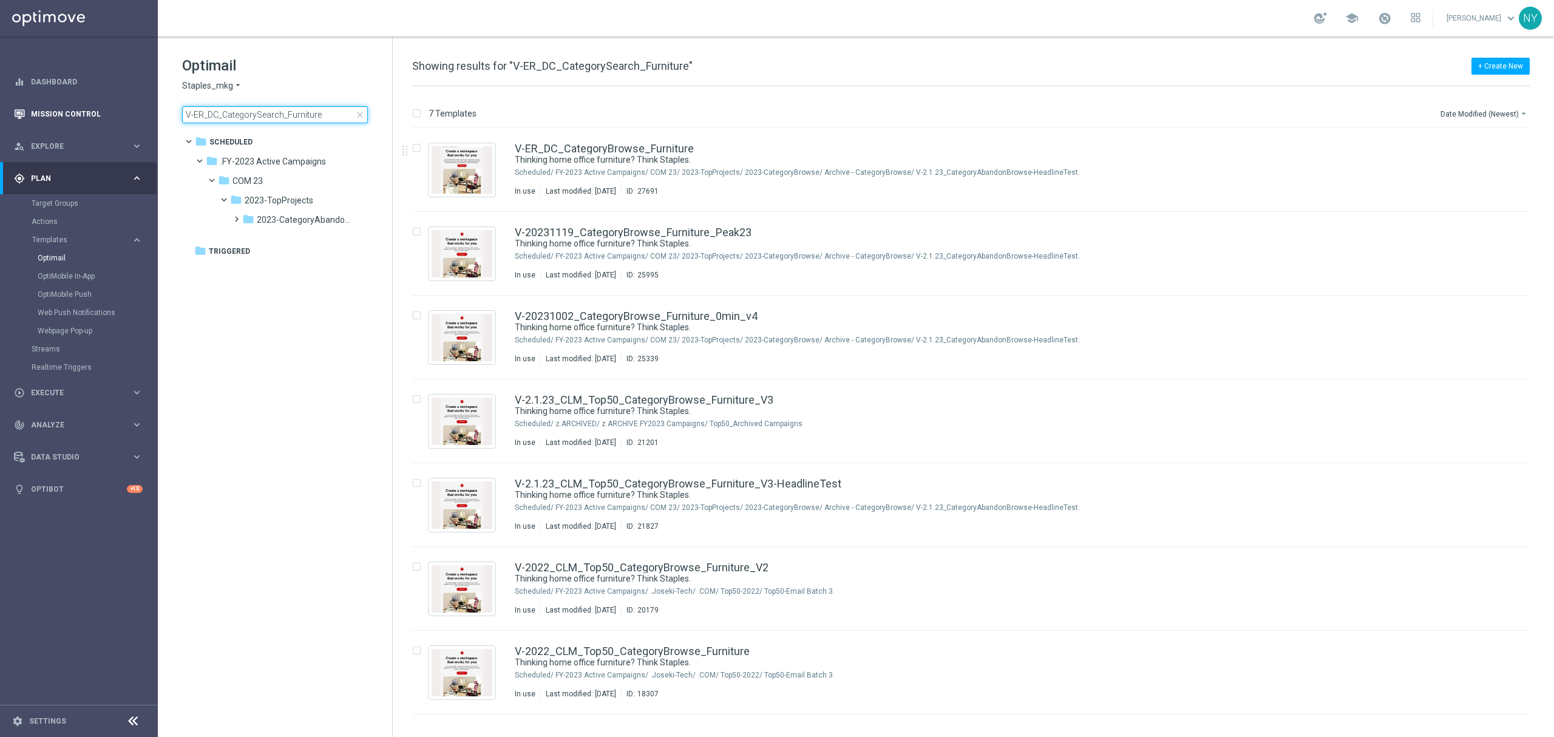
type input "V-ER_DC_CategorySearch_Furniture"
click at [319, 114] on input "V-ER_DC_CategorySearch_Furniture" at bounding box center [275, 114] width 186 height 17
click at [239, 118] on input "V-ER_DC_CategorySearch_Furniture" at bounding box center [275, 114] width 186 height 17
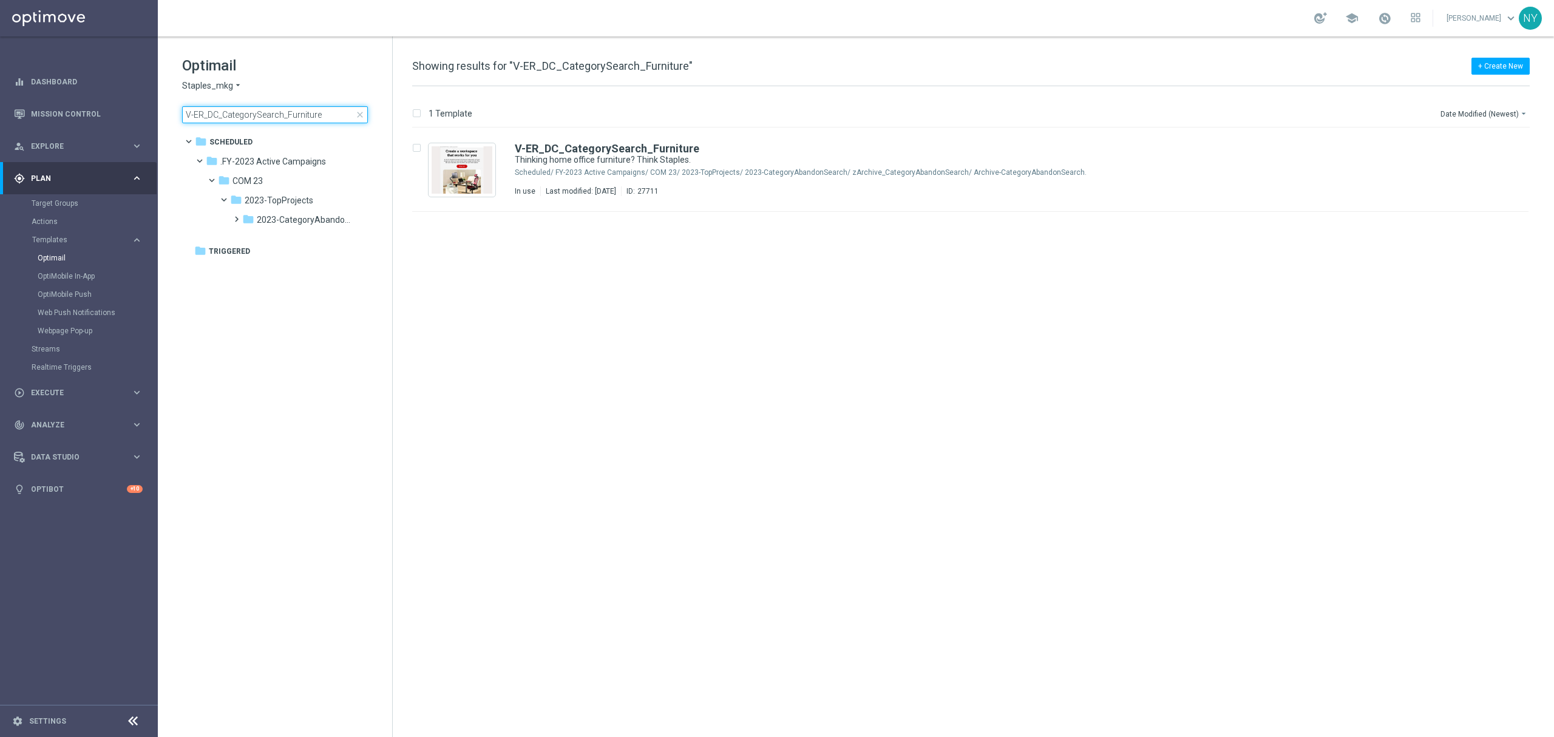
drag, startPoint x: 187, startPoint y: 113, endPoint x: 336, endPoint y: 117, distance: 148.8
click at [336, 117] on input "V-ER_DC_CategorySearch_Furniture" at bounding box center [275, 114] width 186 height 17
click at [608, 146] on b "V-ER_DC_CategorySearch_Furniture" at bounding box center [607, 148] width 185 height 13
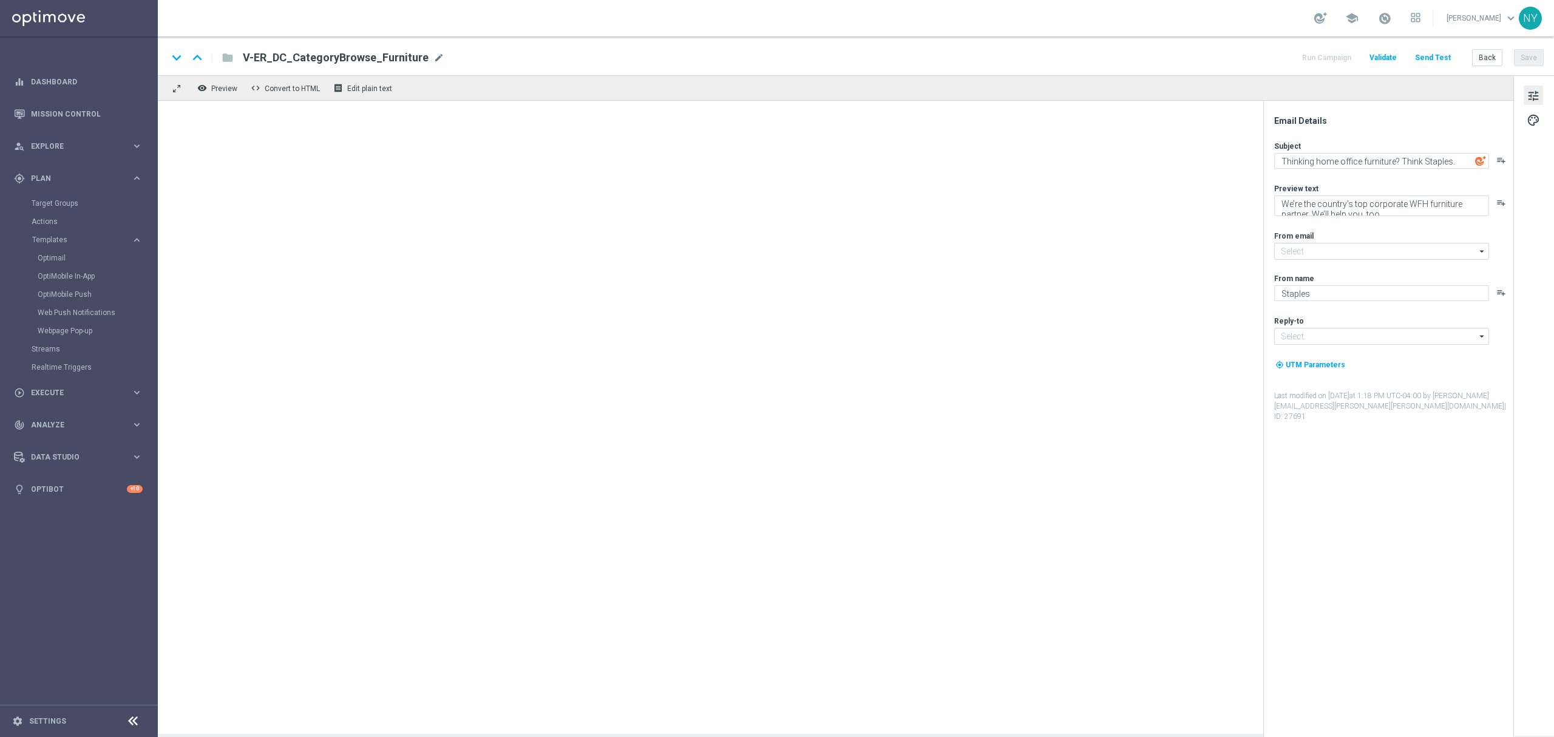
type input "[EMAIL_ADDRESS][DOMAIN_NAME]"
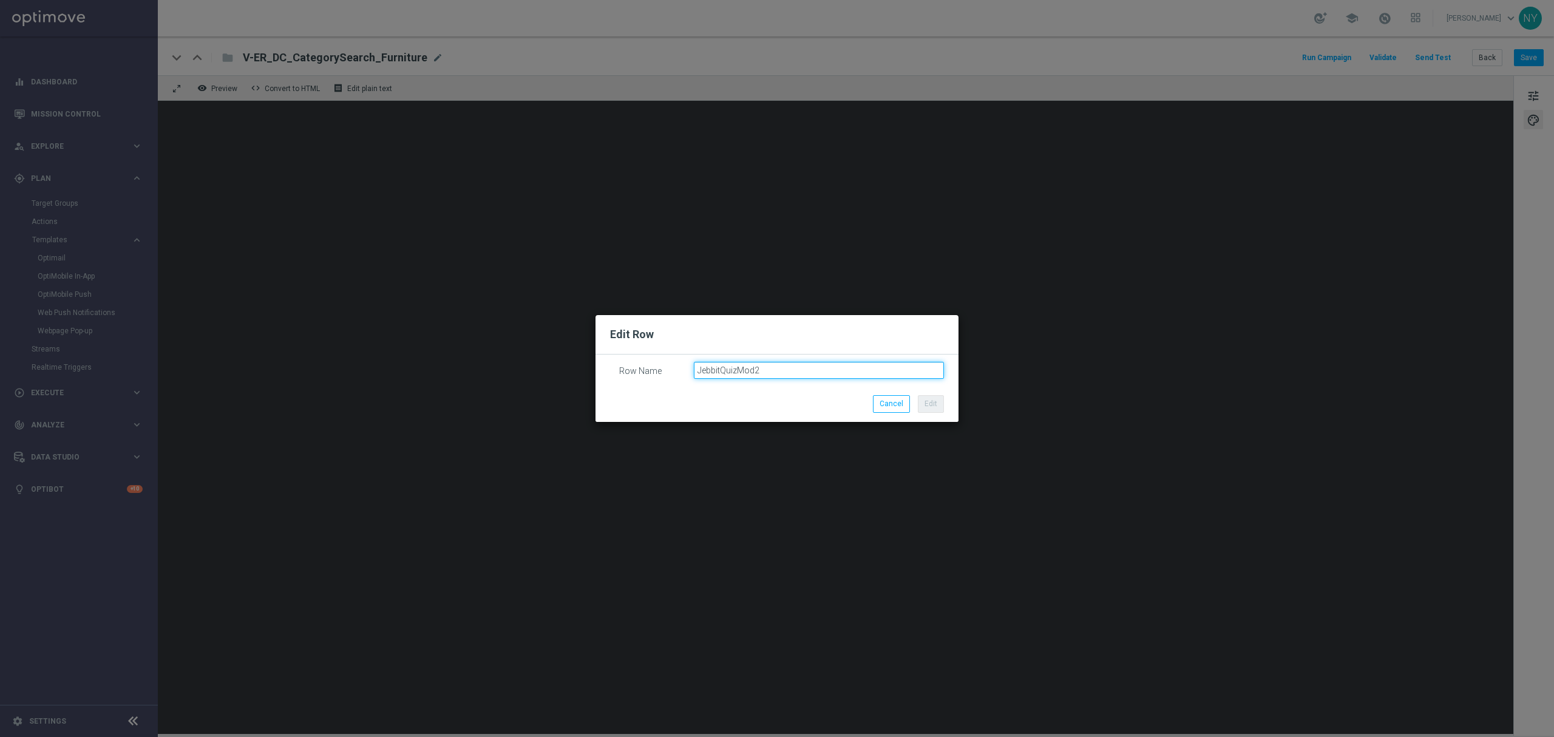
click at [760, 367] on input "JebbitQuizMod2" at bounding box center [819, 370] width 251 height 17
type input "JebbitQuizMod"
click at [933, 404] on button "Edit" at bounding box center [931, 403] width 26 height 17
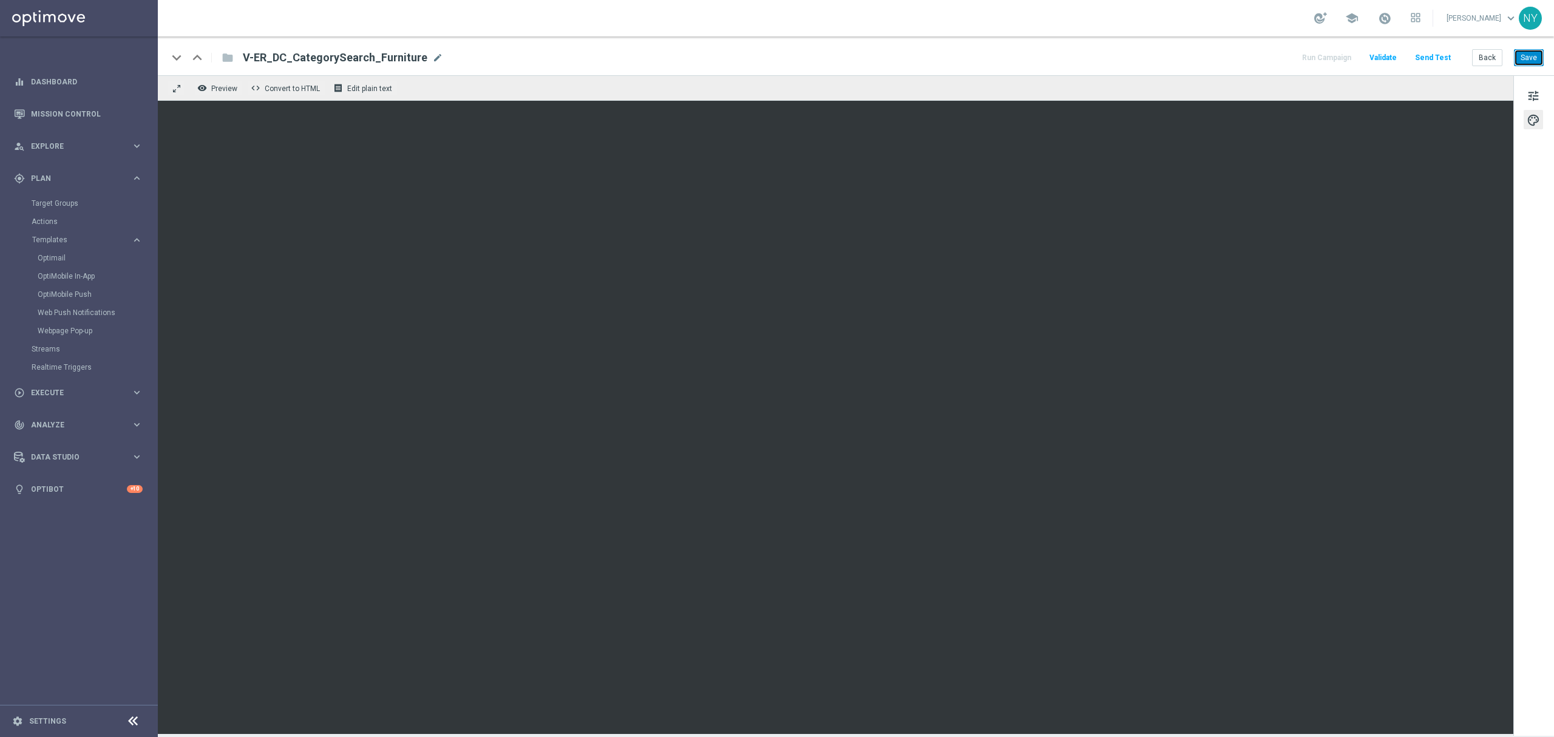
click at [1523, 53] on button "Save" at bounding box center [1529, 57] width 30 height 17
click at [1435, 54] on button "Send Test" at bounding box center [1432, 58] width 39 height 16
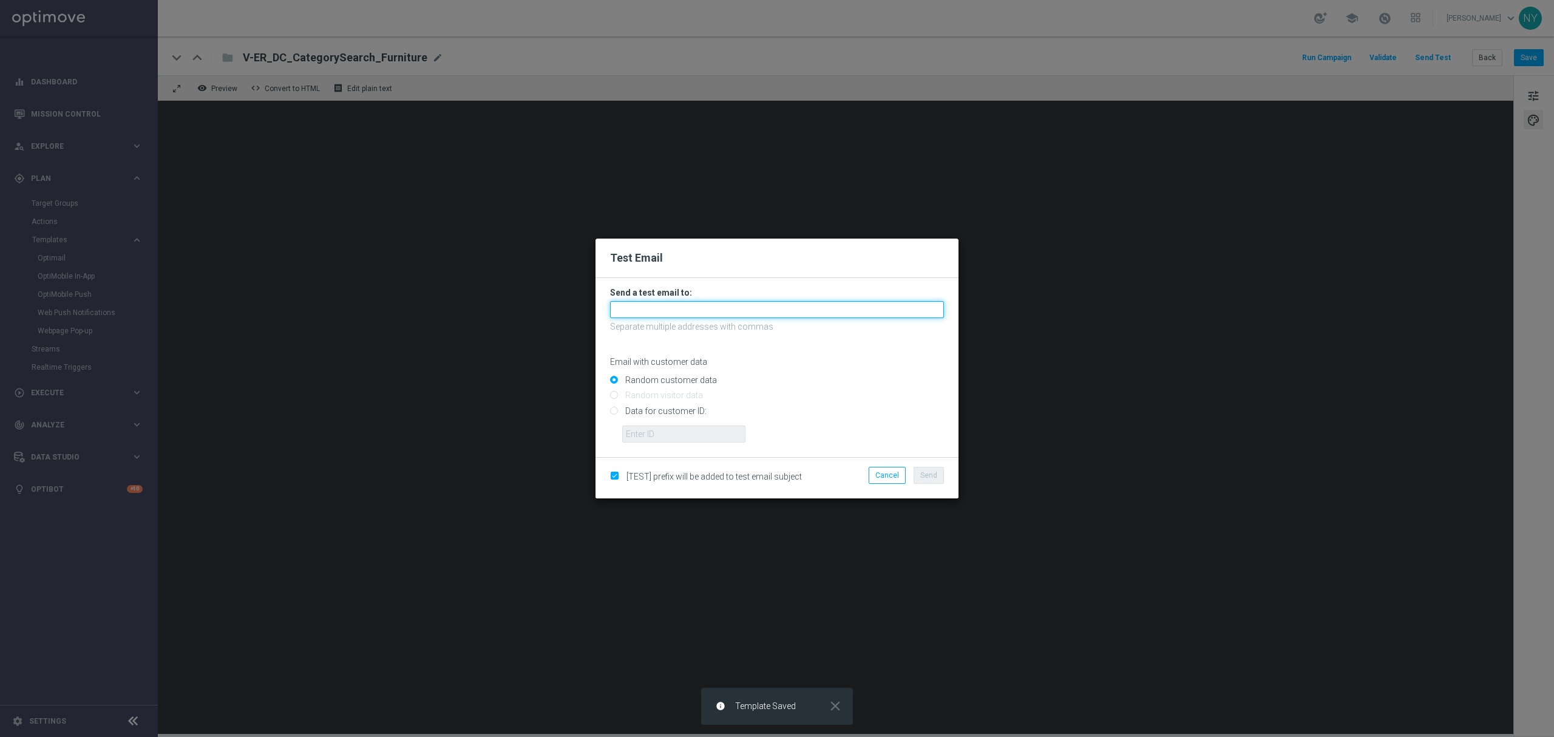
click at [647, 307] on input "text" at bounding box center [777, 309] width 334 height 17
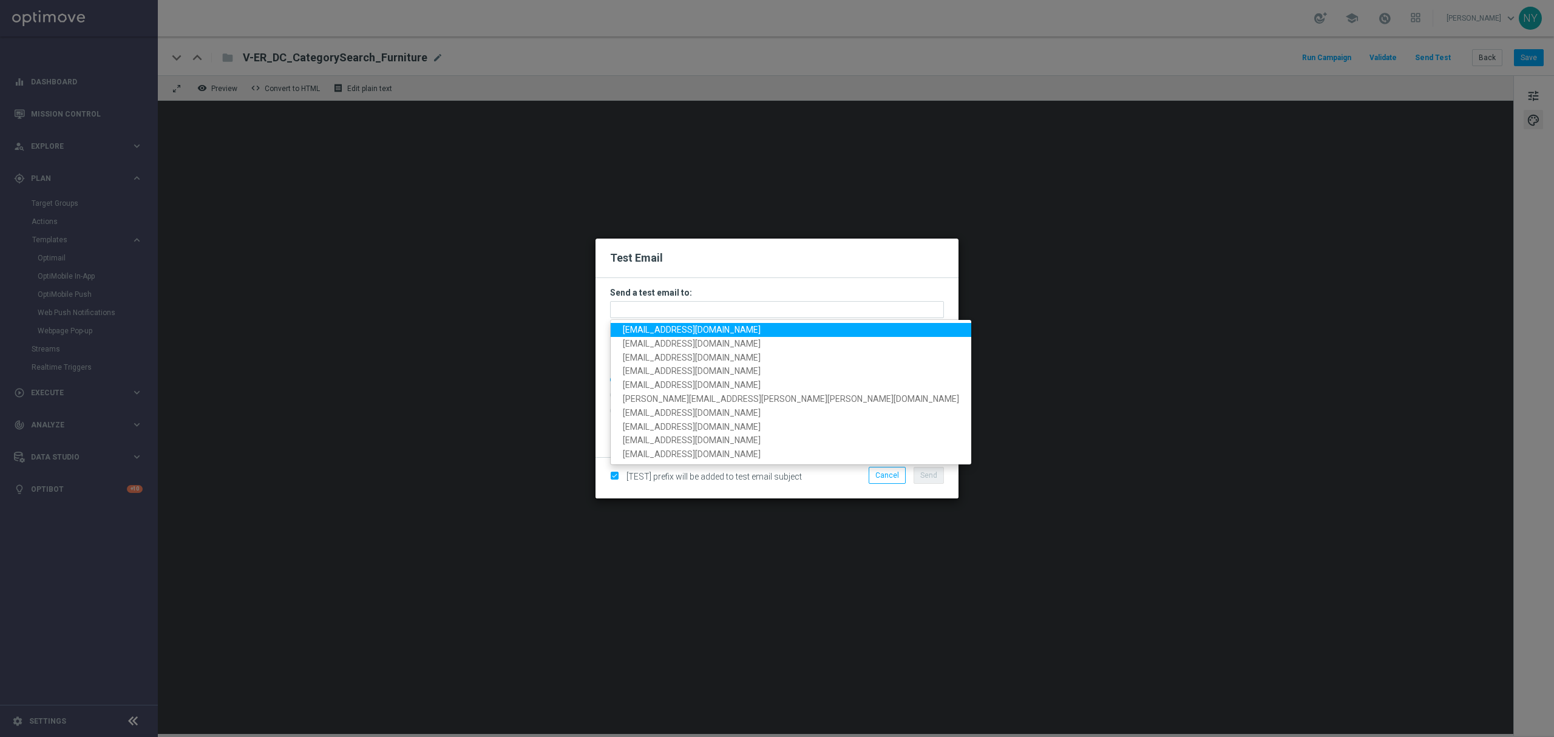
click at [657, 333] on span "[EMAIL_ADDRESS][DOMAIN_NAME]" at bounding box center [692, 330] width 138 height 10
type input "[EMAIL_ADDRESS][DOMAIN_NAME]"
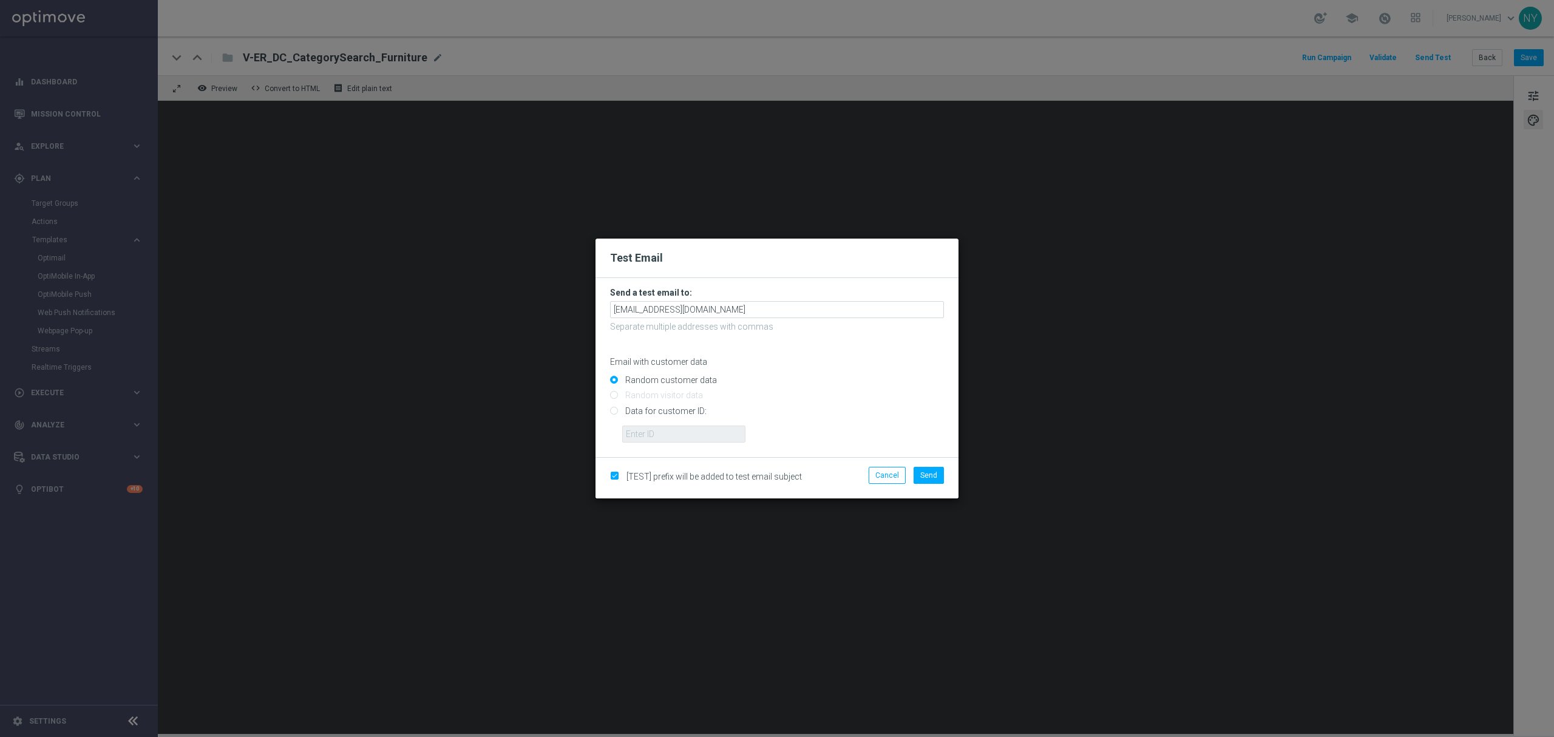
click at [613, 409] on input "Data for customer ID:" at bounding box center [777, 415] width 334 height 17
radio input "true"
click at [663, 429] on input "text" at bounding box center [683, 434] width 123 height 17
paste input "10000020539"
type input "10000020539"
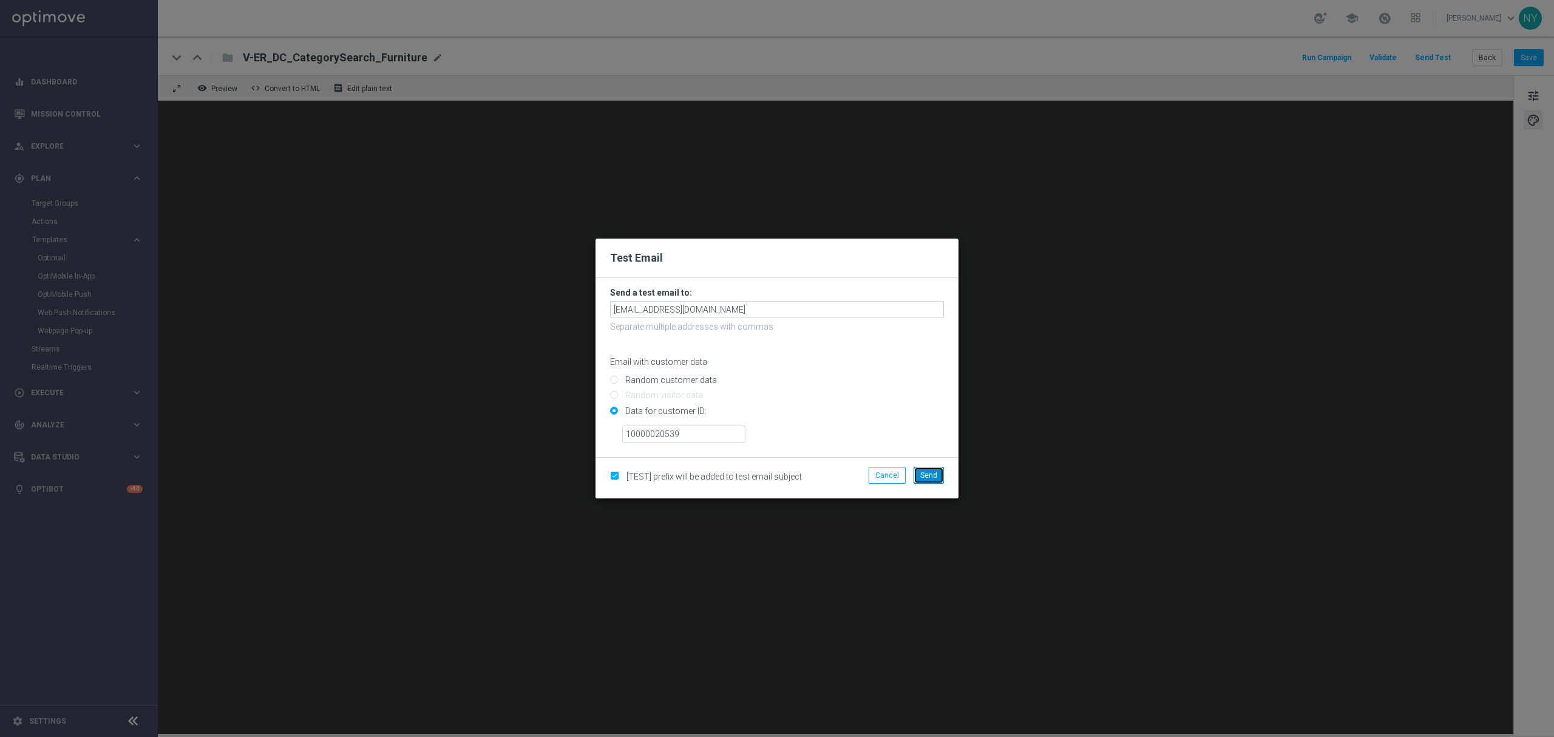
click at [928, 475] on span "Send" at bounding box center [928, 475] width 17 height 8
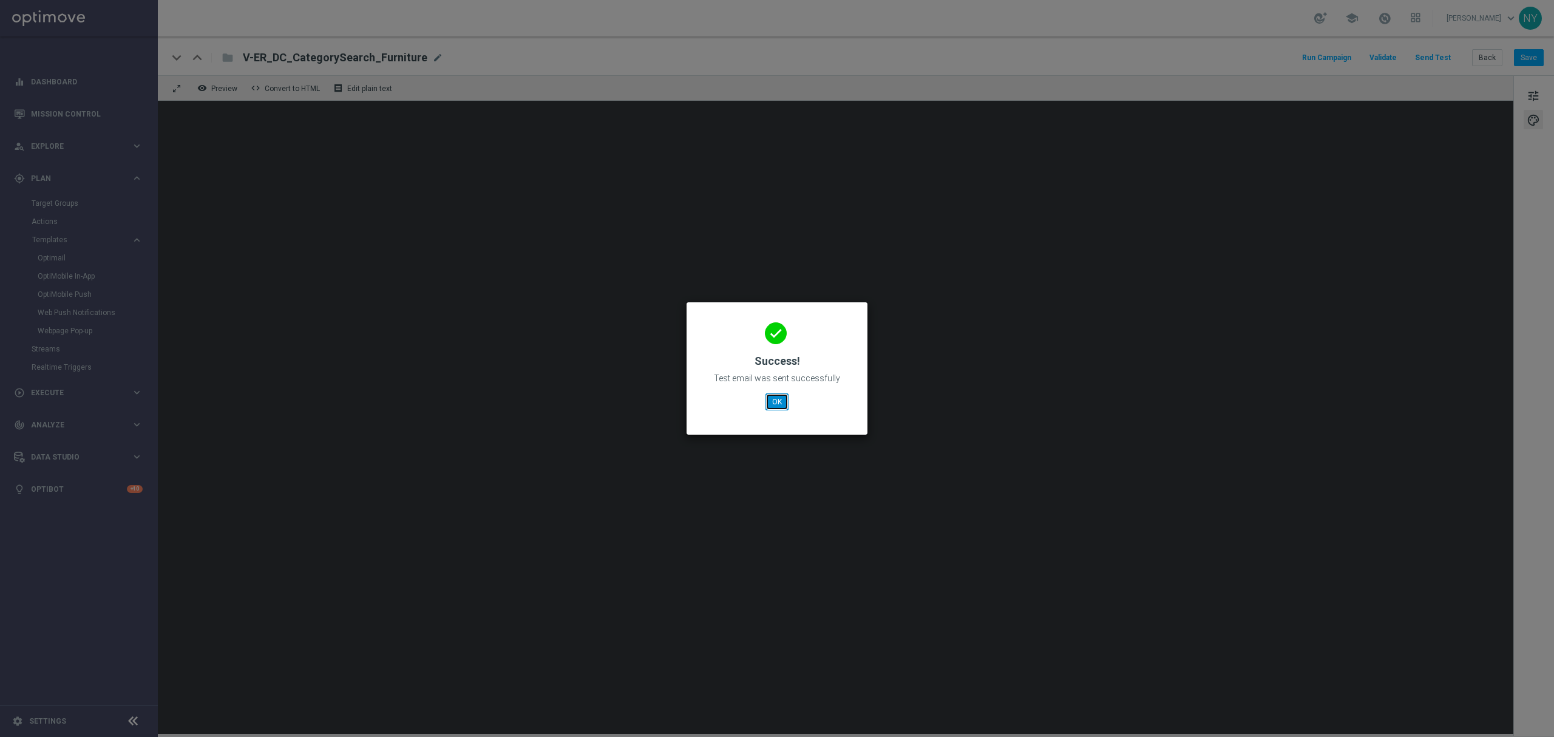
click at [780, 403] on button "OK" at bounding box center [777, 401] width 23 height 17
